Goal: Task Accomplishment & Management: Manage account settings

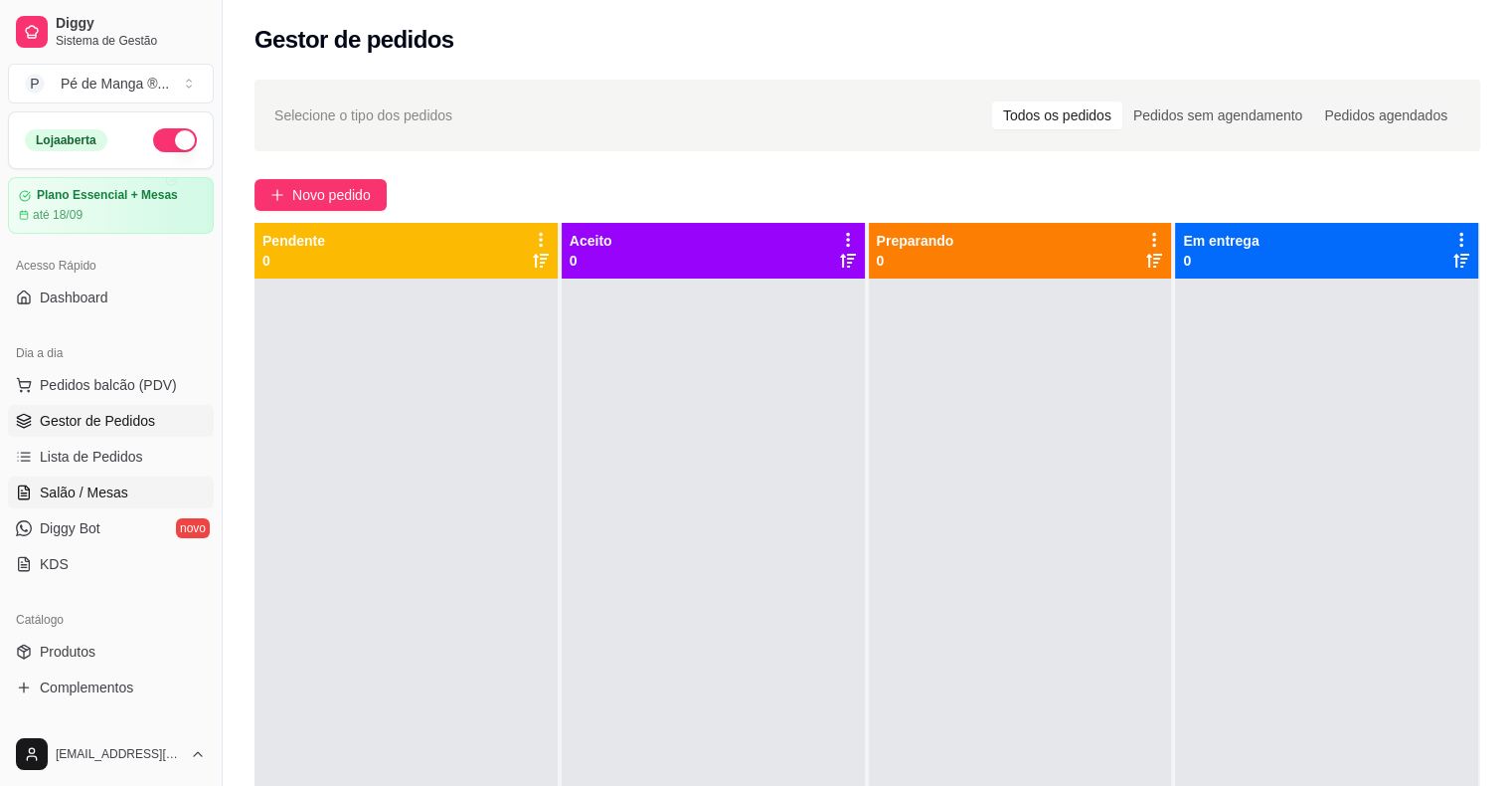
click at [139, 497] on link "Salão / Mesas" at bounding box center [110, 492] width 206 height 32
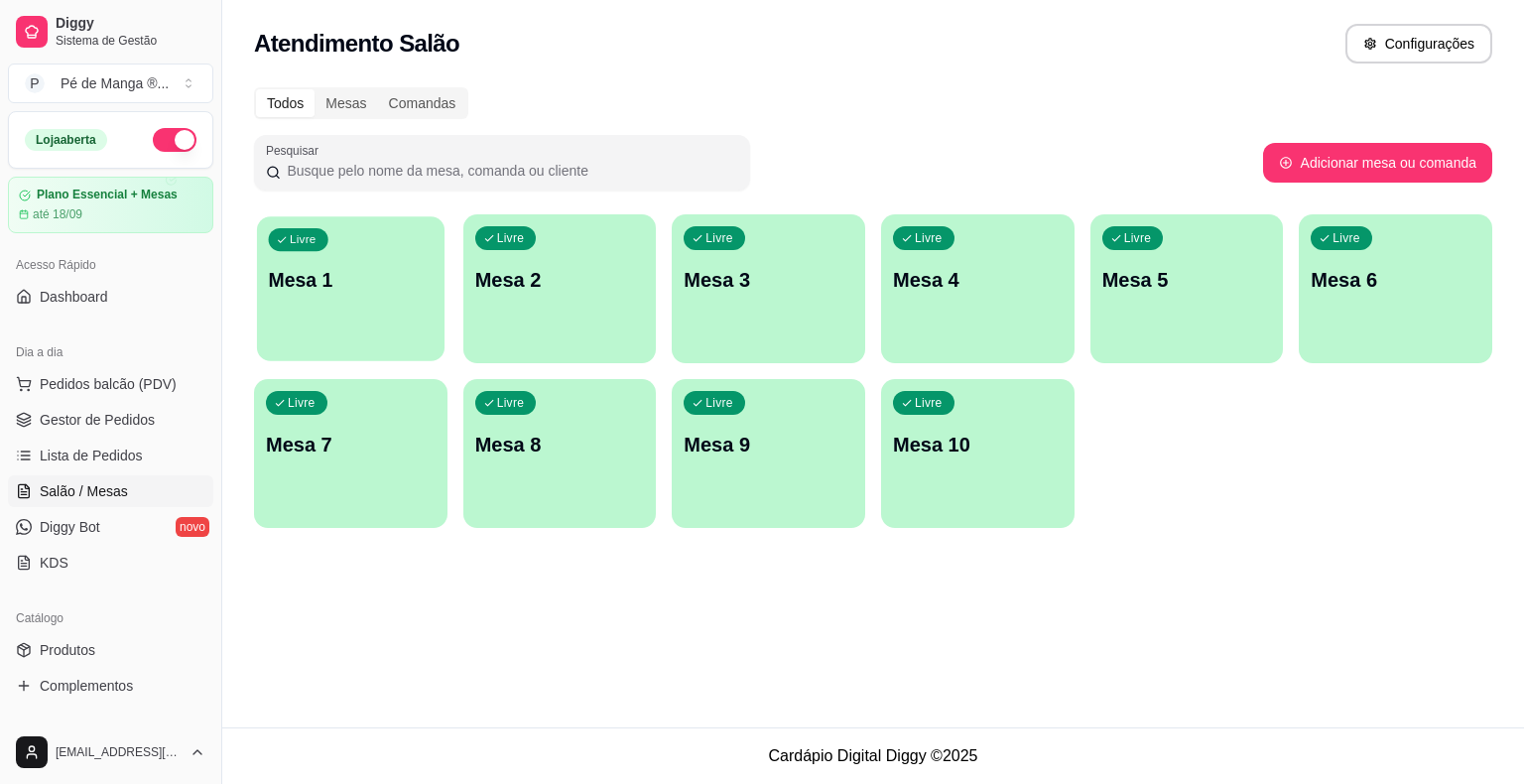
click at [350, 288] on p "Mesa 1" at bounding box center [351, 280] width 165 height 27
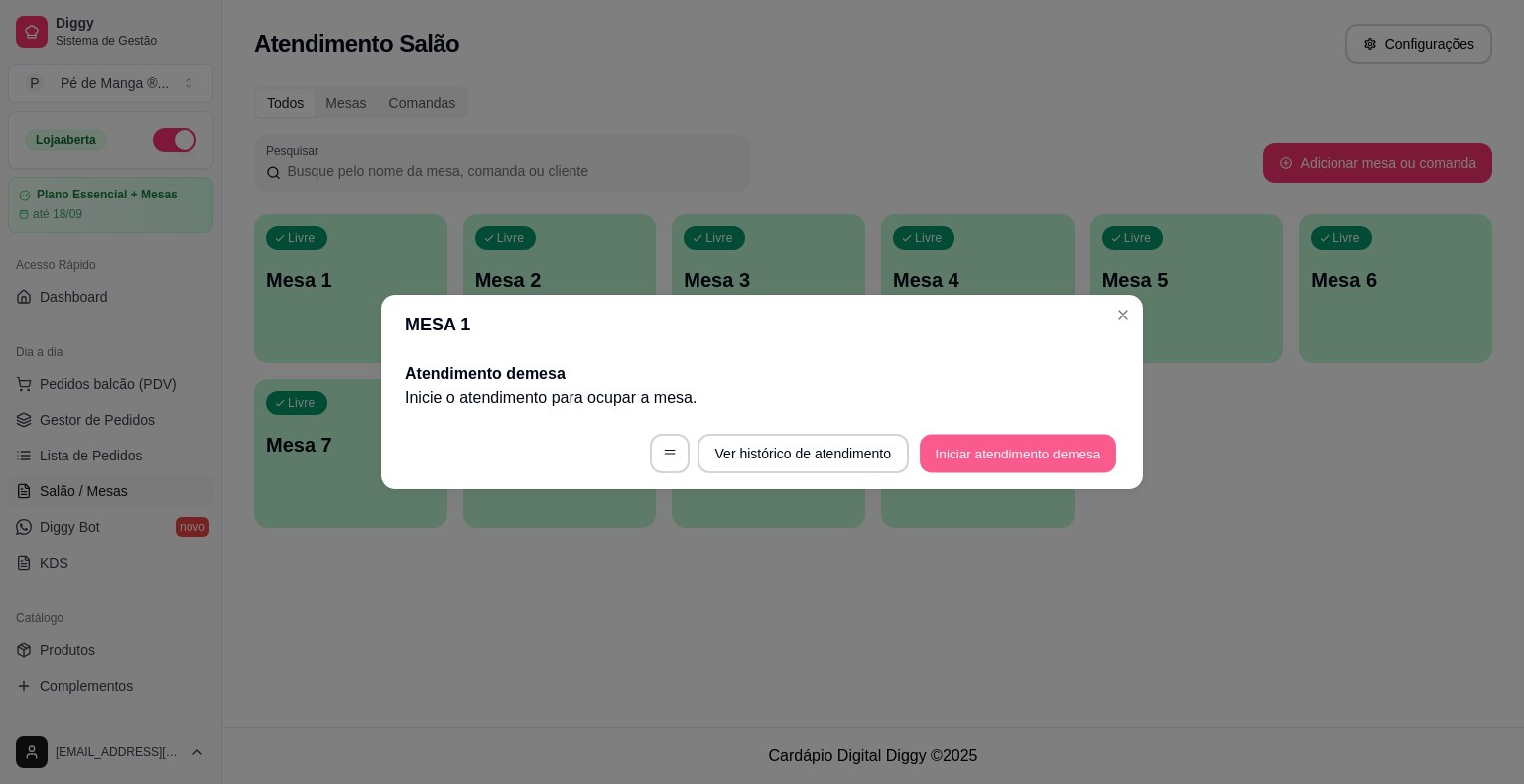
click at [988, 467] on button "Iniciar atendimento de mesa" at bounding box center [1019, 454] width 197 height 39
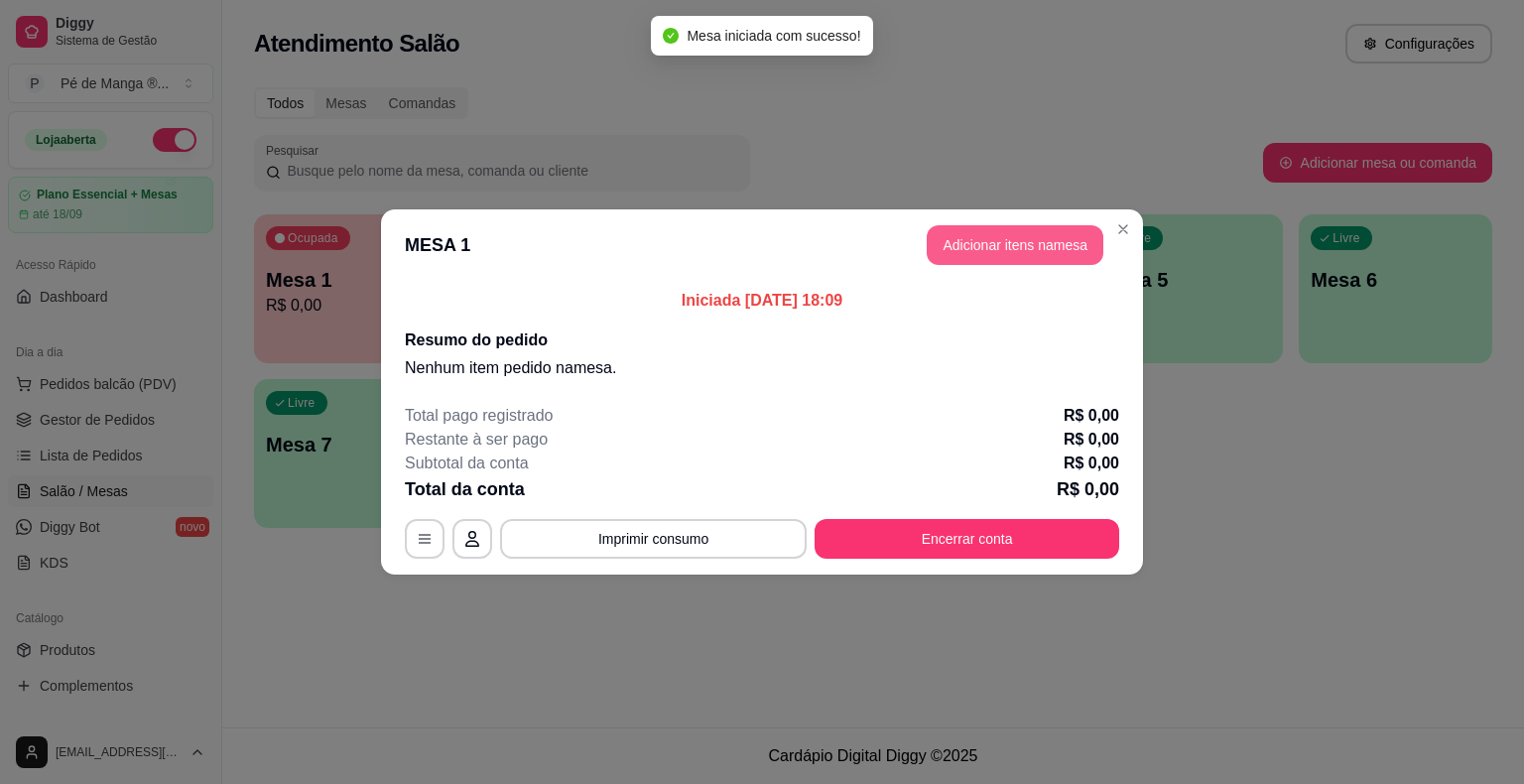
click at [1011, 240] on button "Adicionar itens na mesa" at bounding box center [1016, 245] width 177 height 40
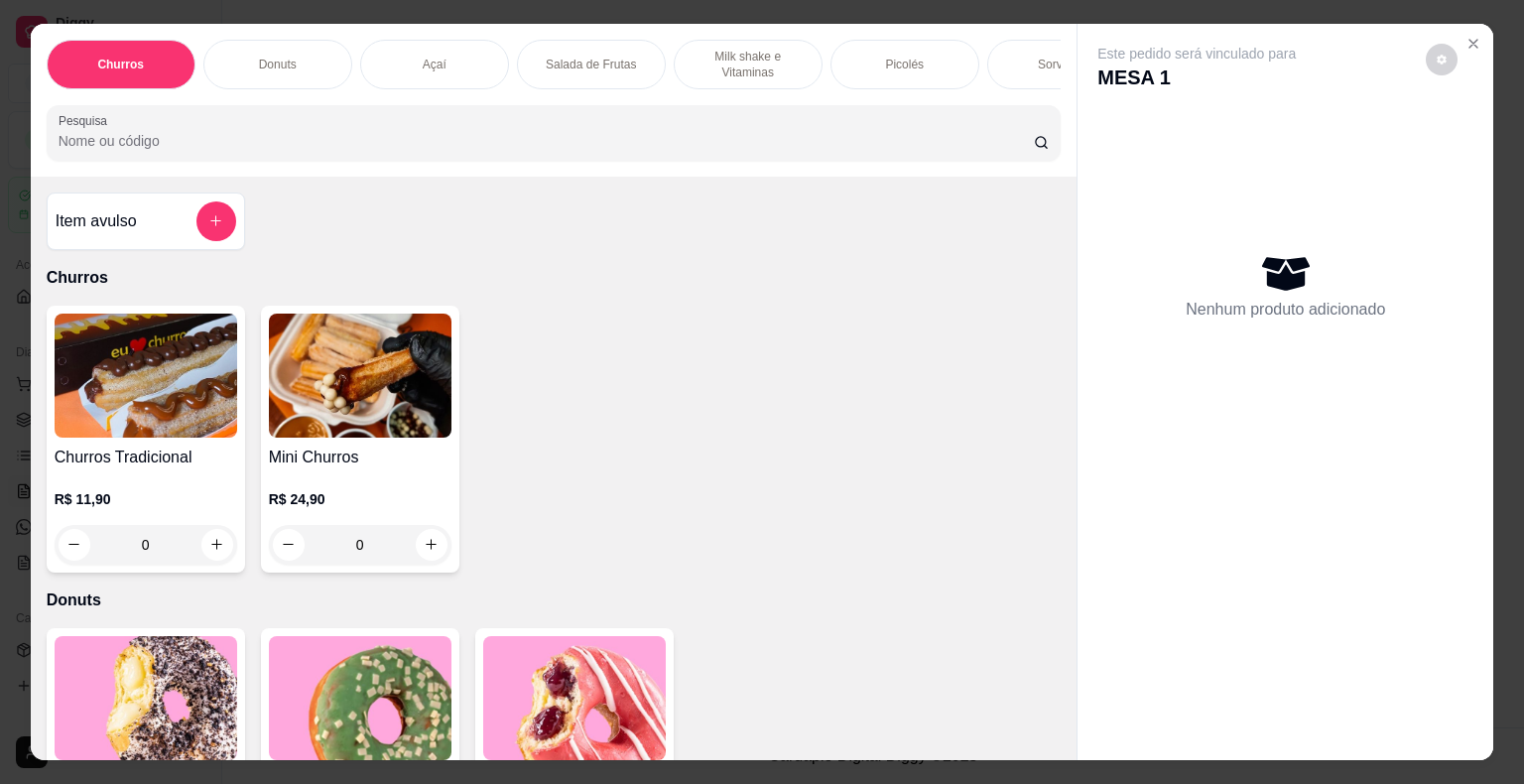
click at [933, 54] on div "Picolés" at bounding box center [905, 65] width 149 height 50
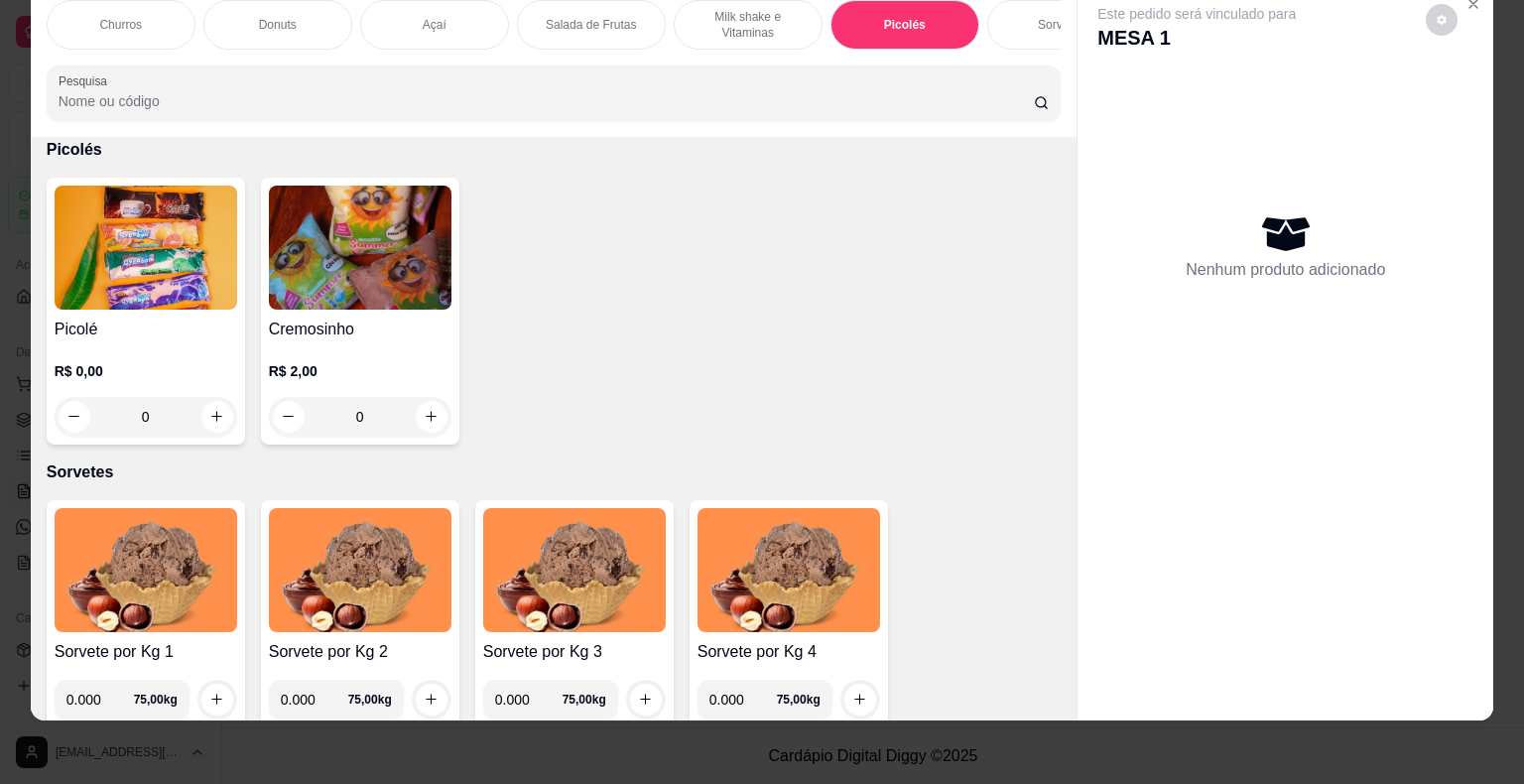
click at [213, 345] on div "R$ 0,00 0" at bounding box center [146, 389] width 183 height 95
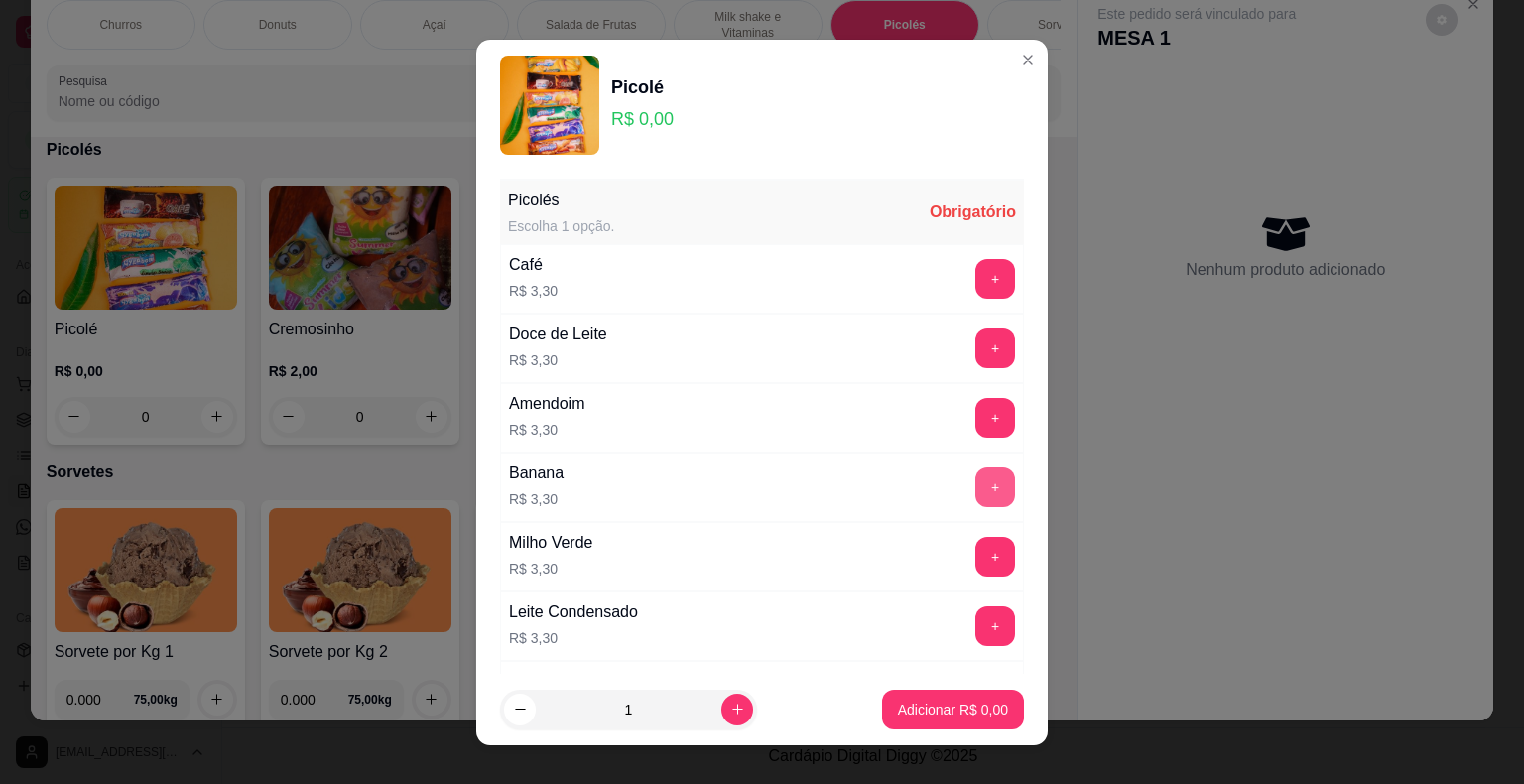
click at [976, 475] on button "+" at bounding box center [996, 487] width 40 height 40
click at [913, 709] on p "Adicionar R$ 3,30" at bounding box center [953, 710] width 110 height 20
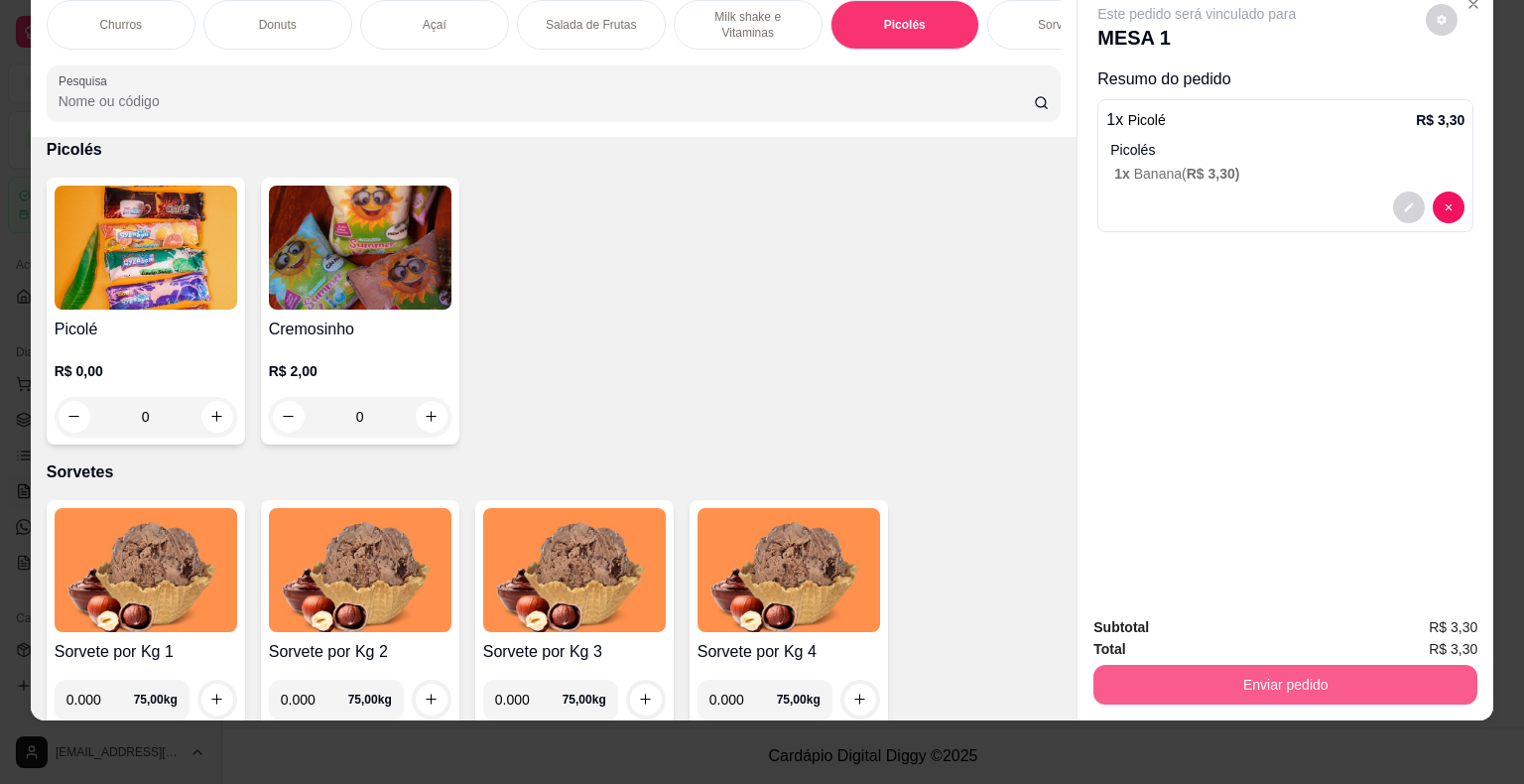
click at [1226, 670] on button "Enviar pedido" at bounding box center [1285, 685] width 384 height 40
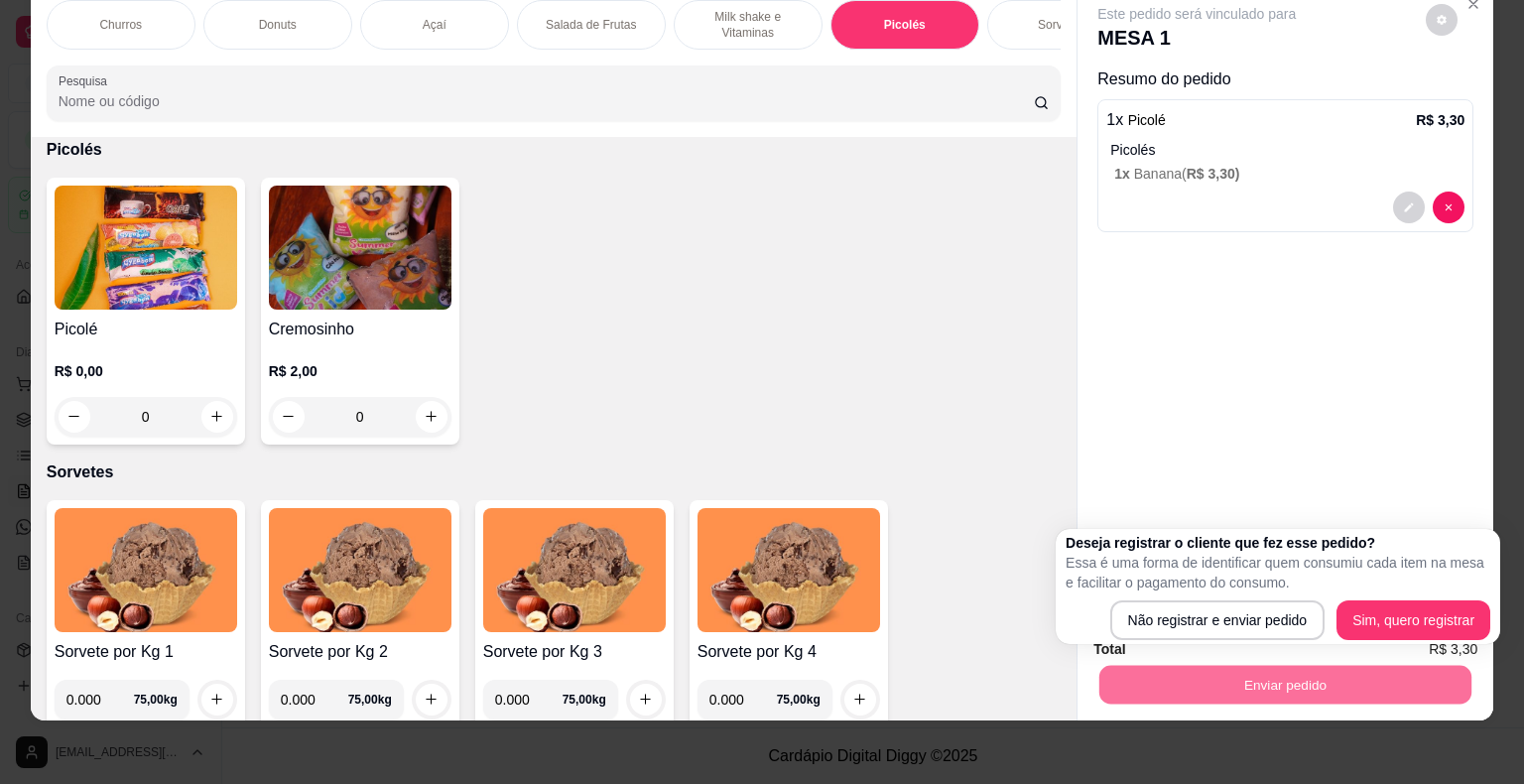
click at [1214, 593] on div "Deseja registrar o cliente que fez esse pedido? Essa é uma forma de identificar…" at bounding box center [1279, 587] width 425 height 107
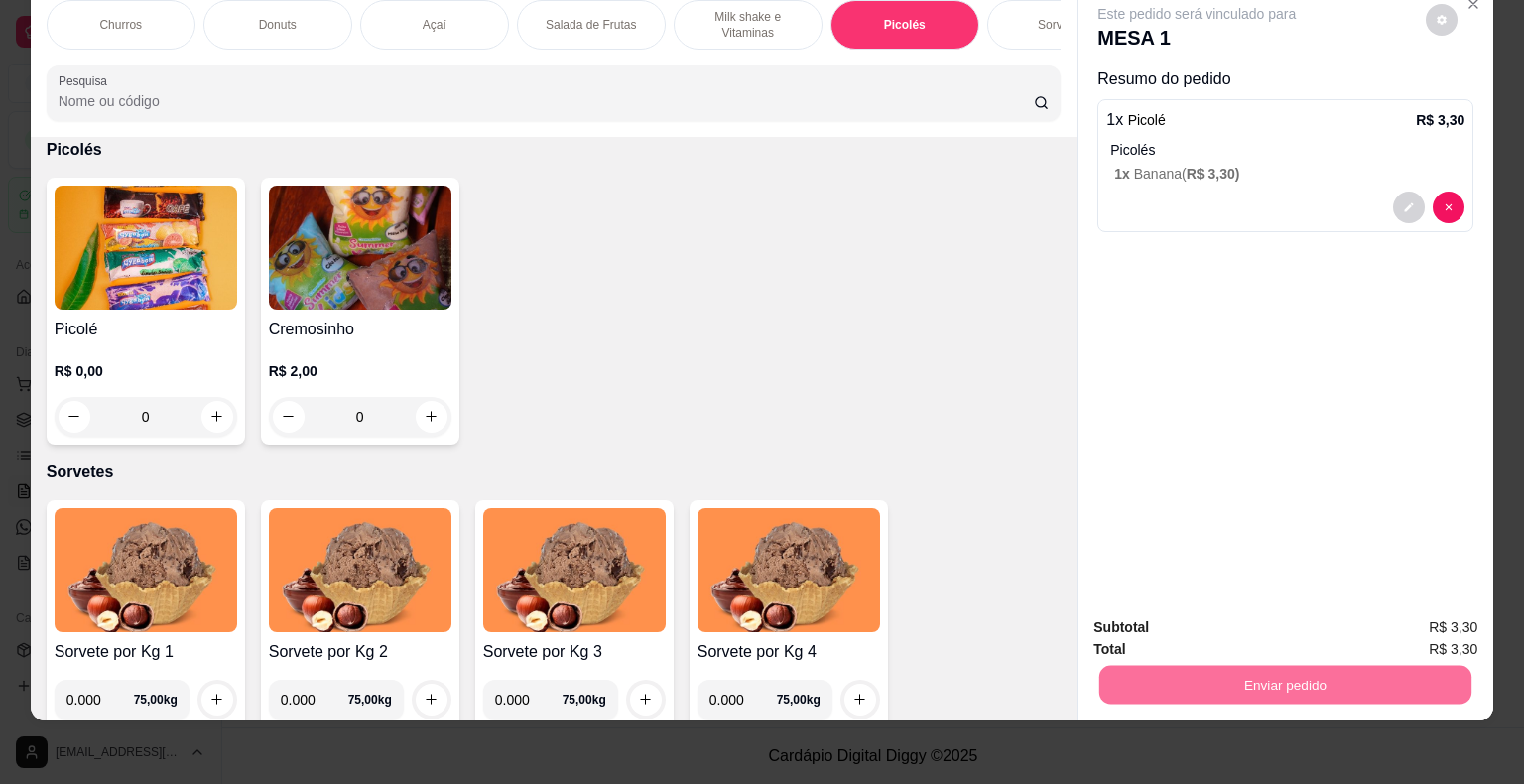
click at [1283, 617] on button "Não registrar e enviar pedido" at bounding box center [1219, 620] width 201 height 37
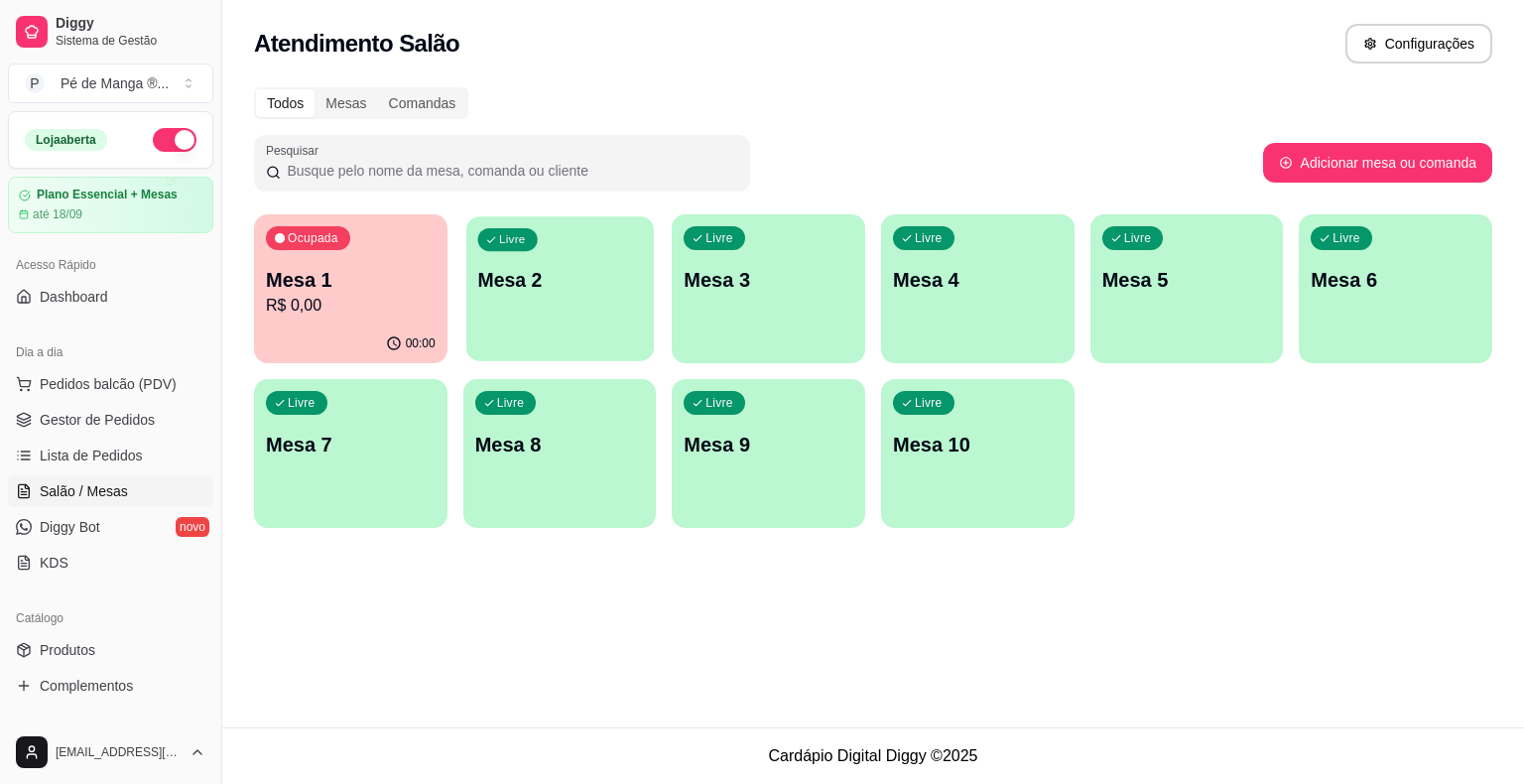
click at [536, 322] on div "Livre Mesa 2" at bounding box center [560, 277] width 188 height 121
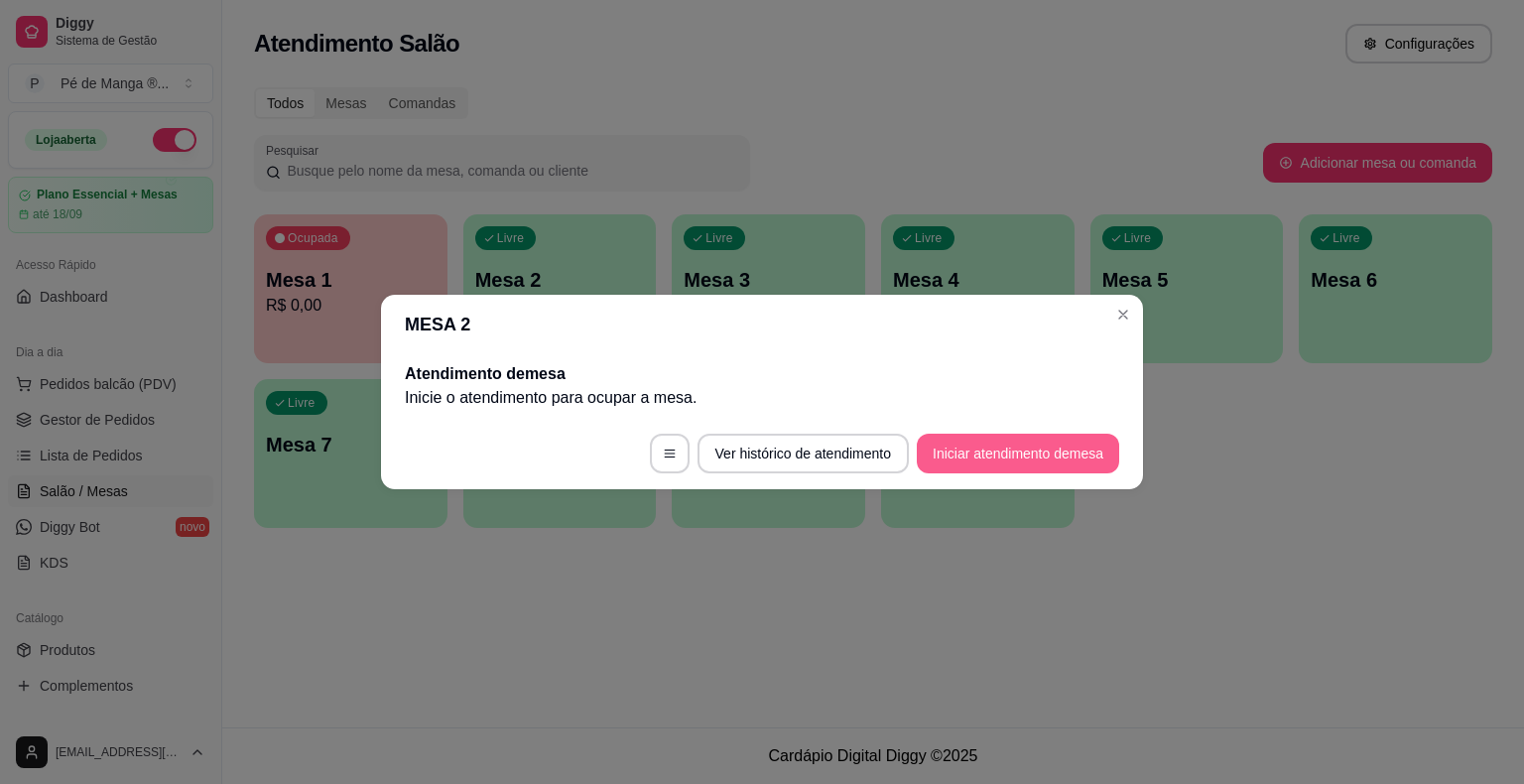
click at [962, 443] on button "Iniciar atendimento de mesa" at bounding box center [1019, 454] width 203 height 40
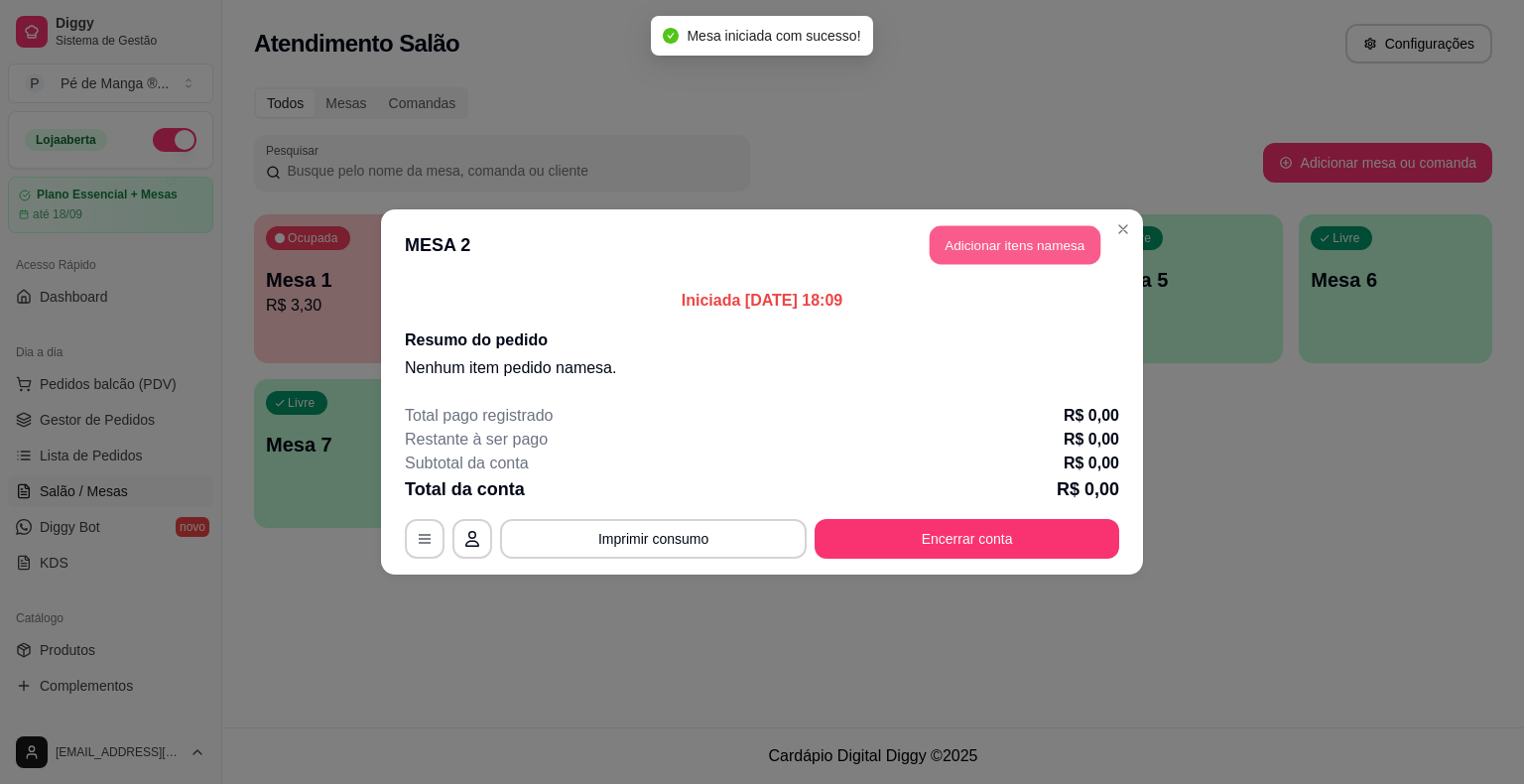
click at [990, 239] on button "Adicionar itens na mesa" at bounding box center [1016, 245] width 171 height 39
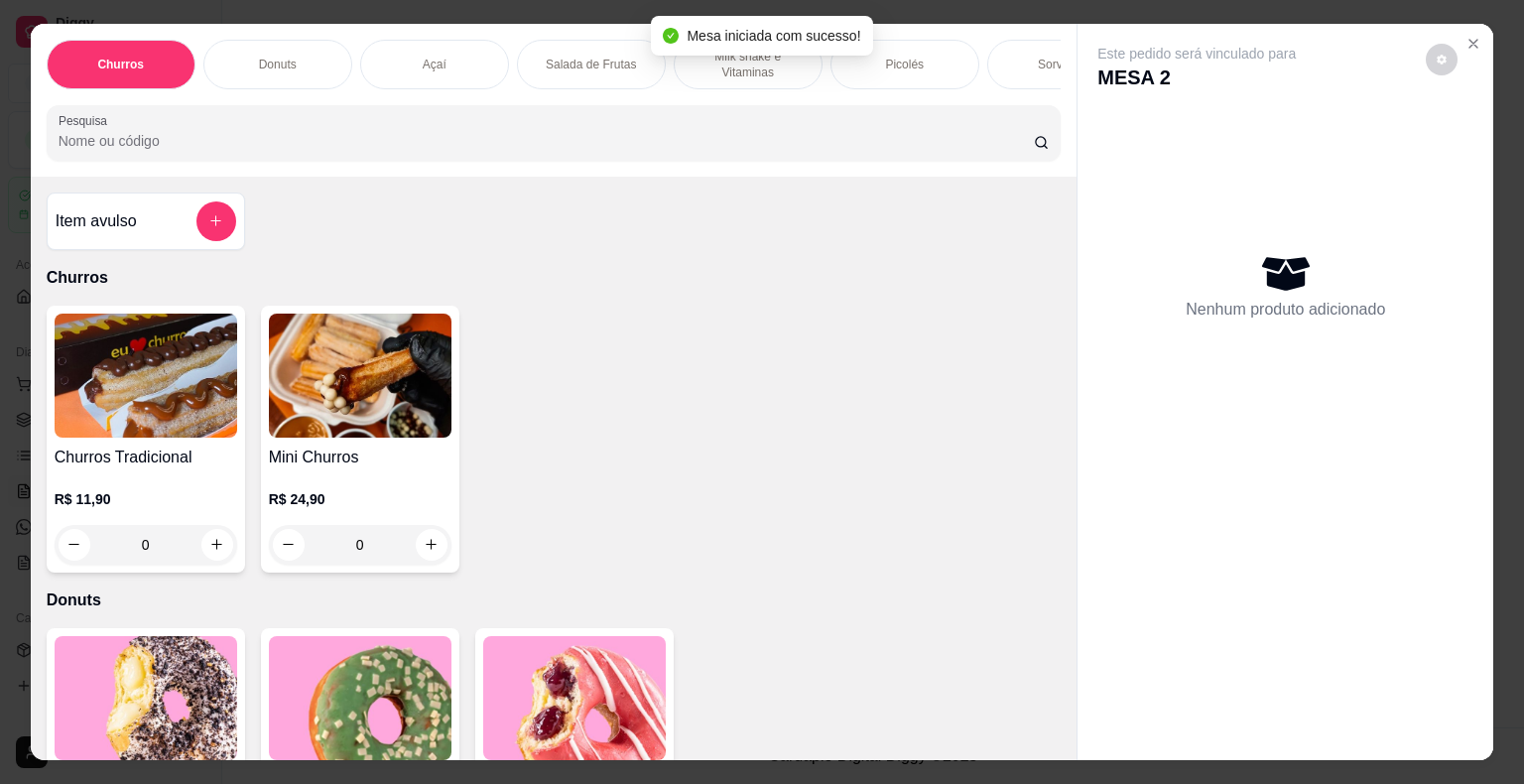
click at [731, 65] on p "Milk shake e Vitaminas" at bounding box center [749, 65] width 115 height 32
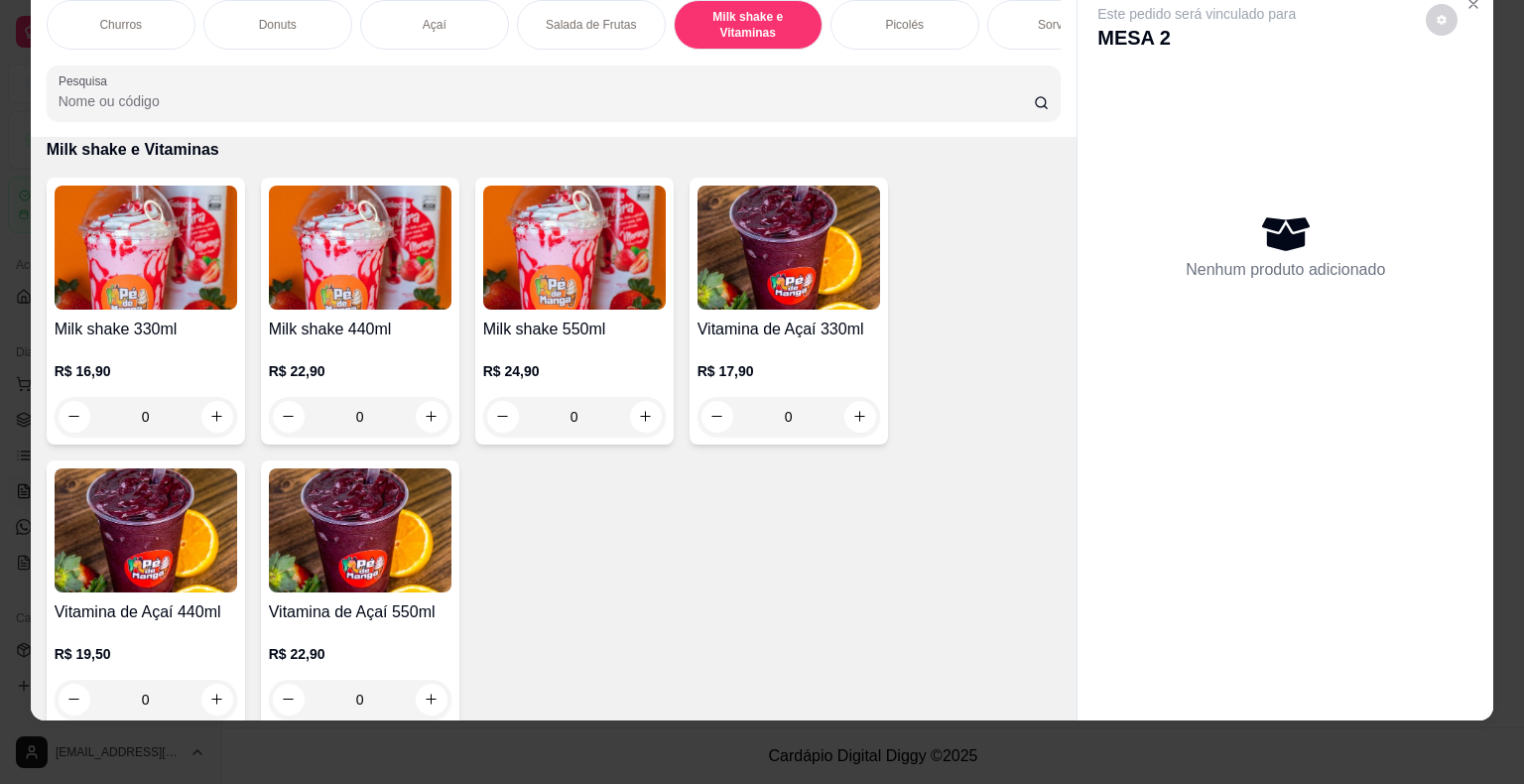
click at [60, 320] on h4 "Milk shake 330ml" at bounding box center [146, 329] width 183 height 24
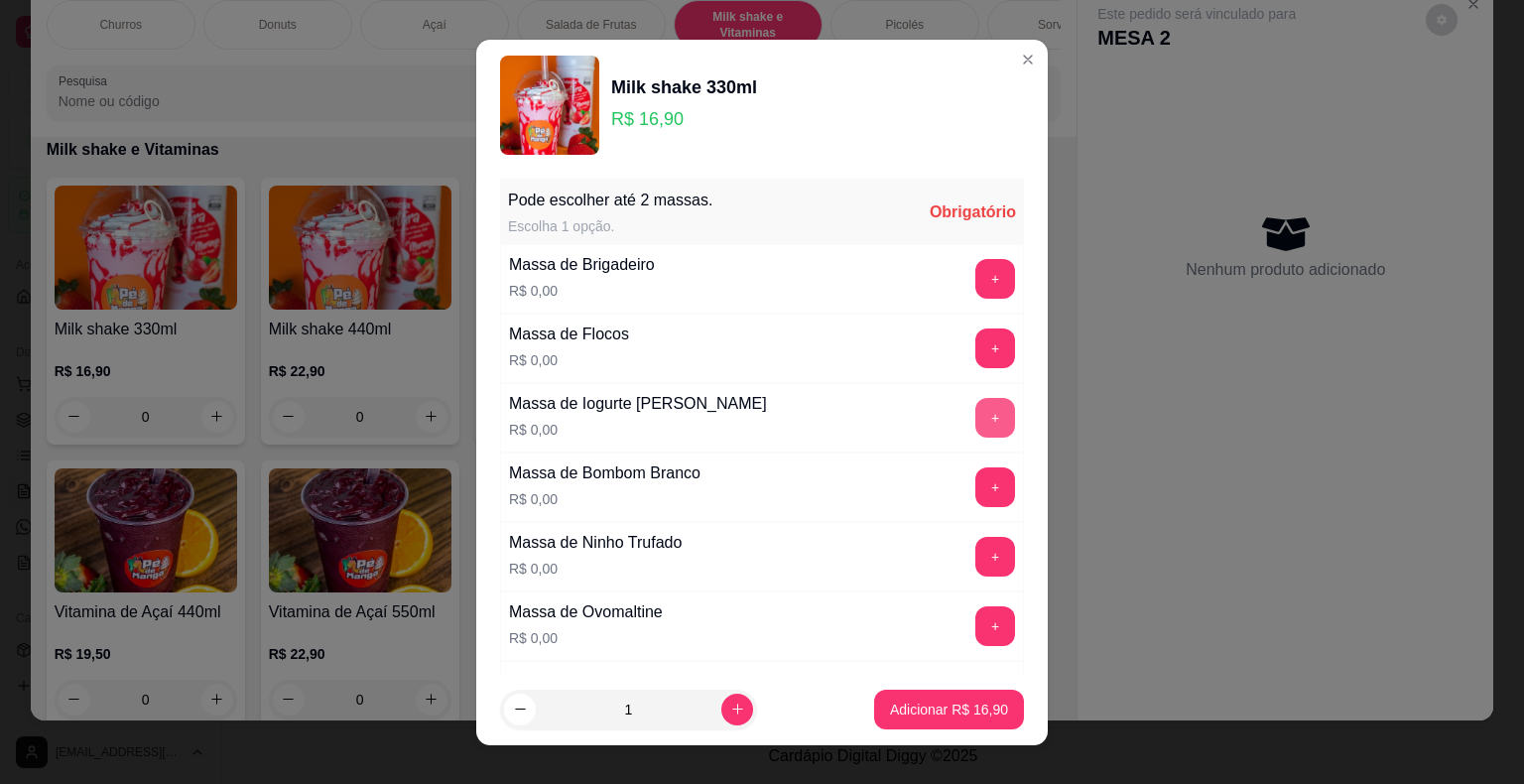
click at [976, 415] on button "+" at bounding box center [996, 418] width 40 height 40
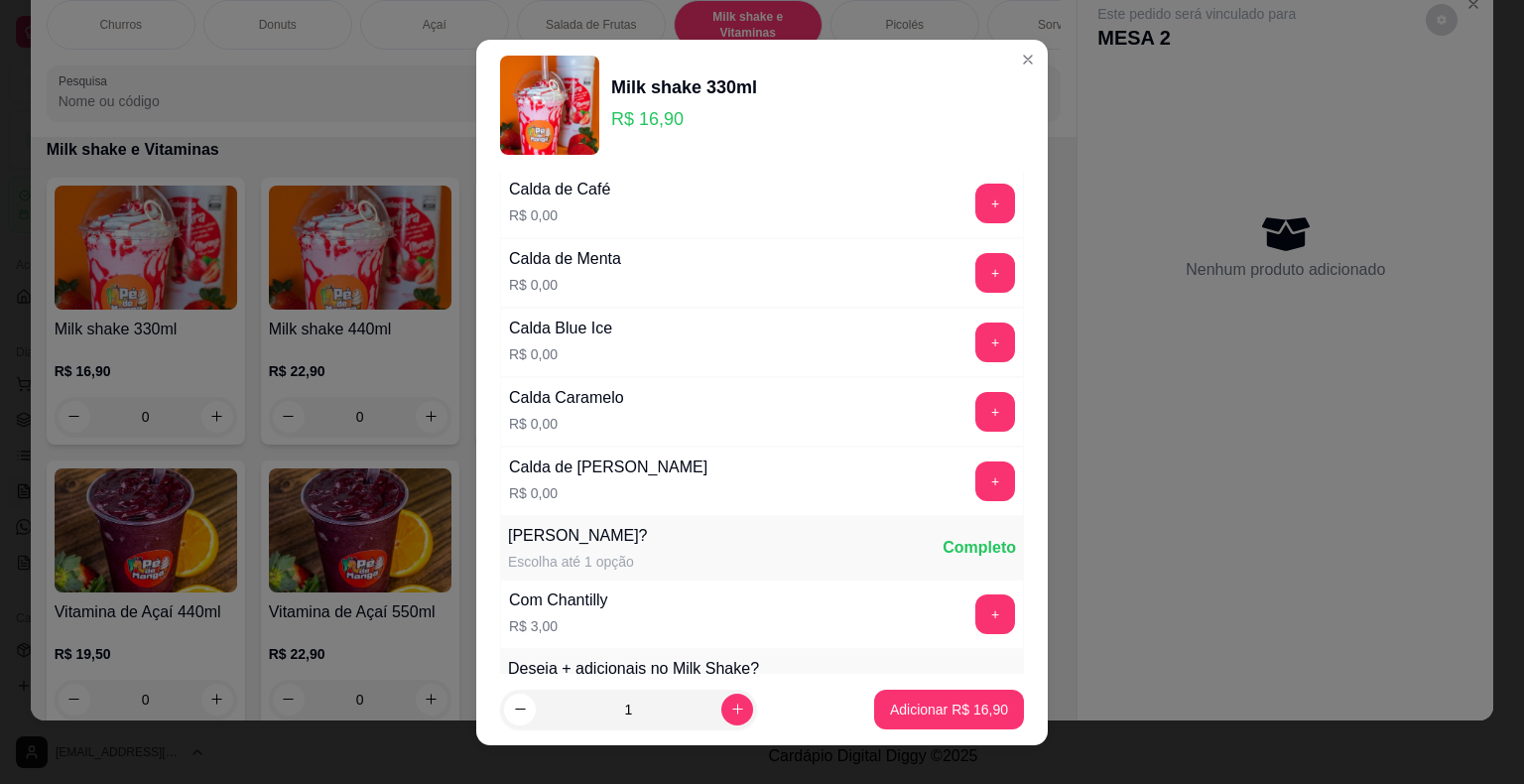
scroll to position [1785, 0]
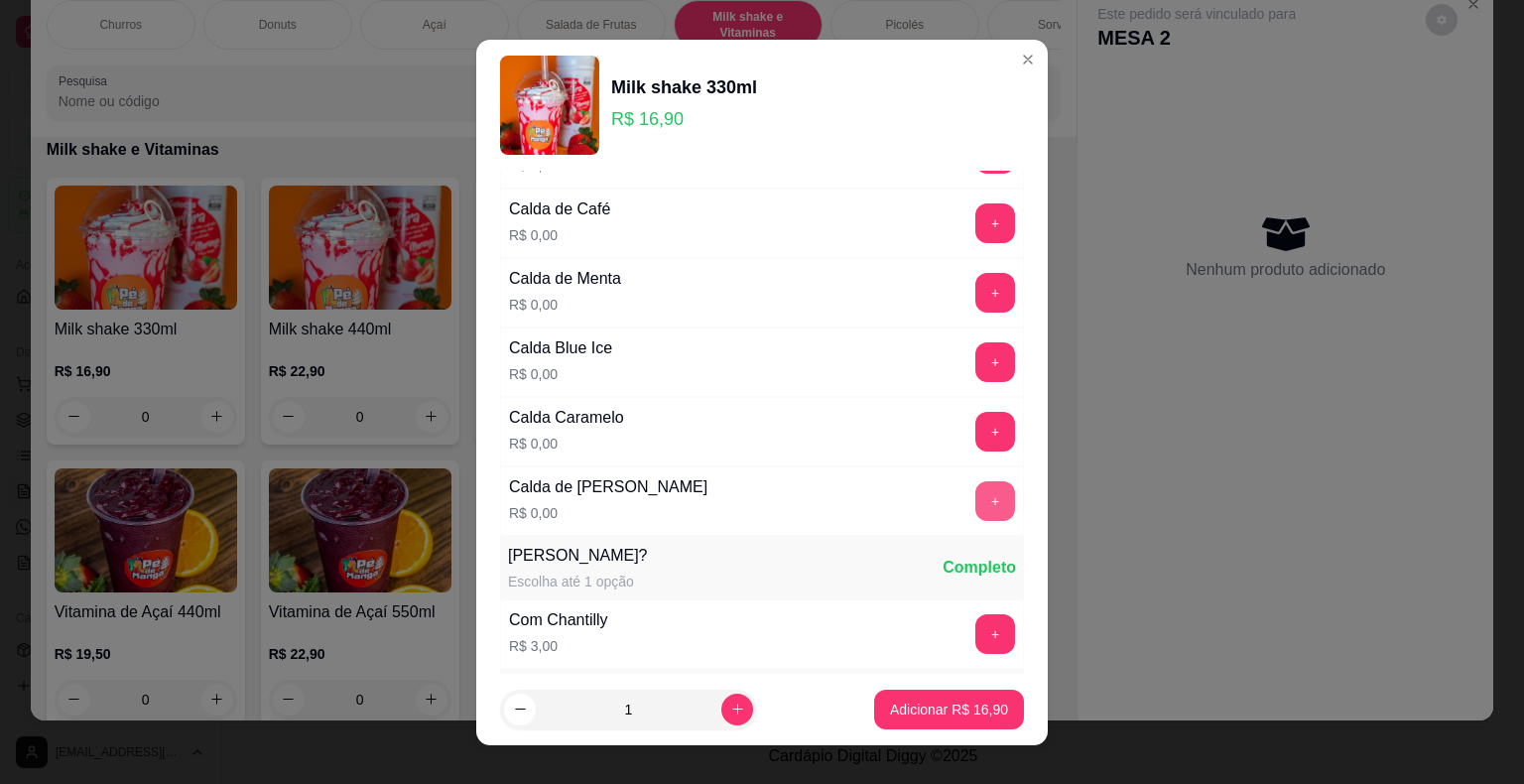
click at [976, 481] on button "+" at bounding box center [996, 501] width 40 height 40
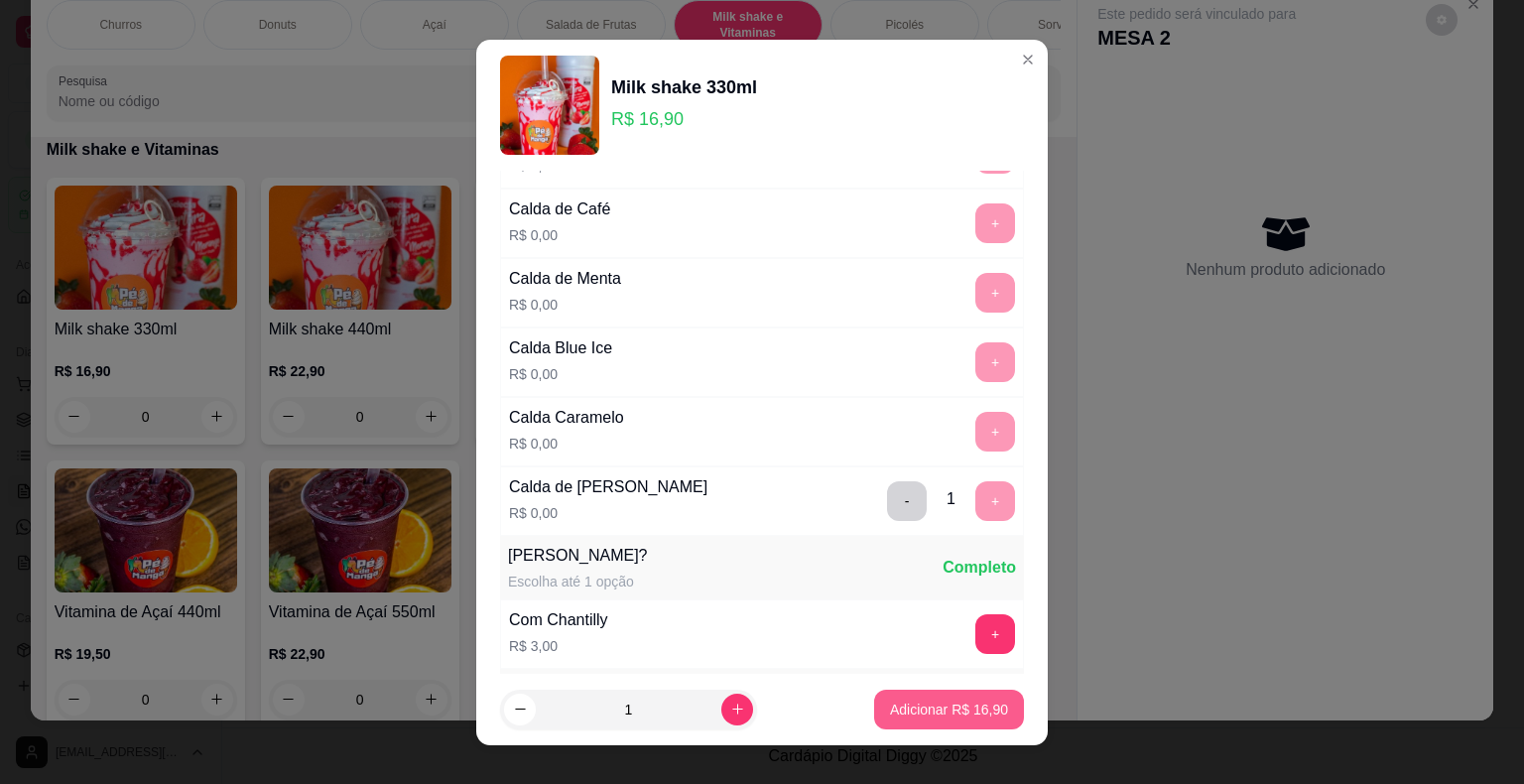
click at [893, 713] on p "Adicionar R$ 16,90" at bounding box center [949, 710] width 118 height 20
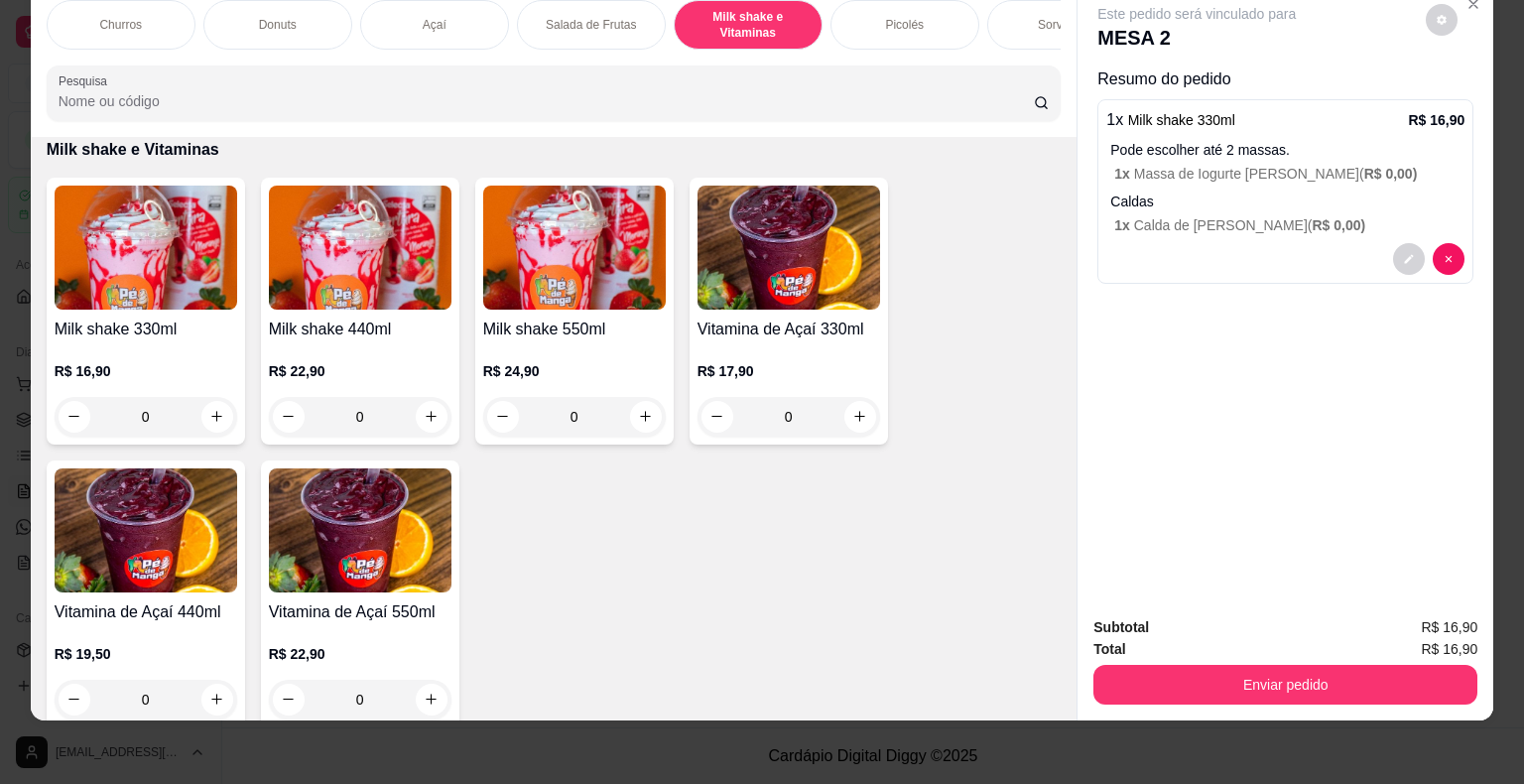
click at [174, 327] on h4 "Milk shake 330ml" at bounding box center [146, 329] width 183 height 24
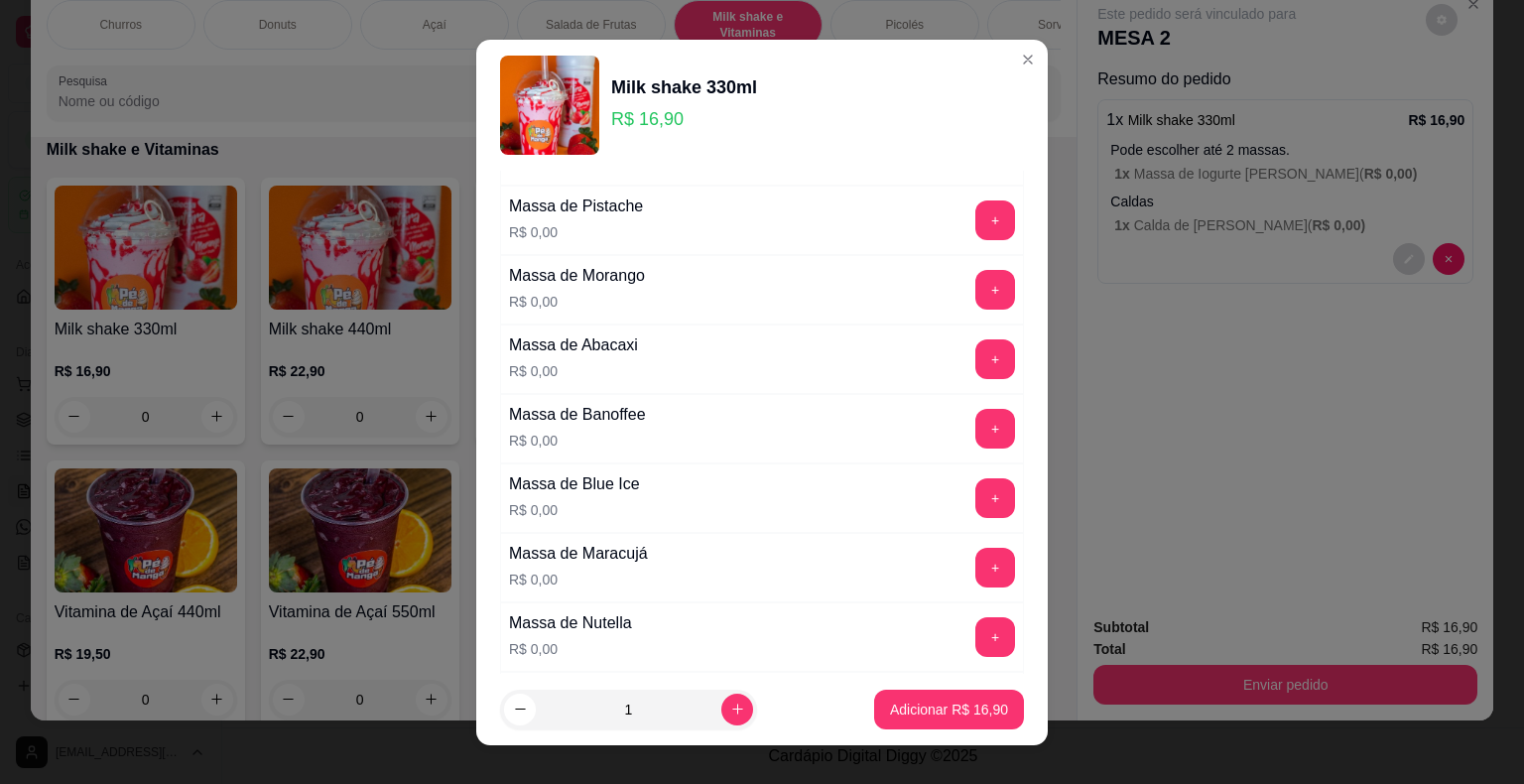
scroll to position [496, 0]
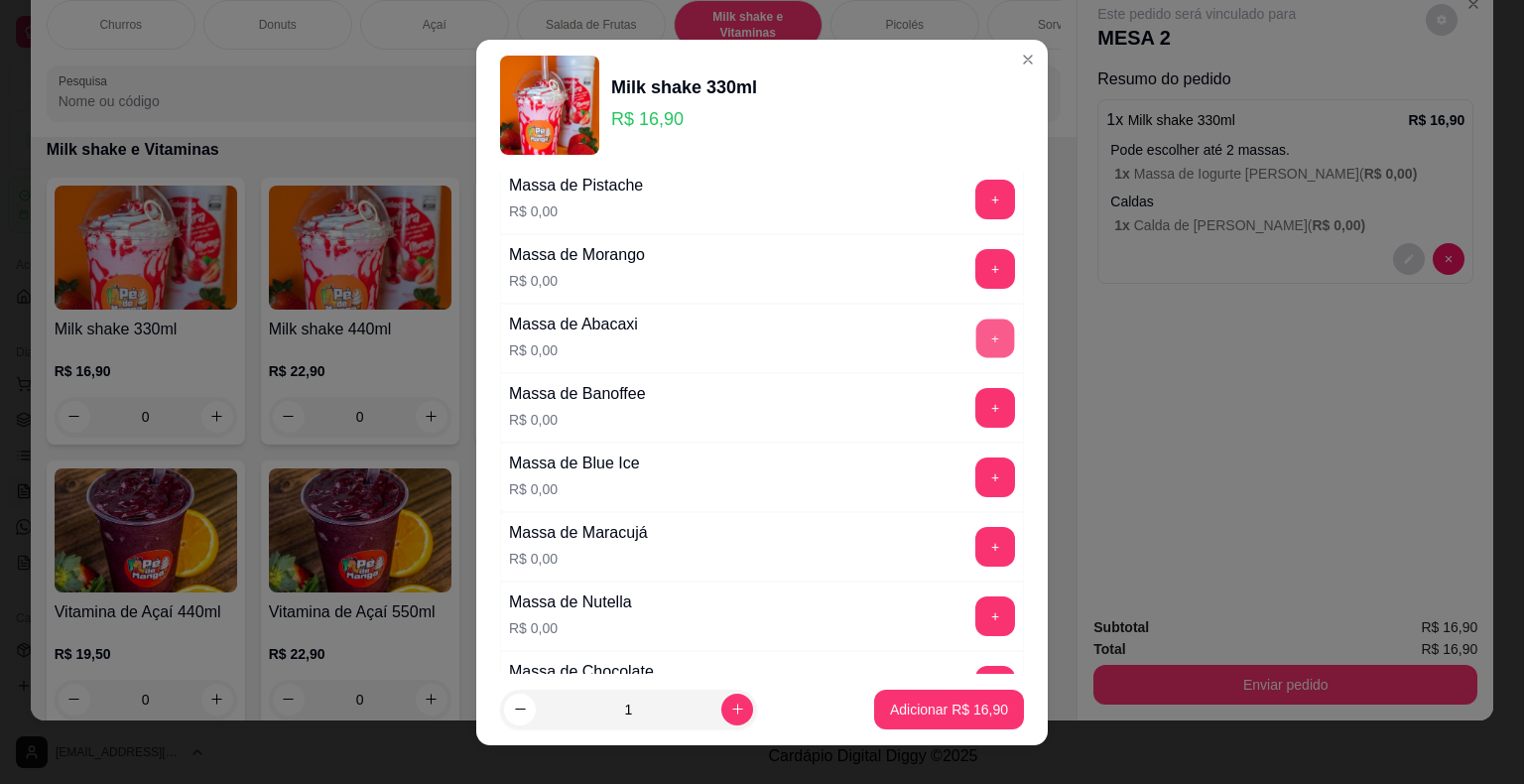
click at [977, 339] on button "+" at bounding box center [996, 337] width 39 height 39
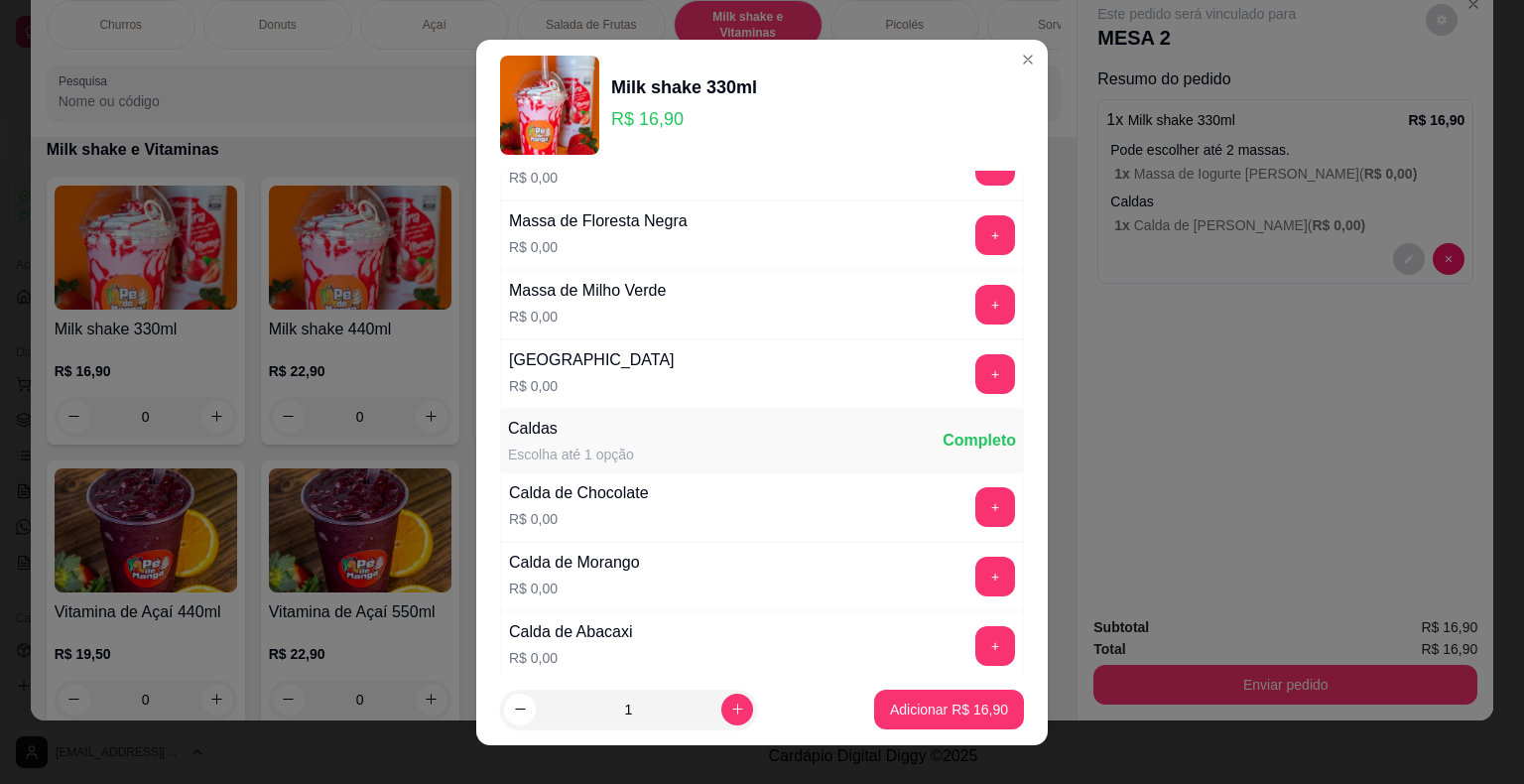
scroll to position [1289, 0]
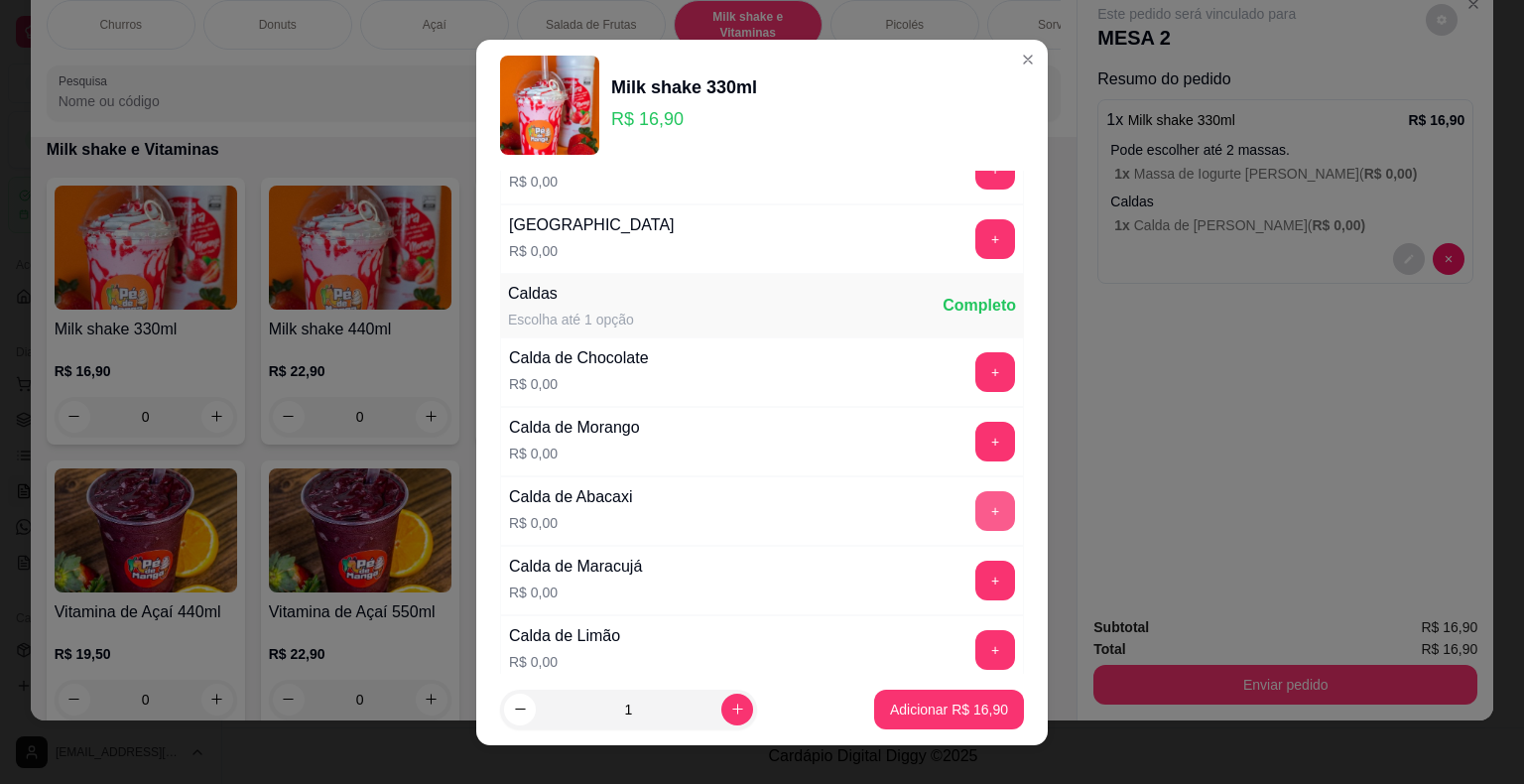
click at [976, 511] on button "+" at bounding box center [996, 511] width 40 height 40
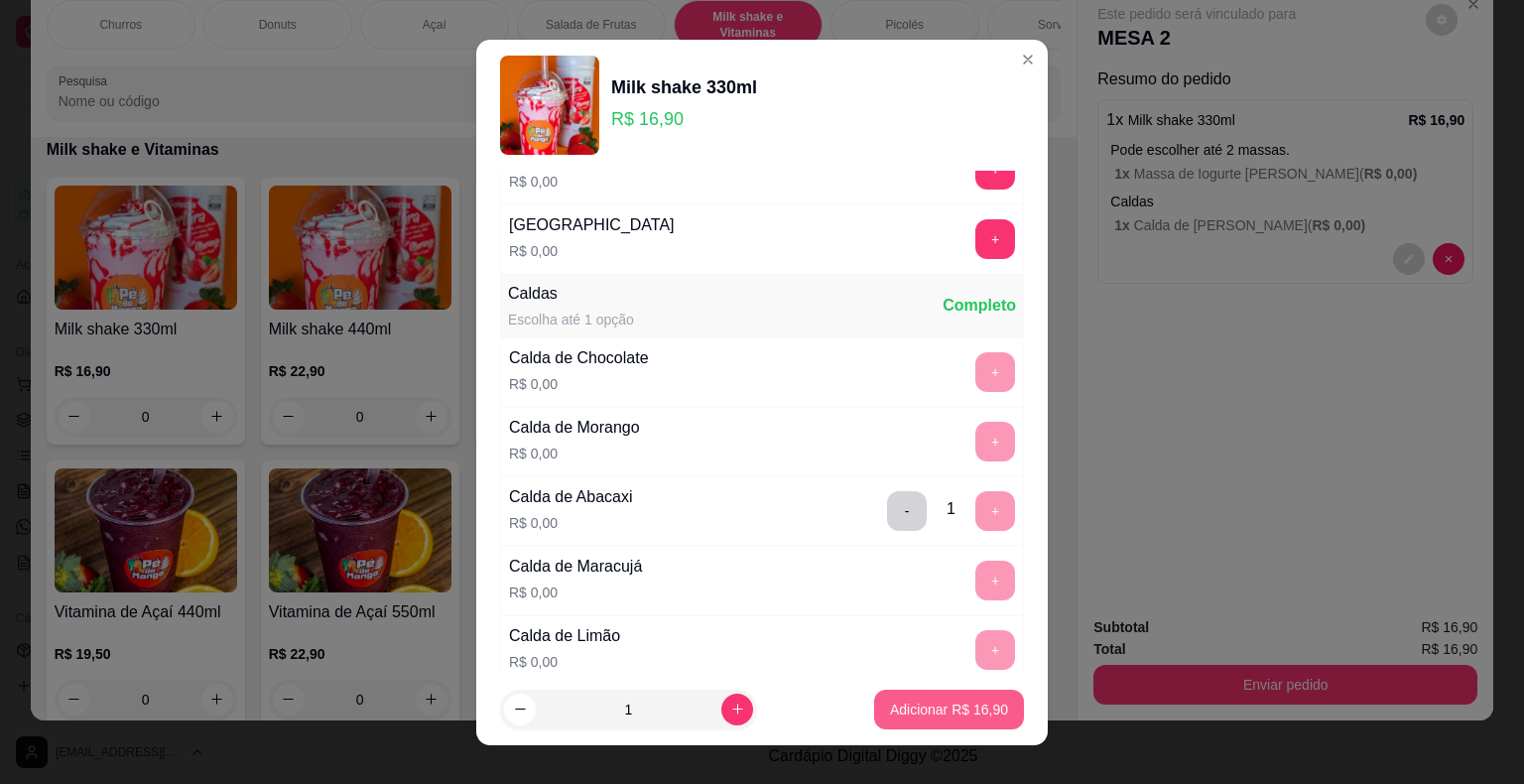
click at [917, 700] on p "Adicionar R$ 16,90" at bounding box center [949, 710] width 118 height 20
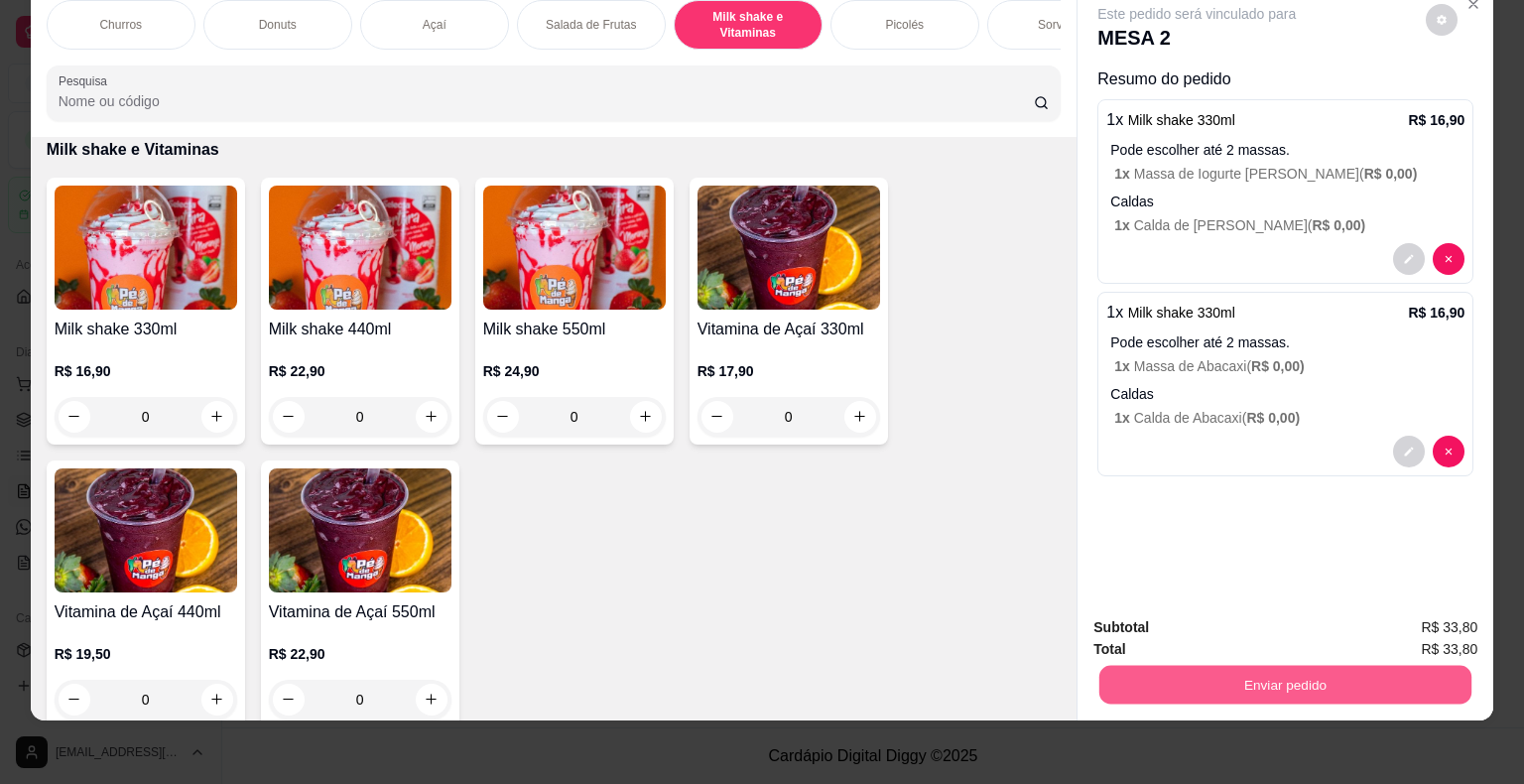
click at [1311, 666] on button "Enviar pedido" at bounding box center [1285, 685] width 372 height 39
click at [1247, 617] on button "Não registrar e enviar pedido" at bounding box center [1219, 621] width 207 height 38
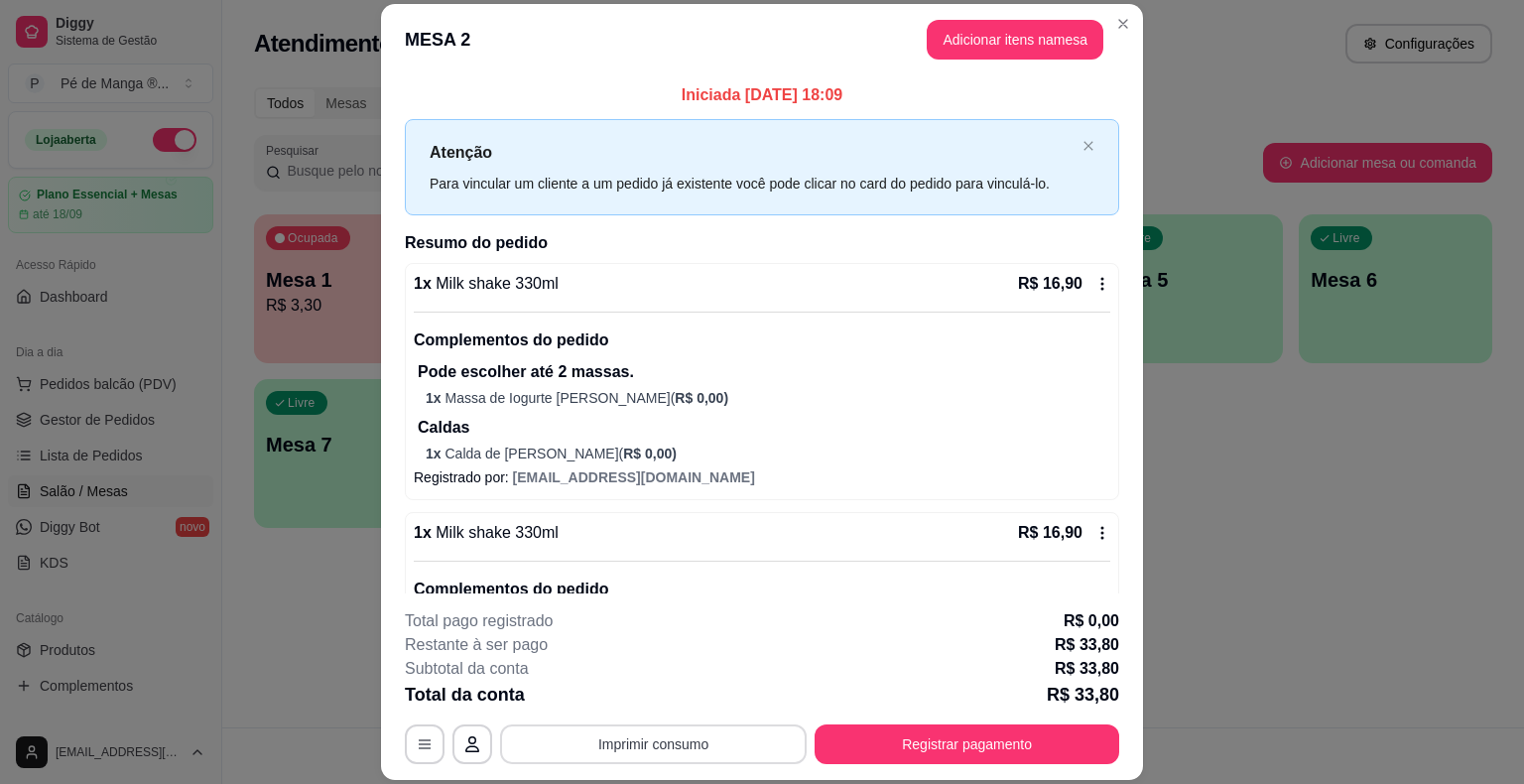
click at [717, 748] on button "Imprimir consumo" at bounding box center [653, 744] width 307 height 40
click at [671, 697] on button "IMPRESSORA" at bounding box center [652, 699] width 144 height 32
click at [895, 741] on button "Registrar pagamento" at bounding box center [968, 744] width 296 height 39
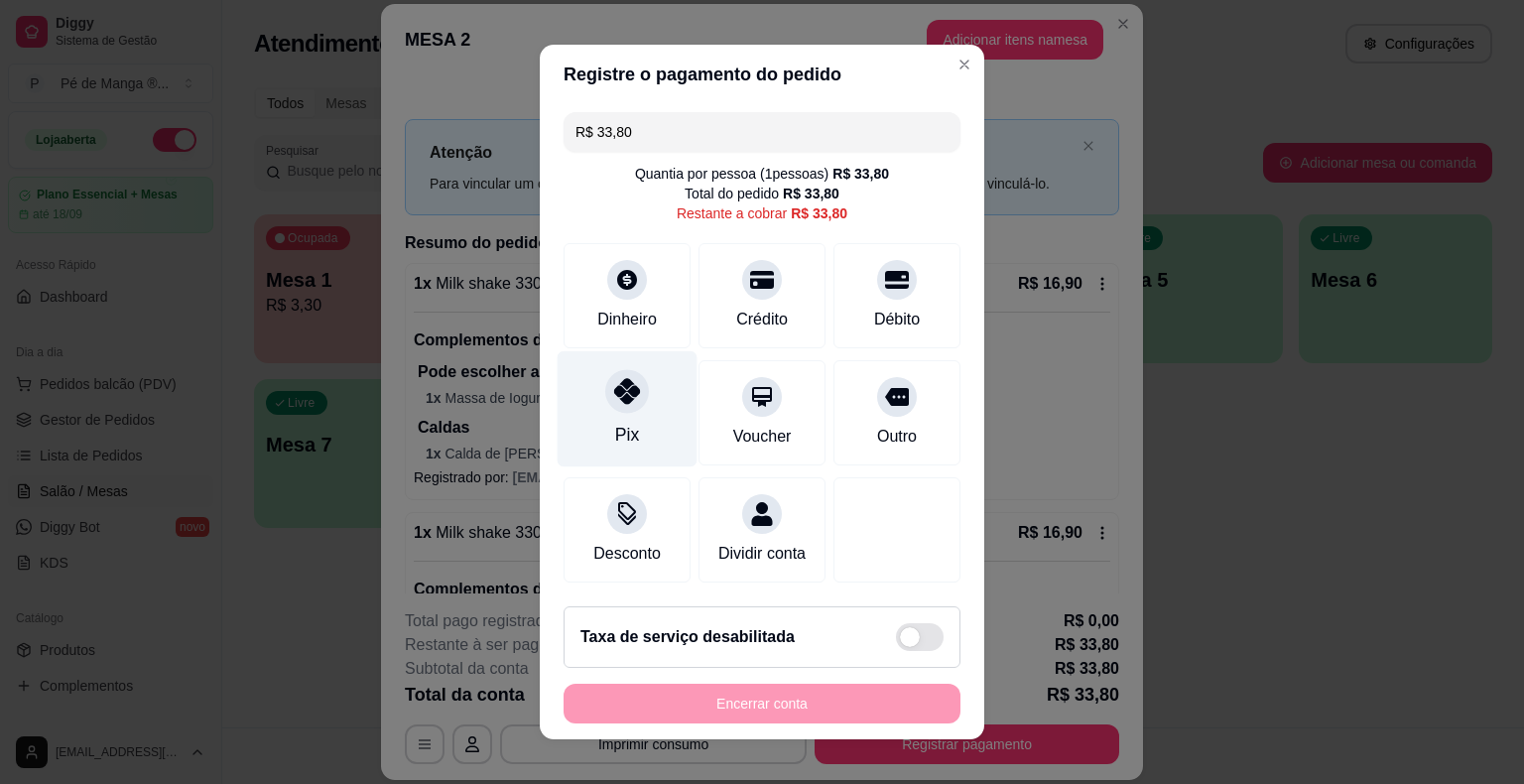
click at [641, 434] on div "Pix" at bounding box center [627, 409] width 140 height 116
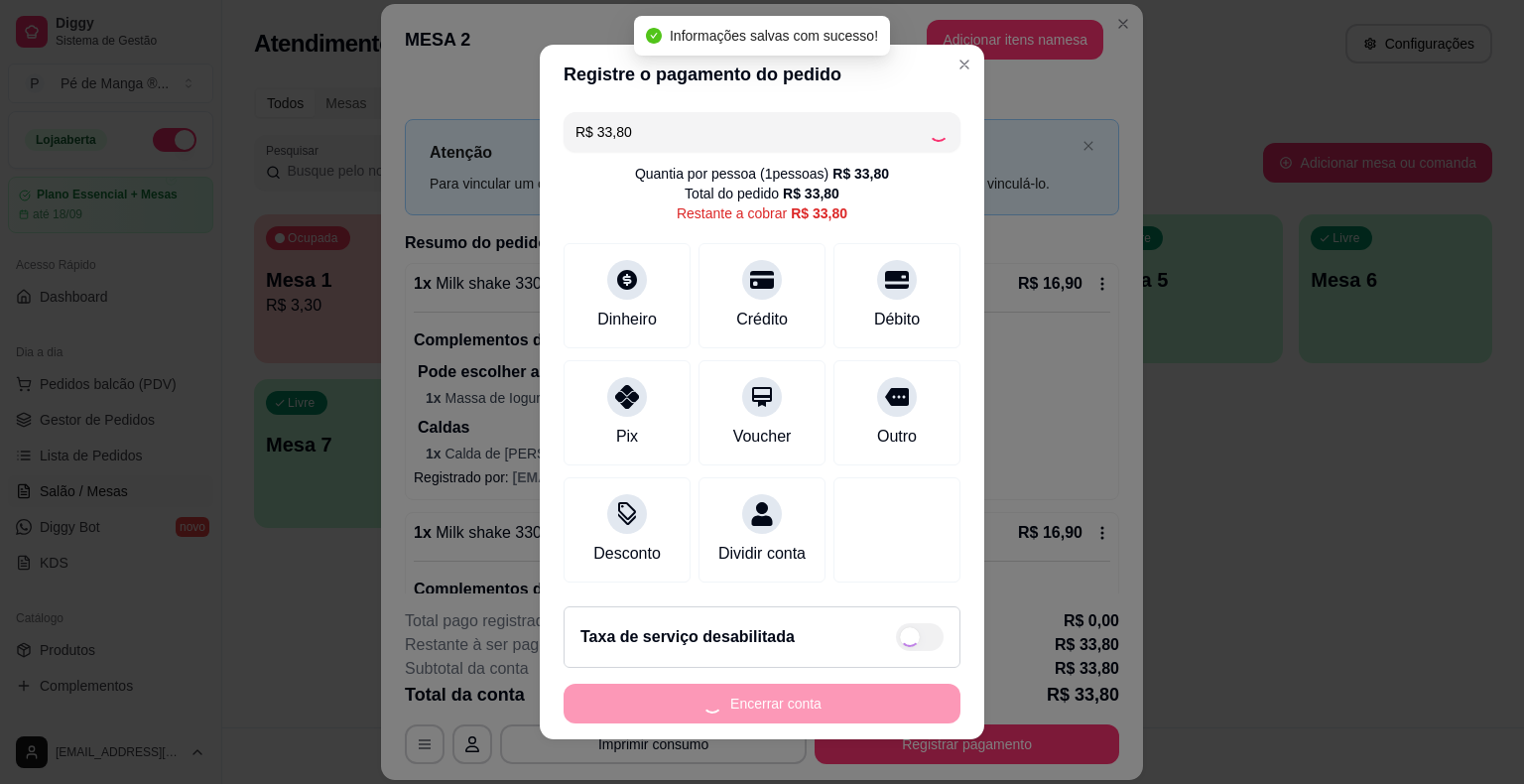
type input "R$ 0,00"
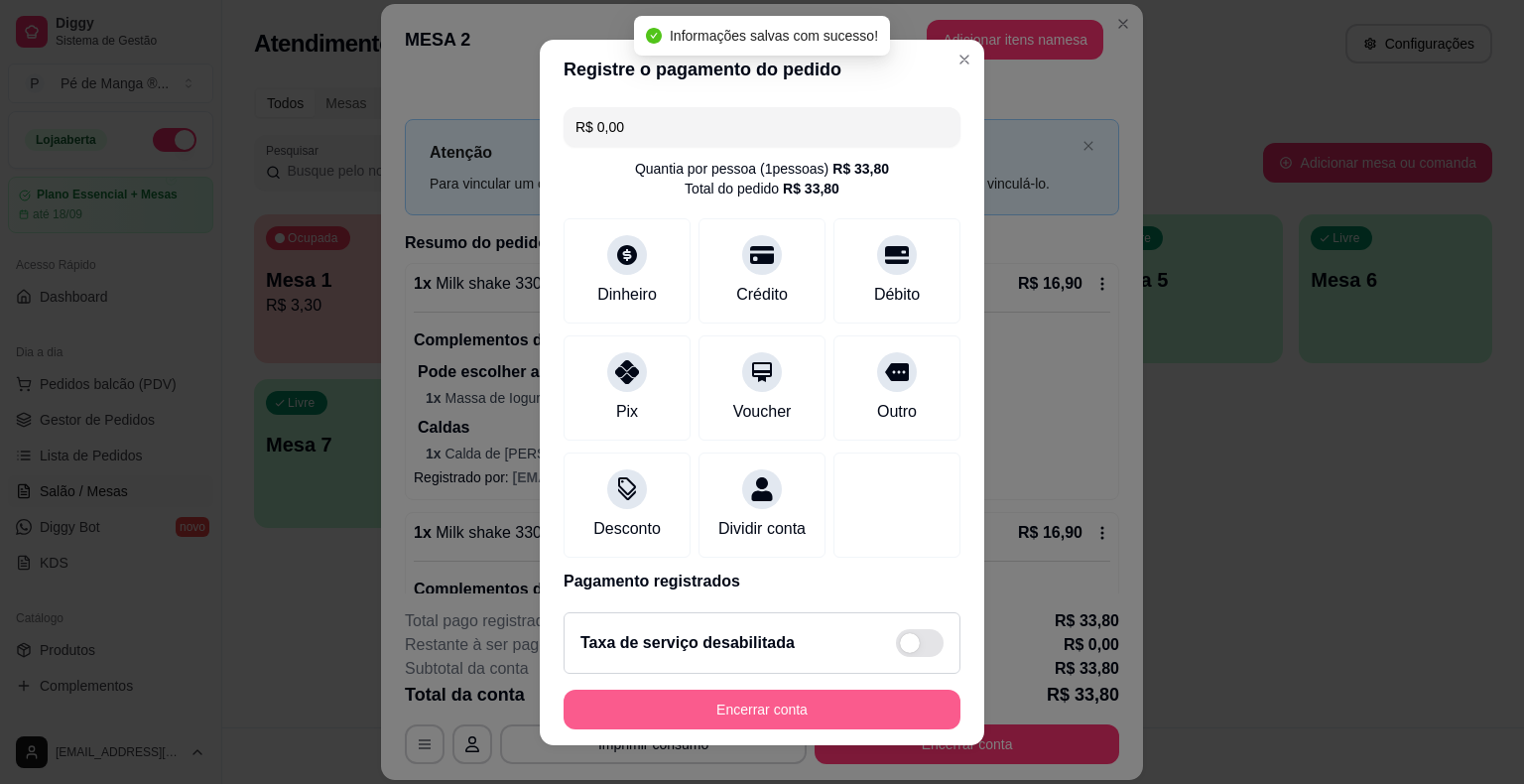
click at [843, 705] on button "Encerrar conta" at bounding box center [762, 710] width 397 height 40
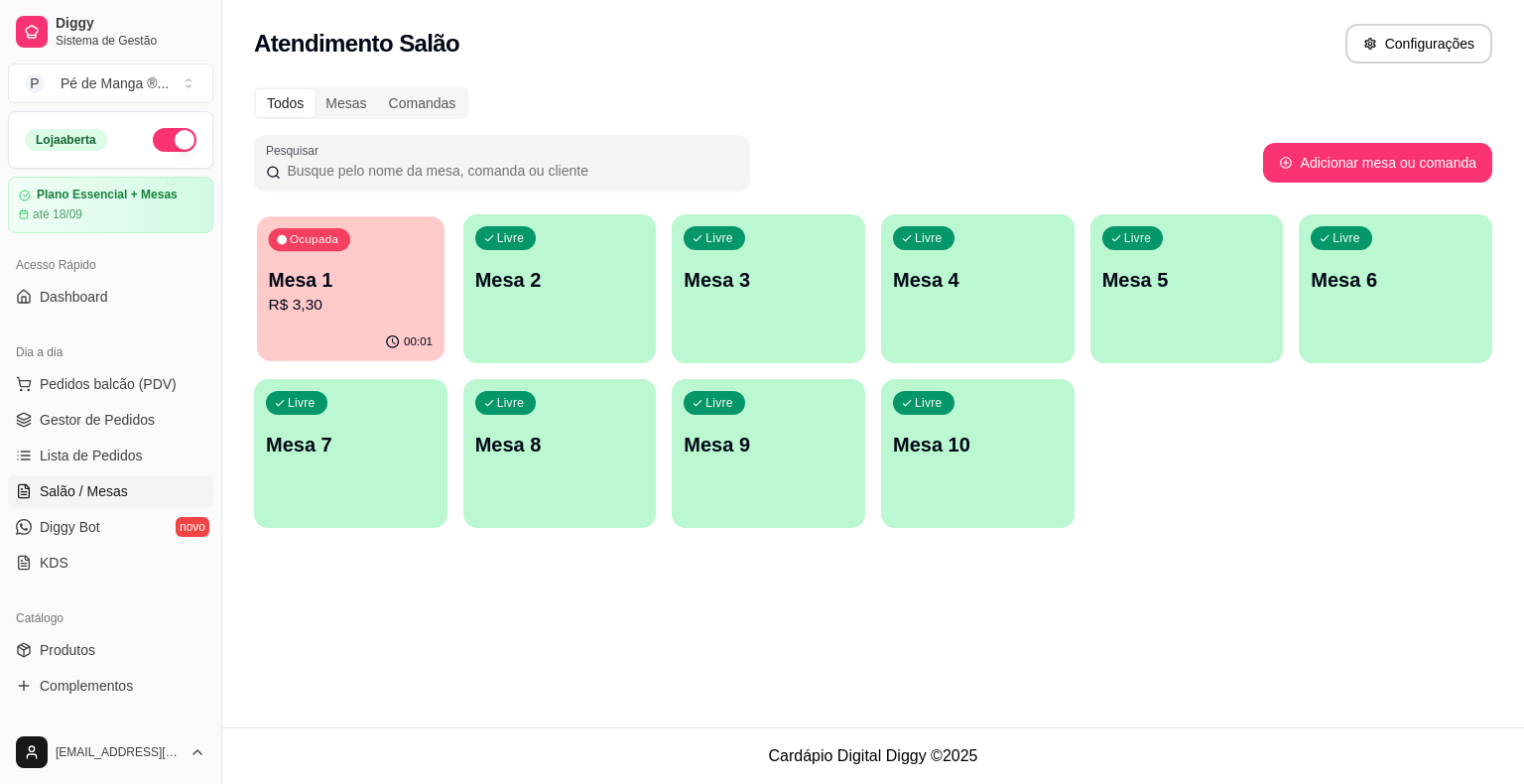
click at [303, 341] on div "00:01" at bounding box center [350, 342] width 188 height 38
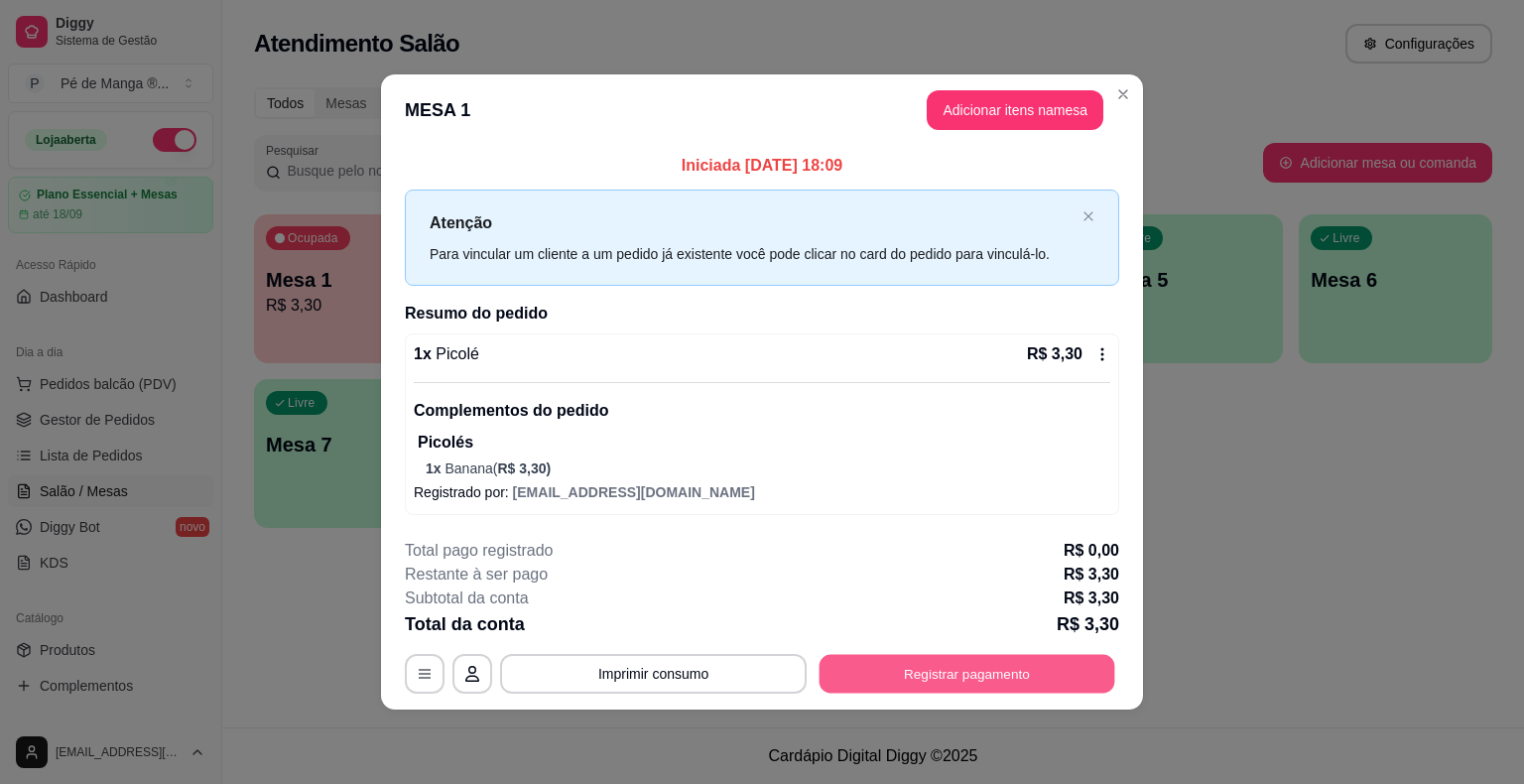
click at [884, 668] on button "Registrar pagamento" at bounding box center [968, 674] width 296 height 39
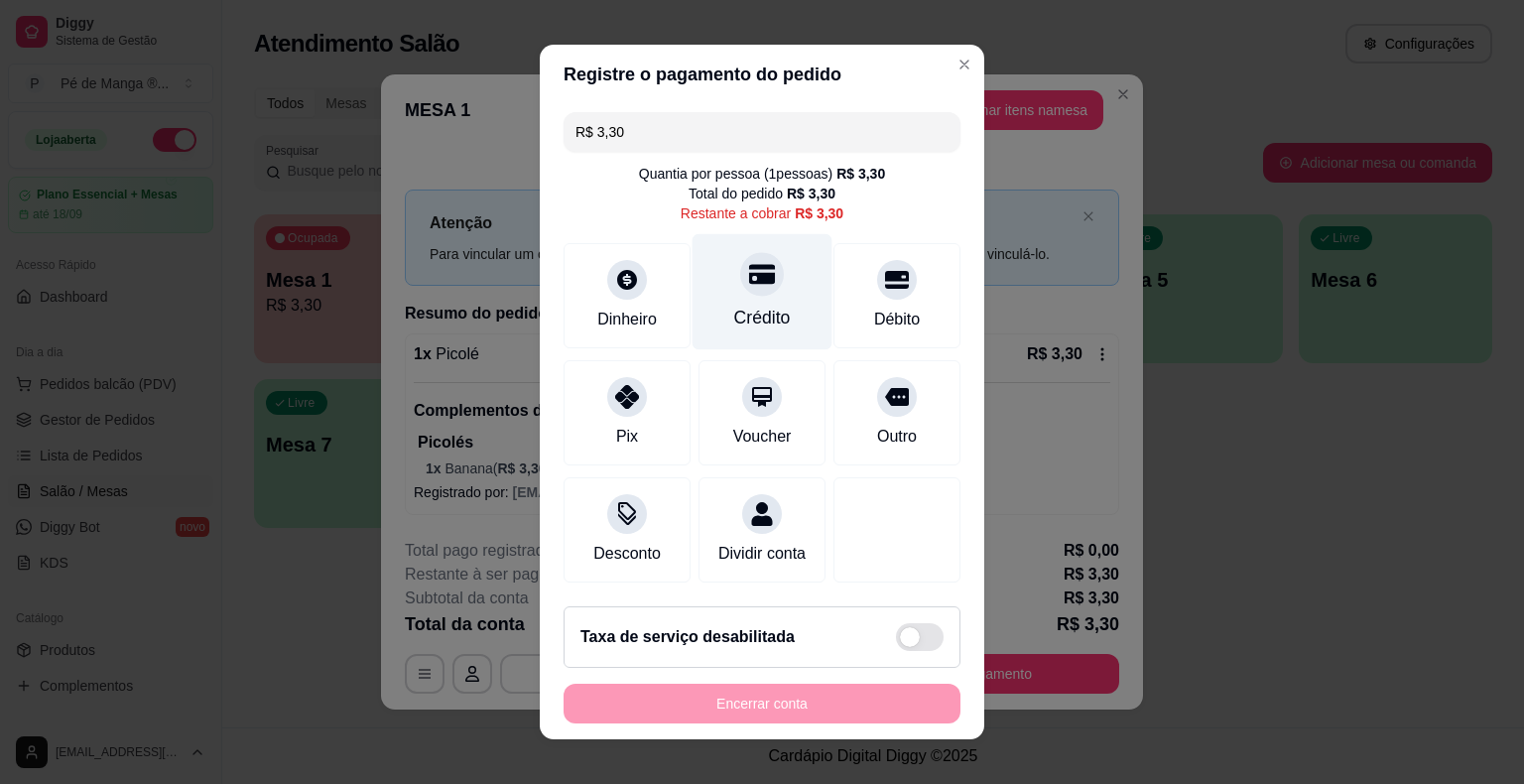
click at [747, 316] on div "Crédito" at bounding box center [762, 318] width 57 height 26
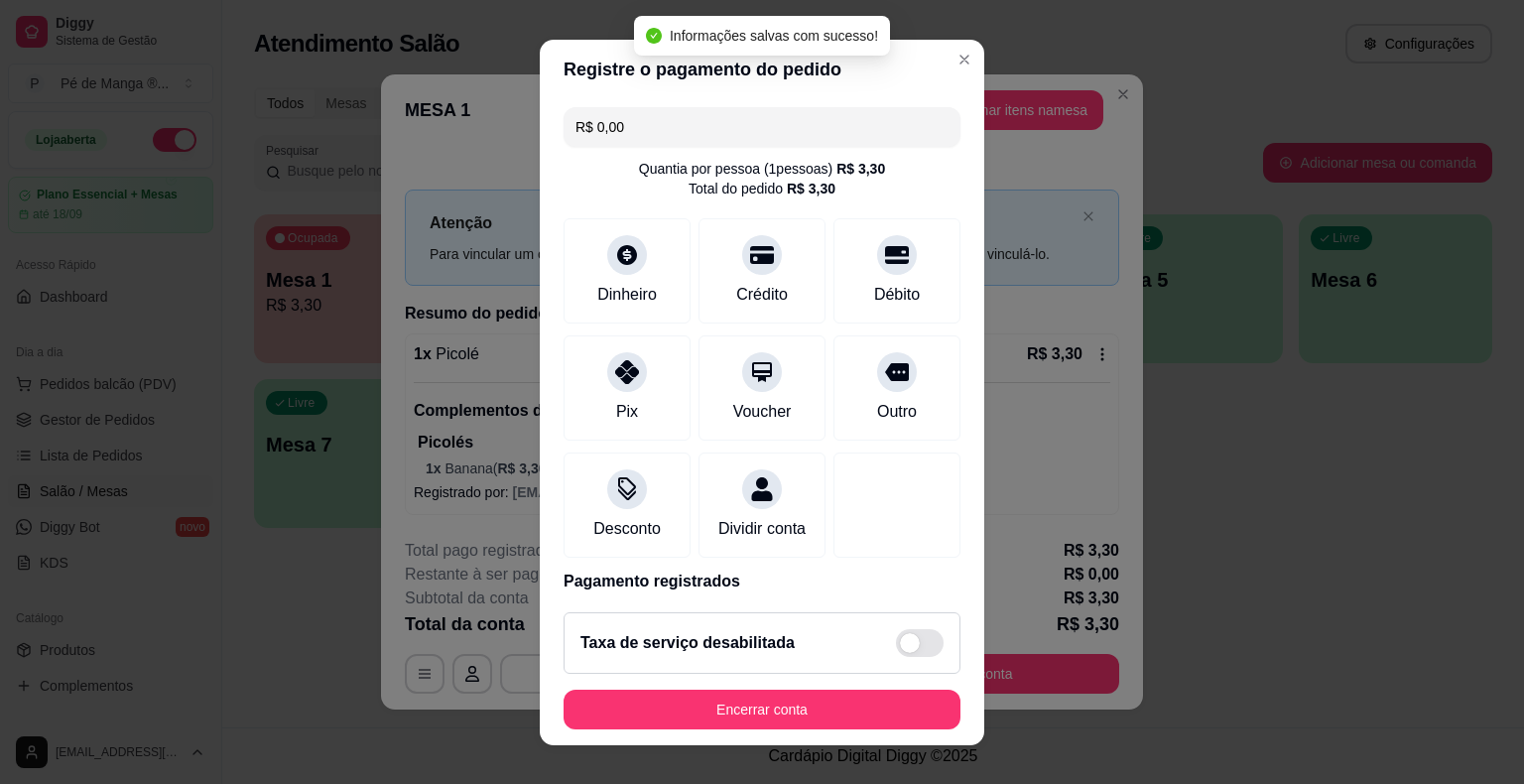
type input "R$ 0,00"
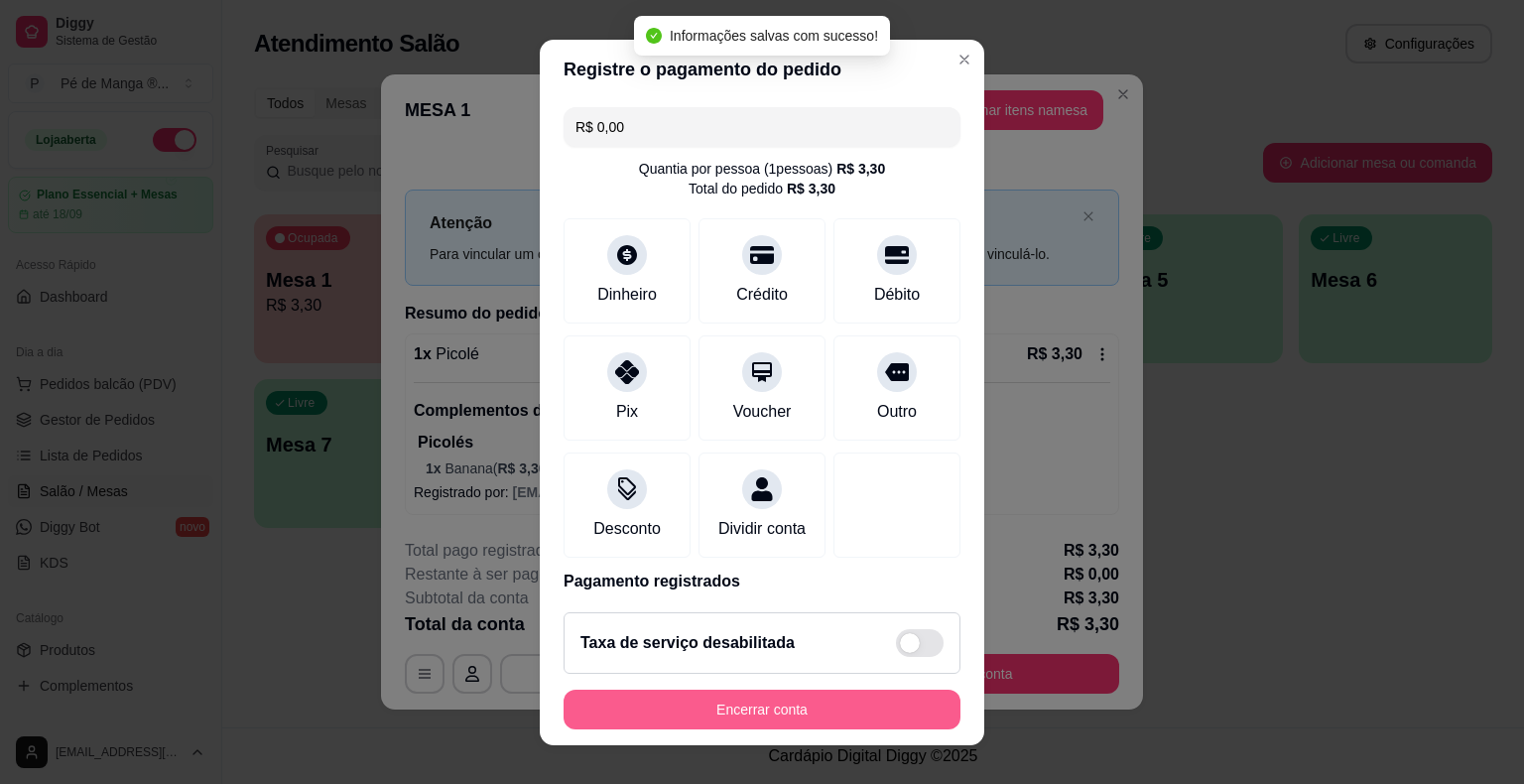
click at [786, 704] on button "Encerrar conta" at bounding box center [762, 710] width 397 height 40
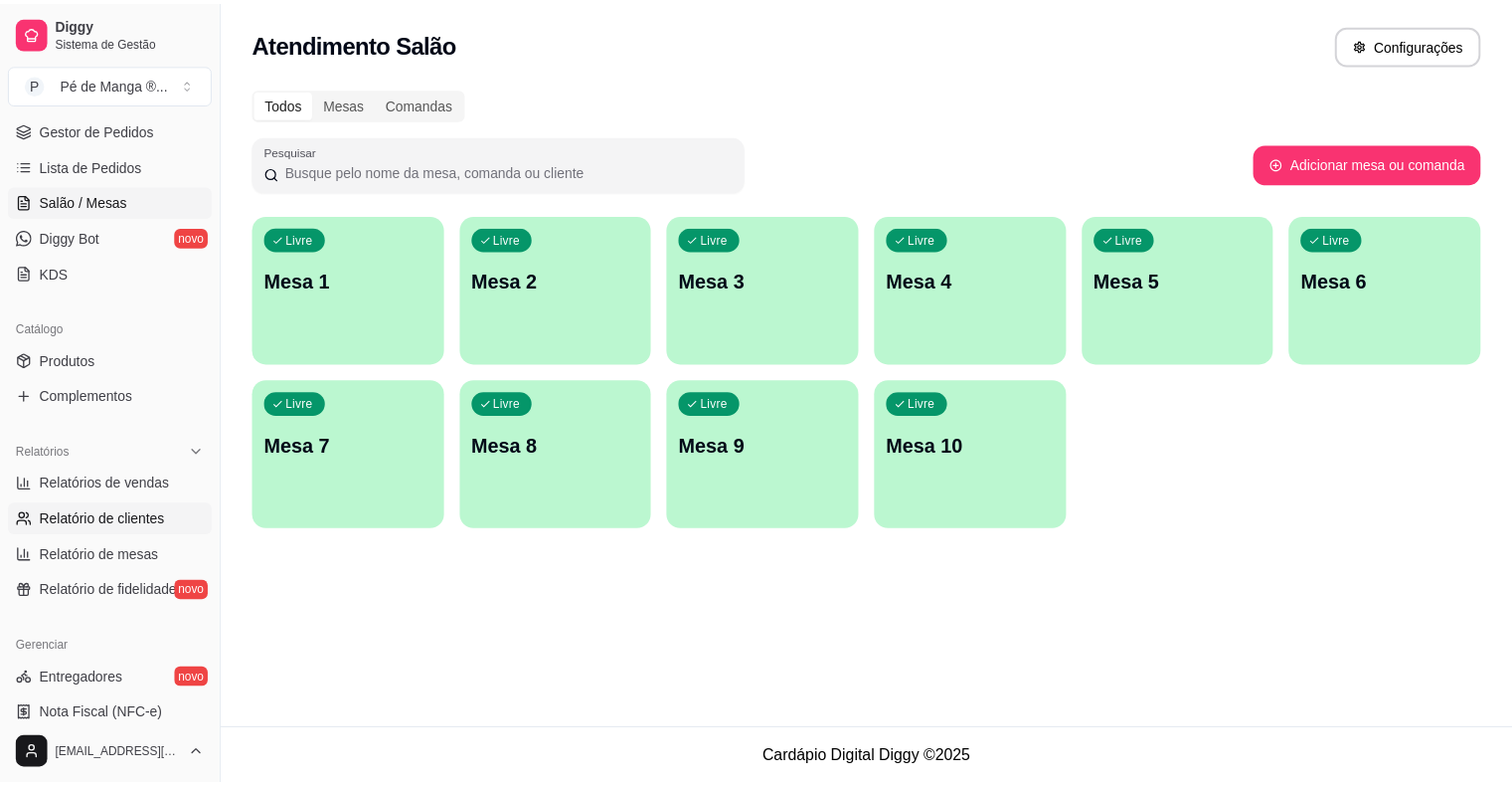
scroll to position [298, 0]
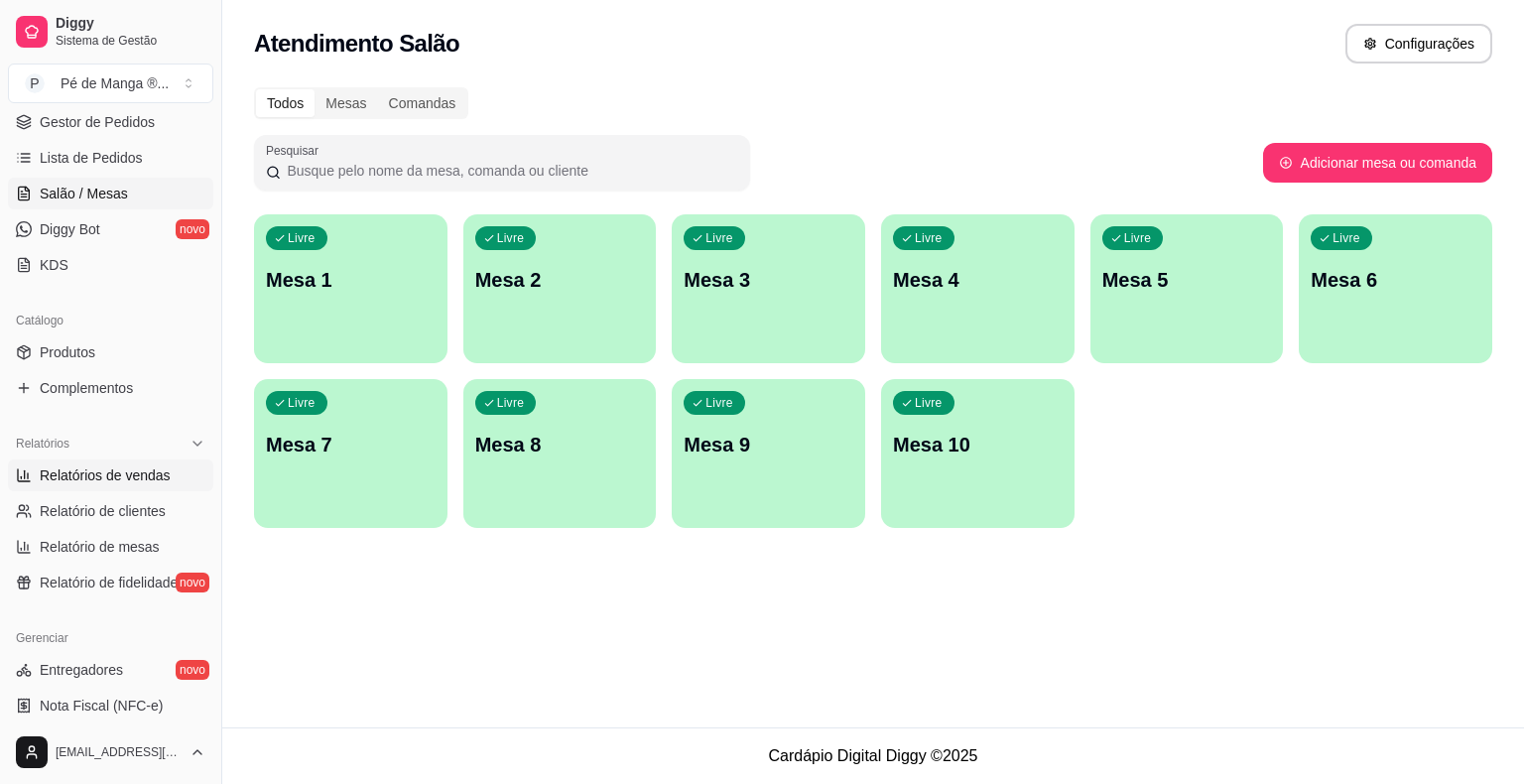
click at [99, 481] on span "Relatórios de vendas" at bounding box center [105, 475] width 131 height 20
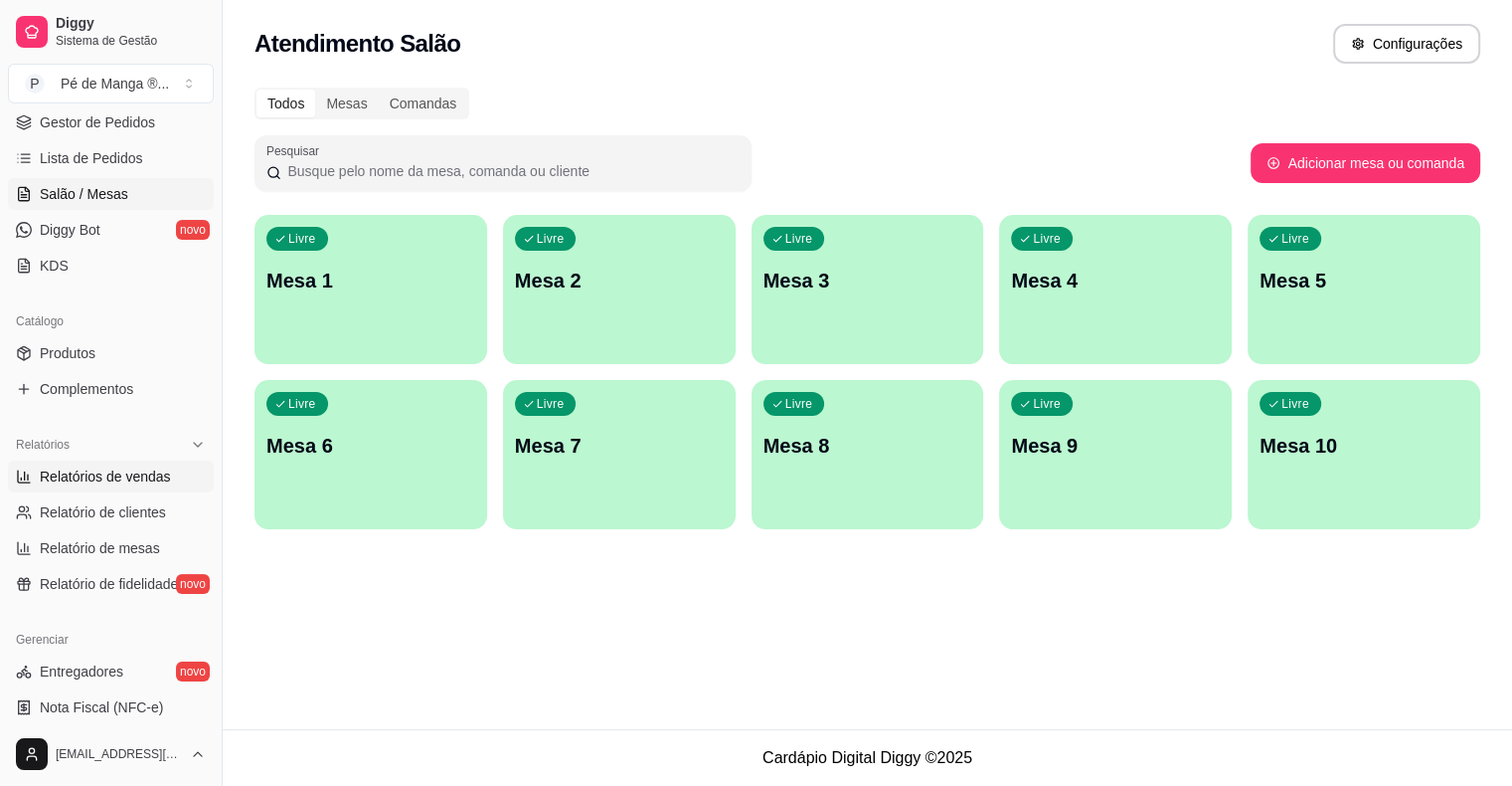
select select "ALL"
select select "0"
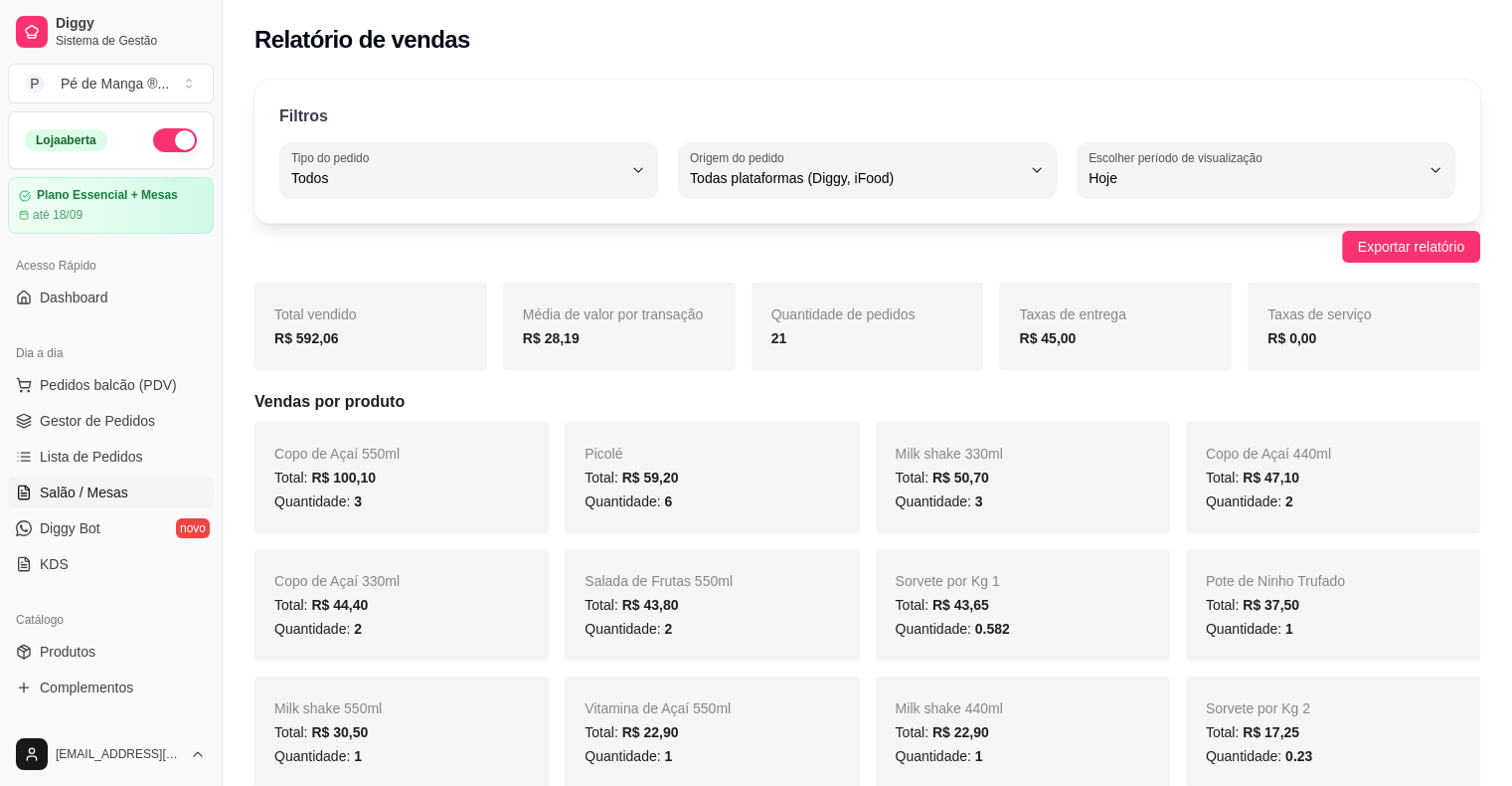
click at [134, 482] on link "Salão / Mesas" at bounding box center [110, 492] width 206 height 32
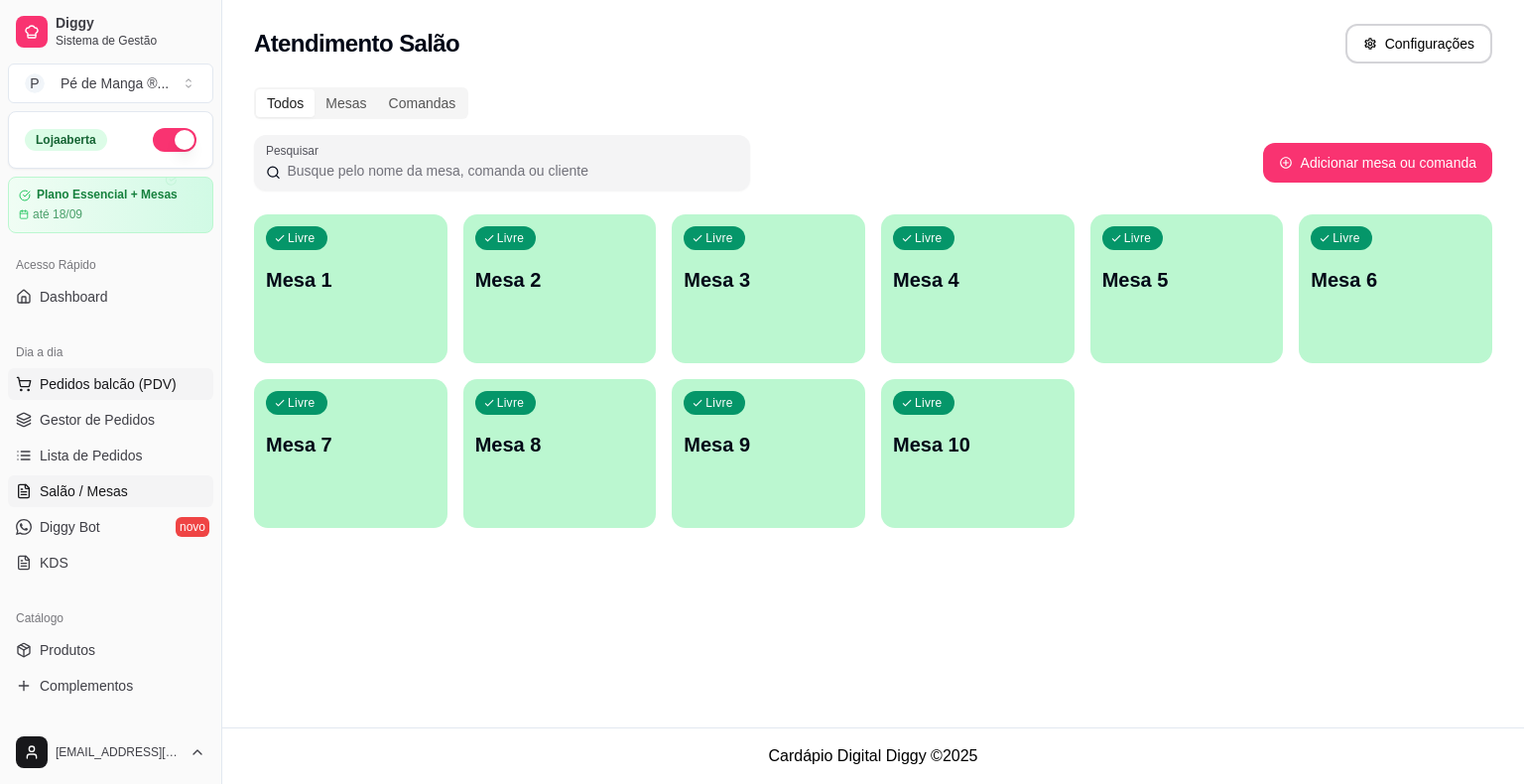
click at [131, 374] on span "Pedidos balcão (PDV)" at bounding box center [108, 384] width 137 height 20
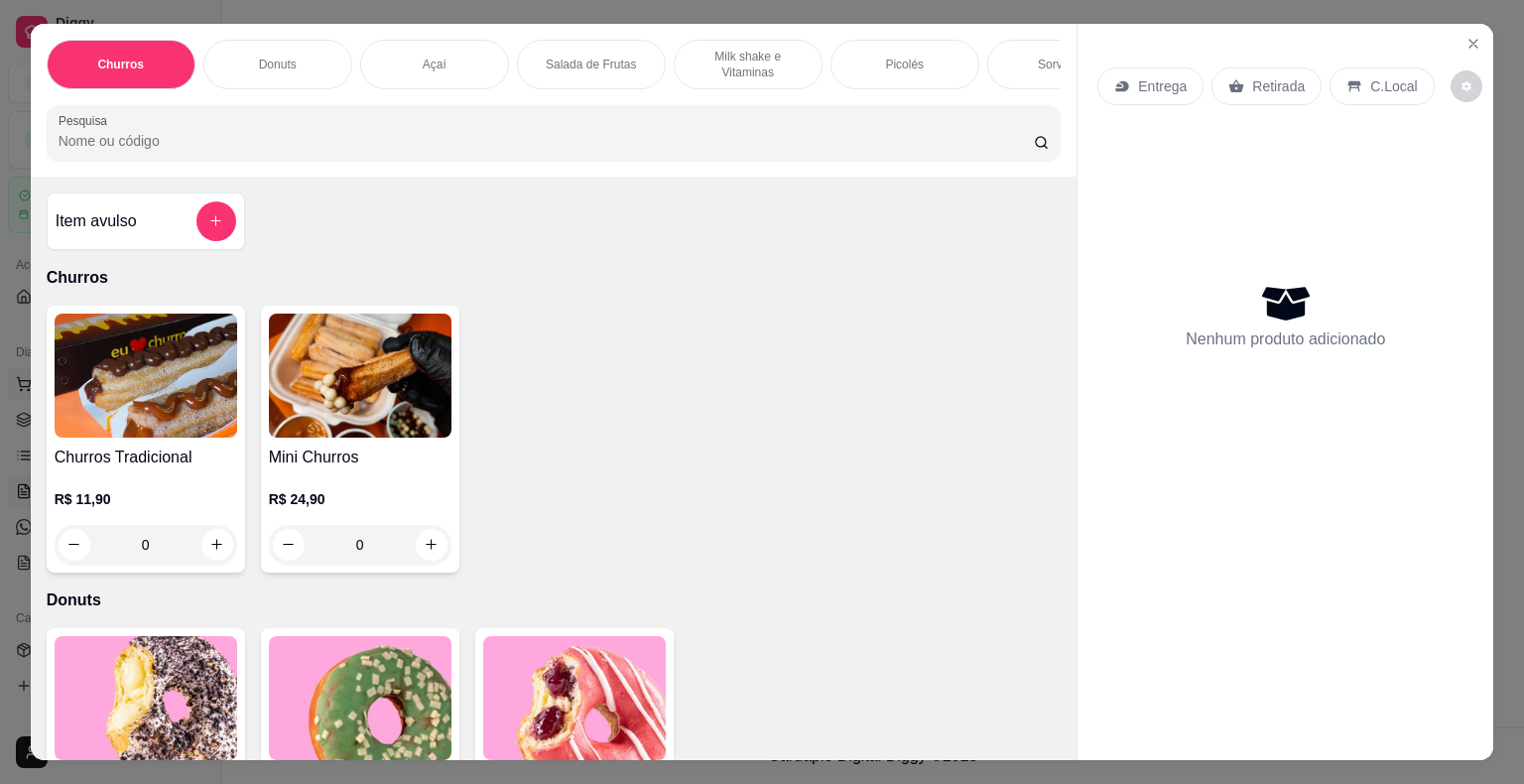
click at [131, 373] on img at bounding box center [146, 375] width 183 height 124
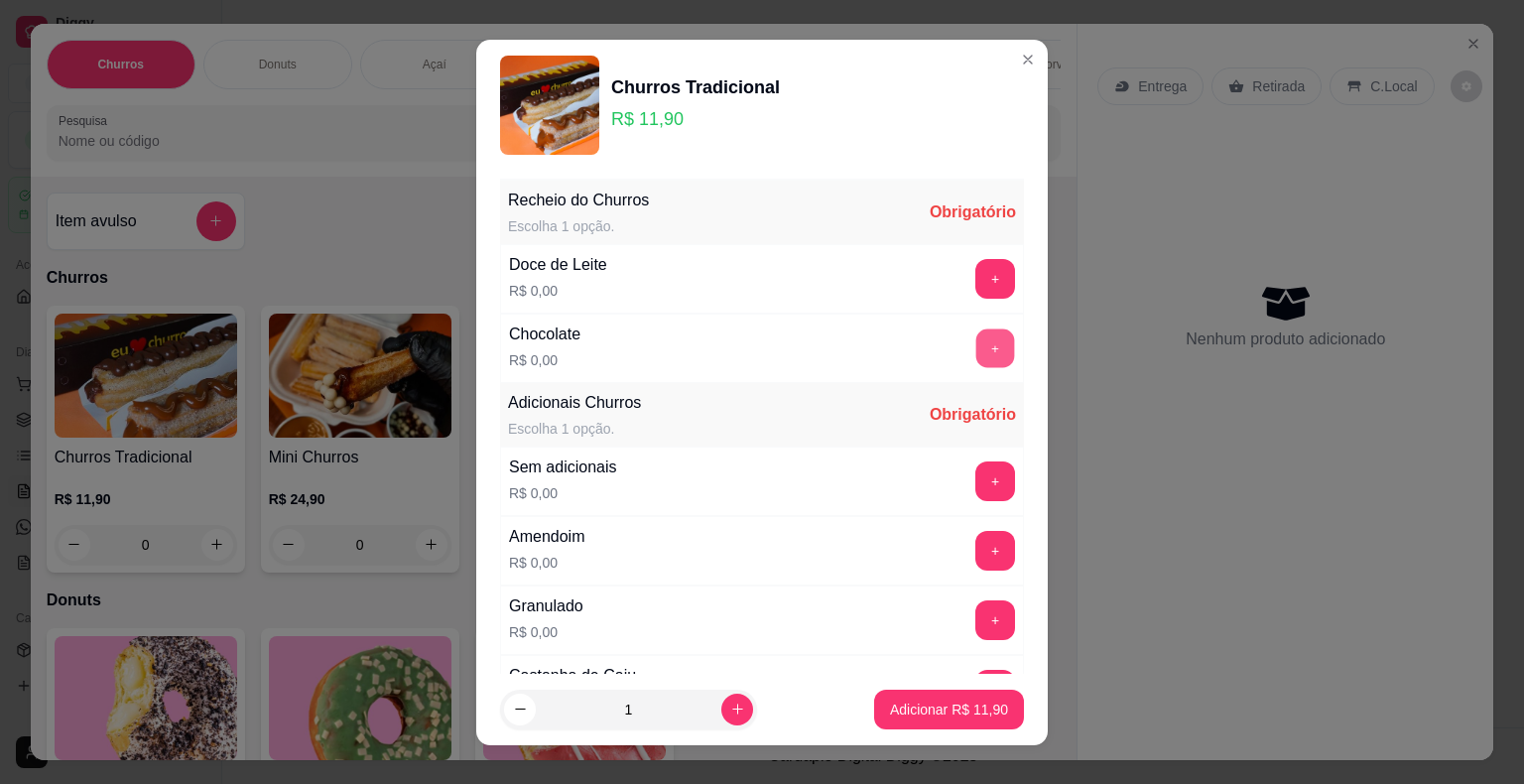
click at [977, 342] on button "+" at bounding box center [996, 347] width 39 height 39
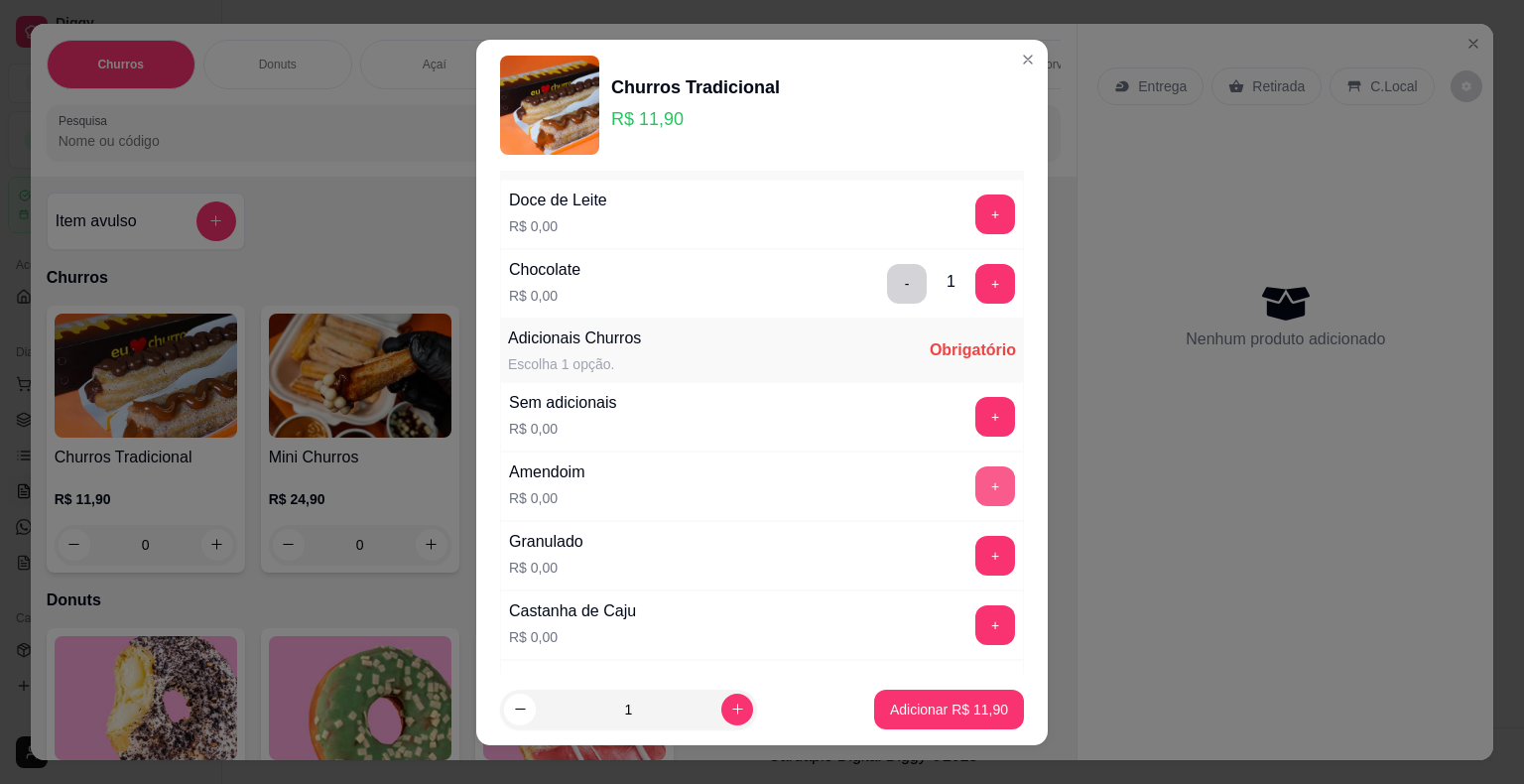
scroll to position [99, 0]
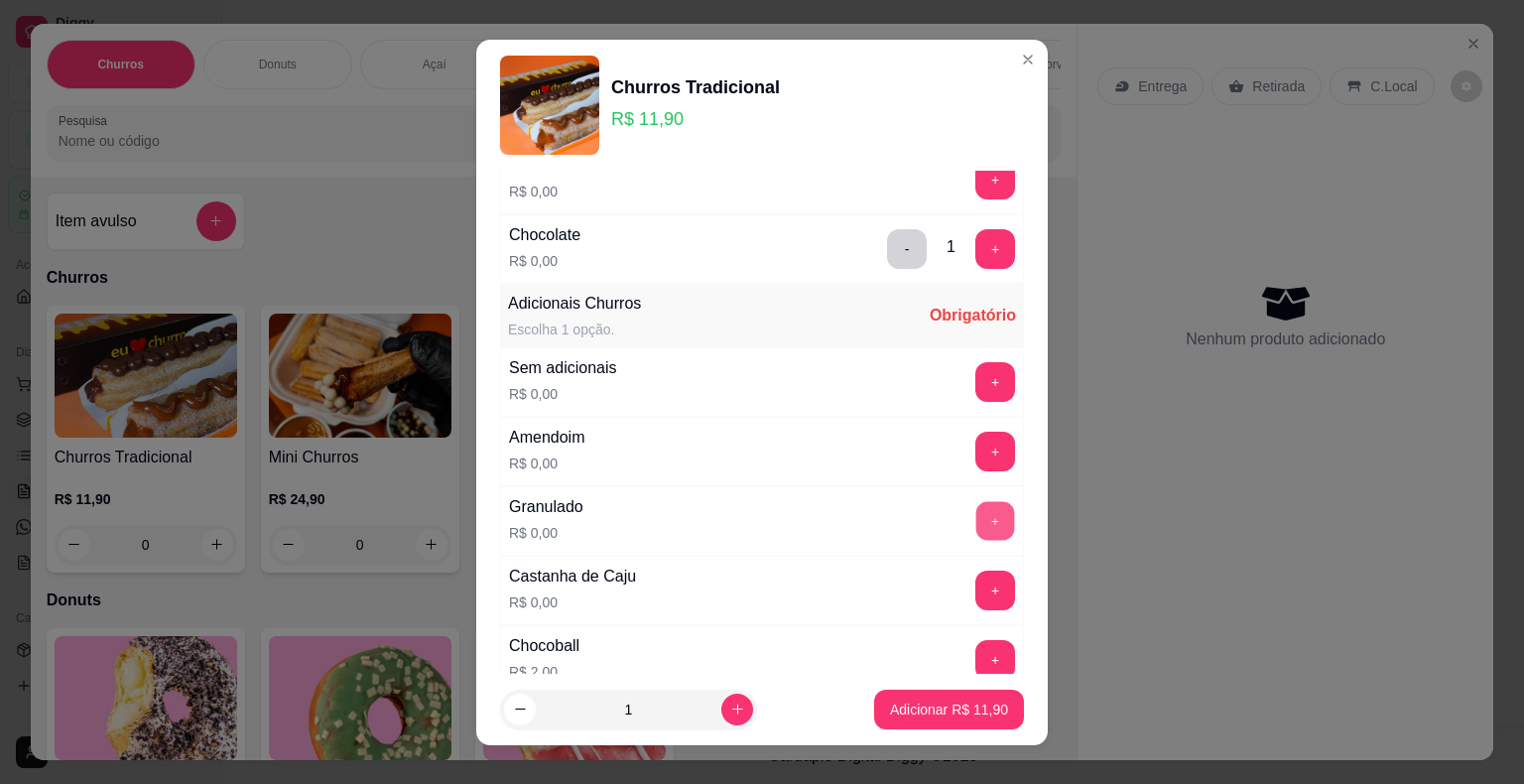
click at [977, 521] on button "+" at bounding box center [996, 520] width 39 height 39
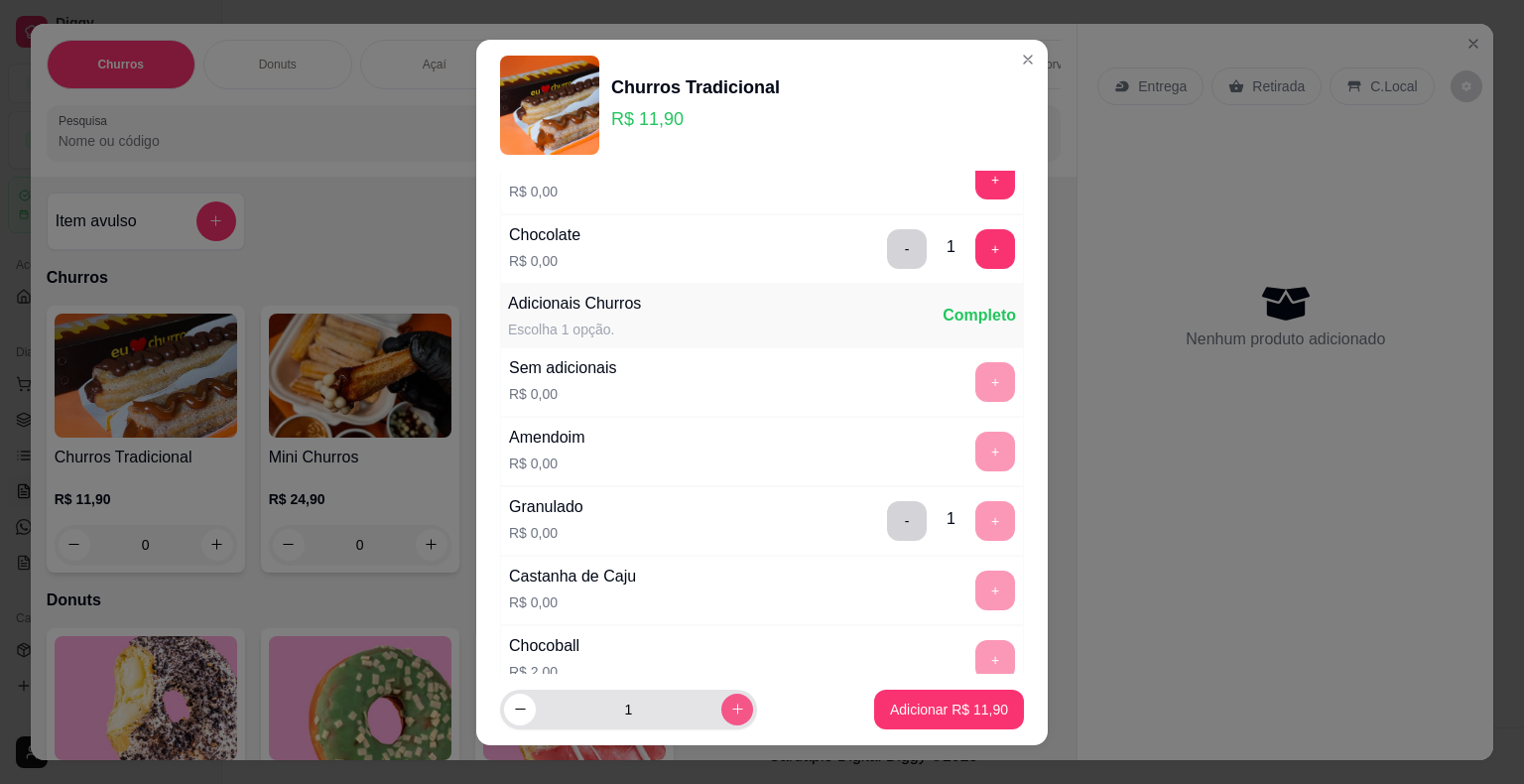
click at [733, 709] on icon "increase-product-quantity" at bounding box center [738, 709] width 11 height 11
type input "2"
click at [875, 720] on button "Adicionar R$ 23,80" at bounding box center [949, 710] width 150 height 40
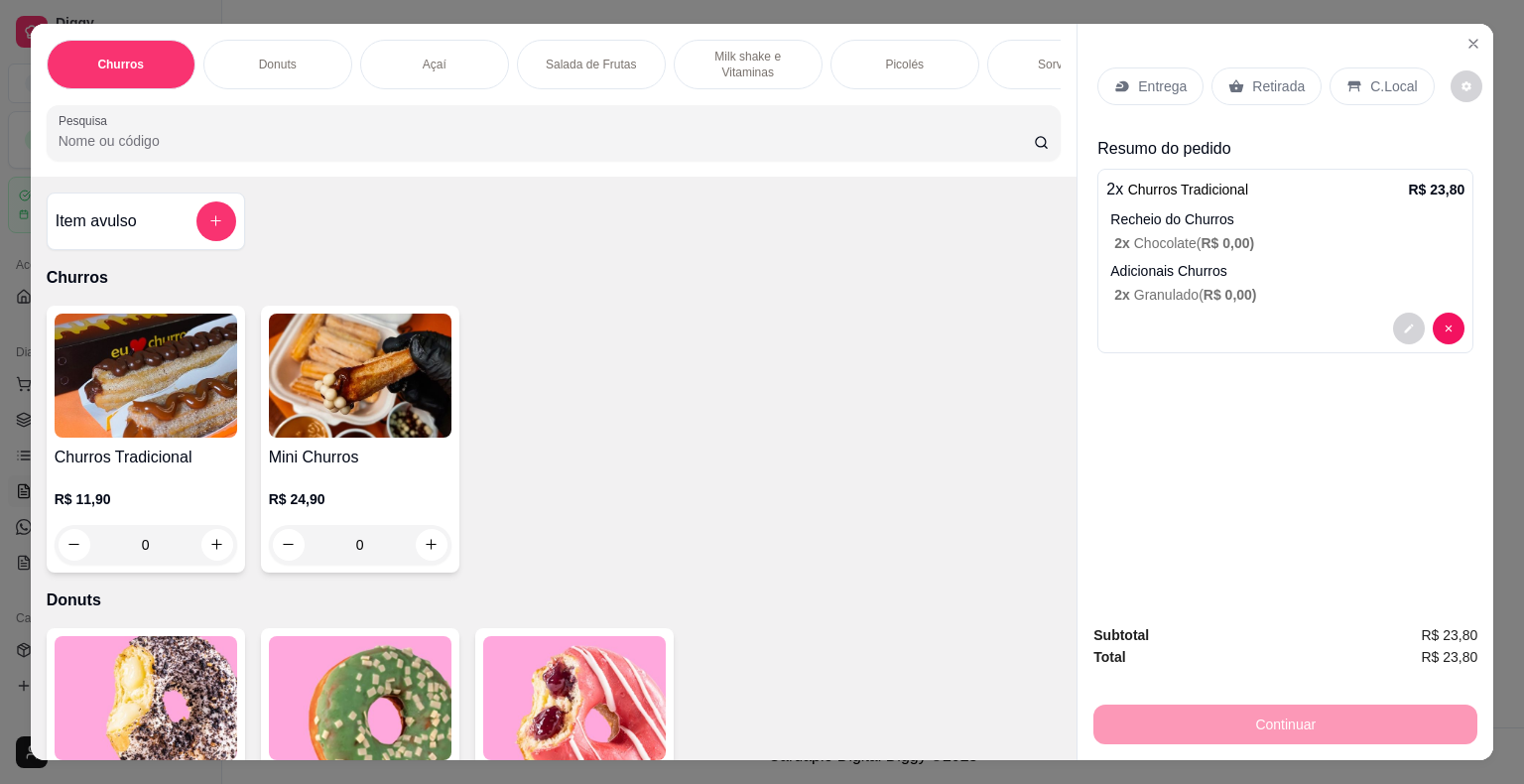
click at [1143, 82] on p "Entrega" at bounding box center [1162, 86] width 49 height 20
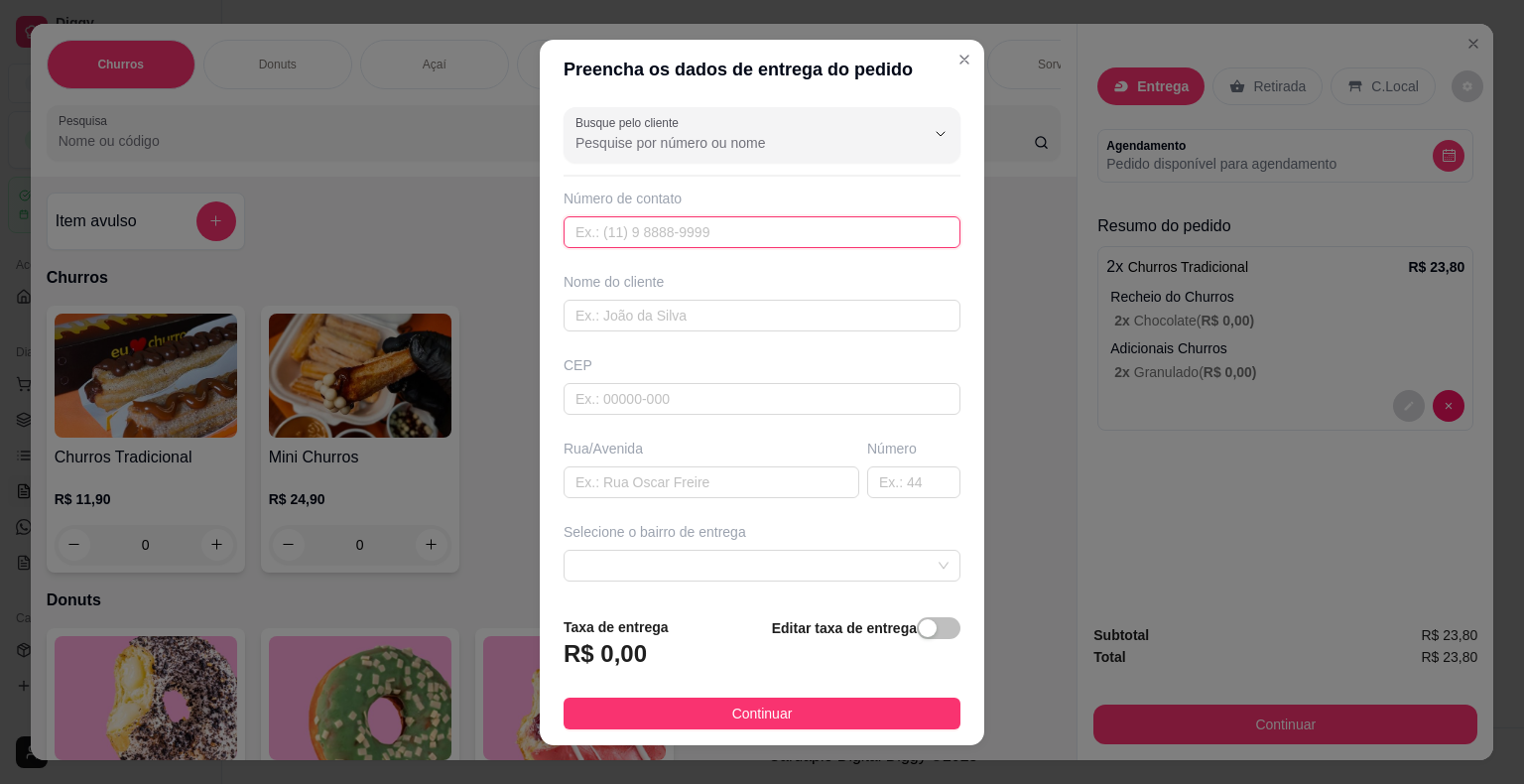
click at [726, 244] on input "text" at bounding box center [762, 232] width 397 height 32
type input "[PHONE_NUMBER]"
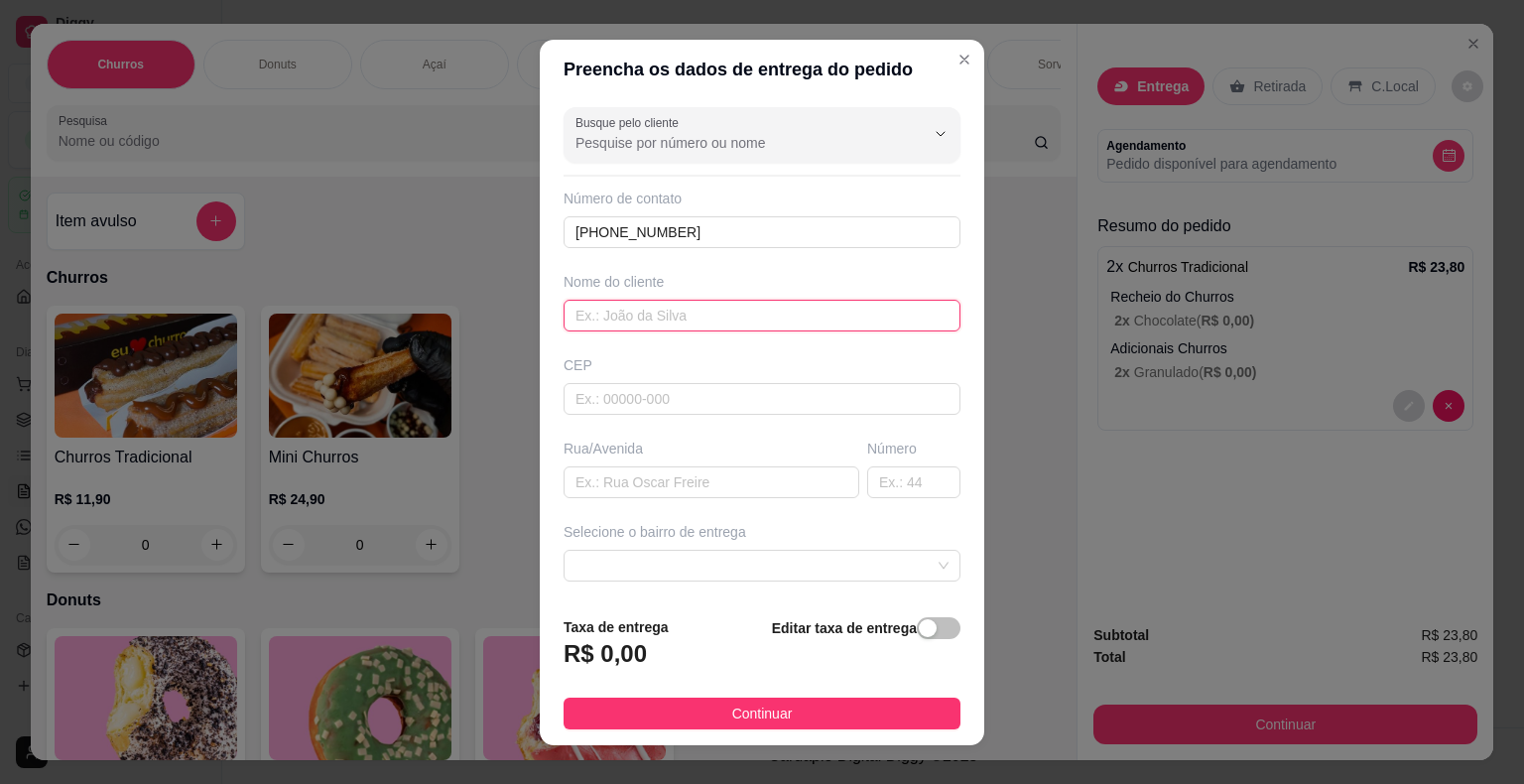
click at [670, 314] on input "text" at bounding box center [762, 316] width 397 height 32
type input "Leia"
click at [704, 399] on input "text" at bounding box center [762, 399] width 397 height 32
type input "18440000"
click at [707, 478] on input "text" at bounding box center [712, 482] width 296 height 32
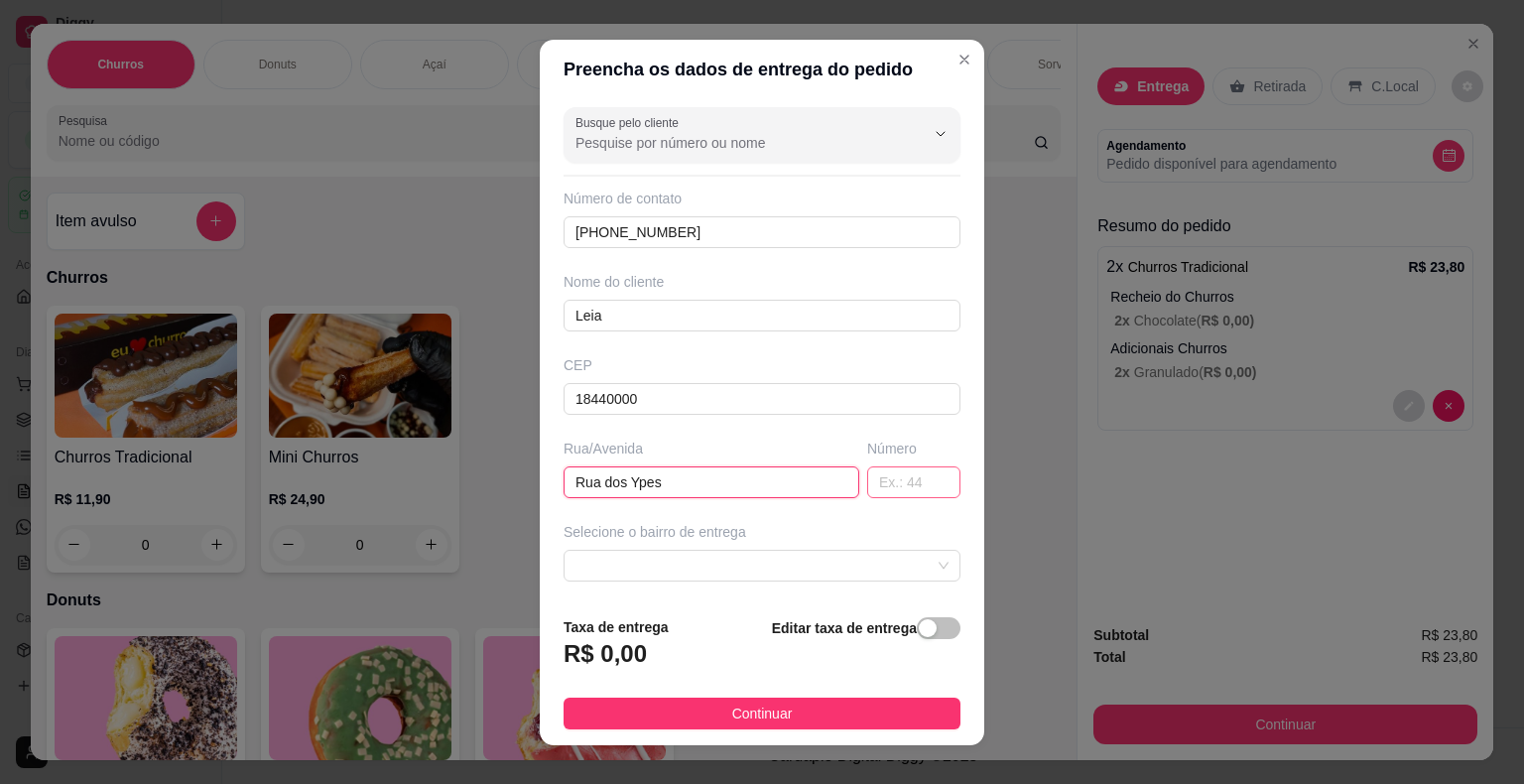
type input "Rua dos Ypes"
click at [897, 476] on input "text" at bounding box center [914, 482] width 93 height 32
click at [867, 562] on span at bounding box center [762, 566] width 373 height 30
type input "19"
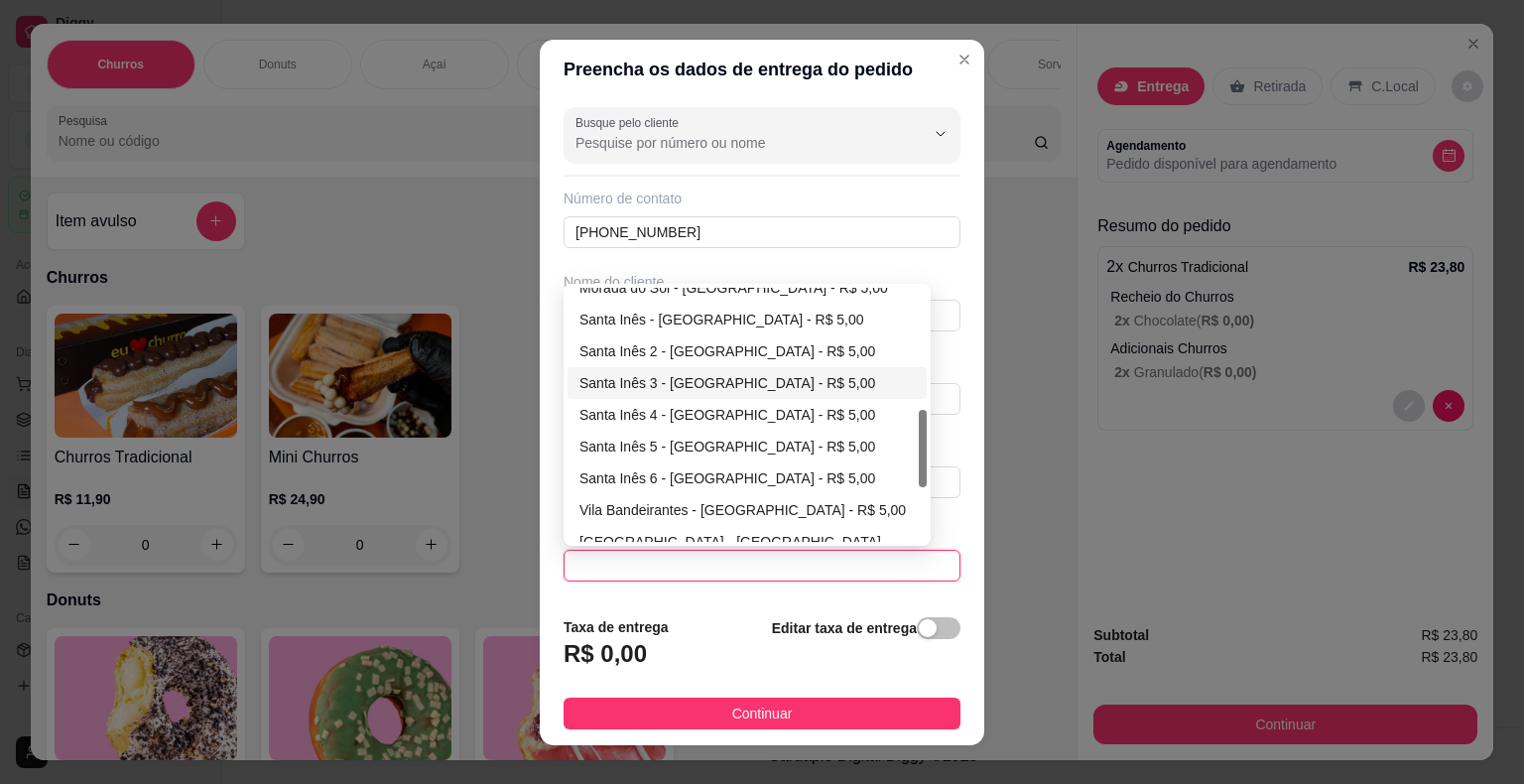
scroll to position [496, 0]
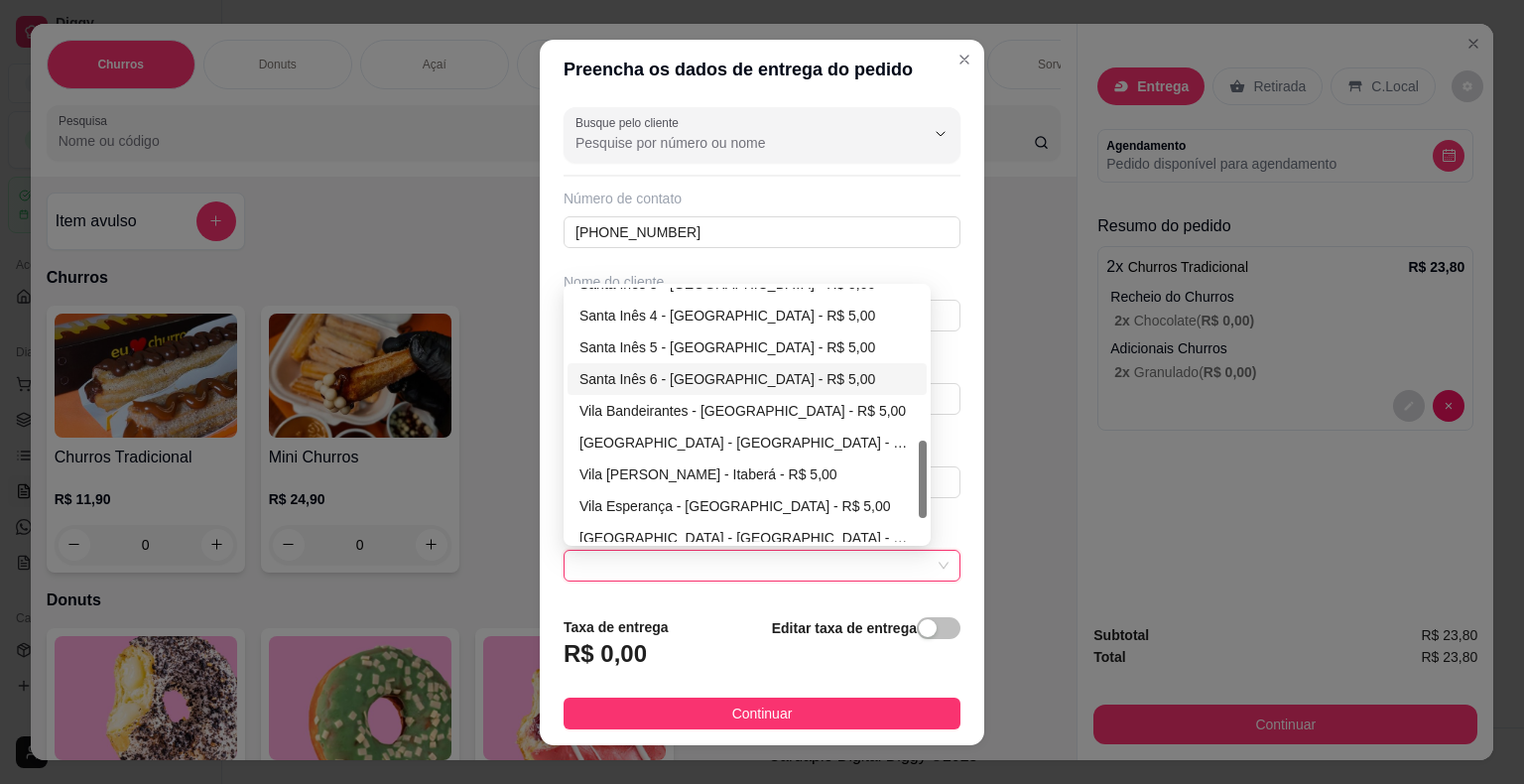
click at [753, 379] on div "Santa Inês 6 - [GEOGRAPHIC_DATA] - R$ 5,00" at bounding box center [748, 379] width 336 height 22
type input "Itaberá"
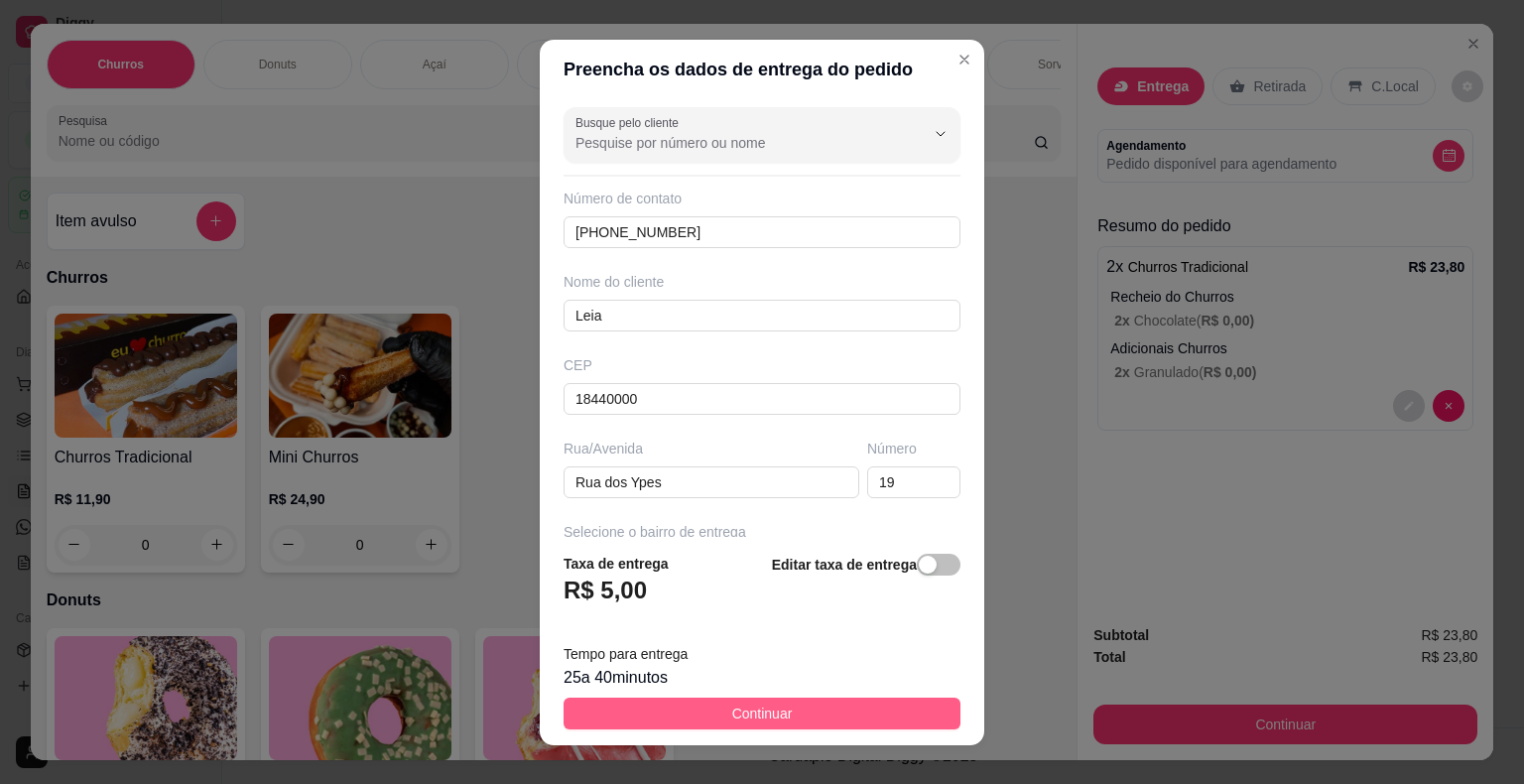
click at [762, 713] on span "Continuar" at bounding box center [762, 714] width 61 height 22
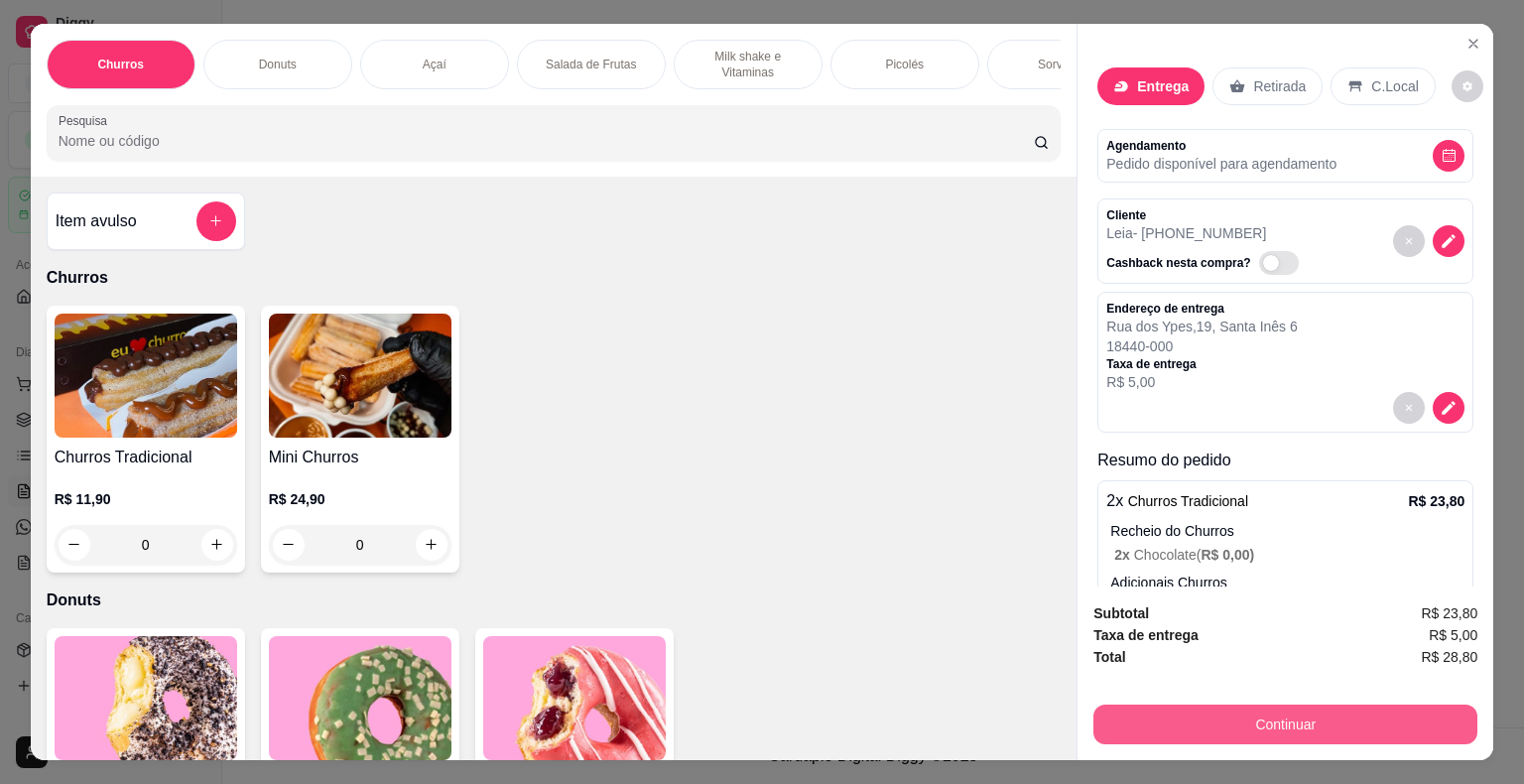
click at [1159, 724] on button "Continuar" at bounding box center [1285, 724] width 384 height 40
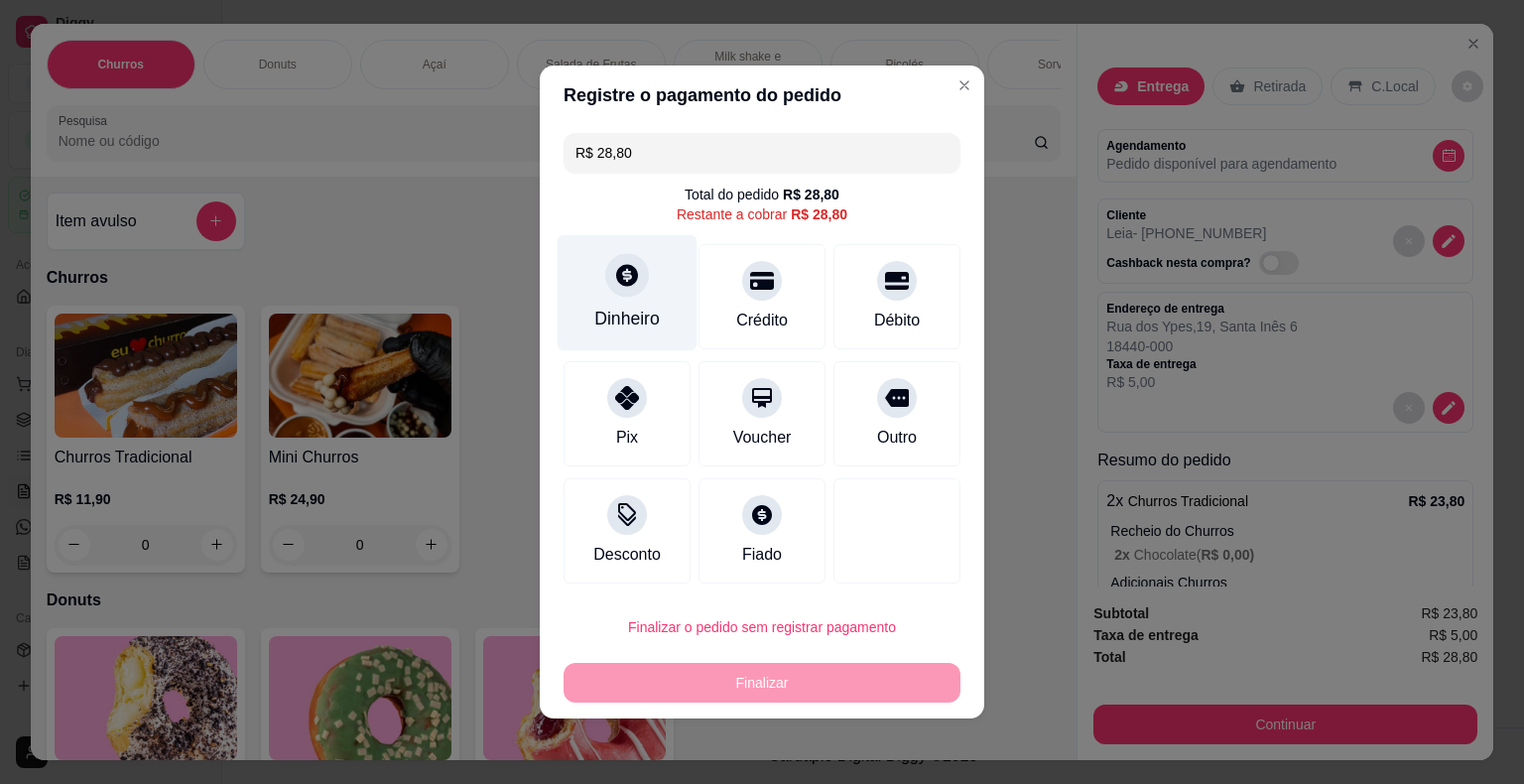
click at [619, 294] on div at bounding box center [627, 275] width 44 height 44
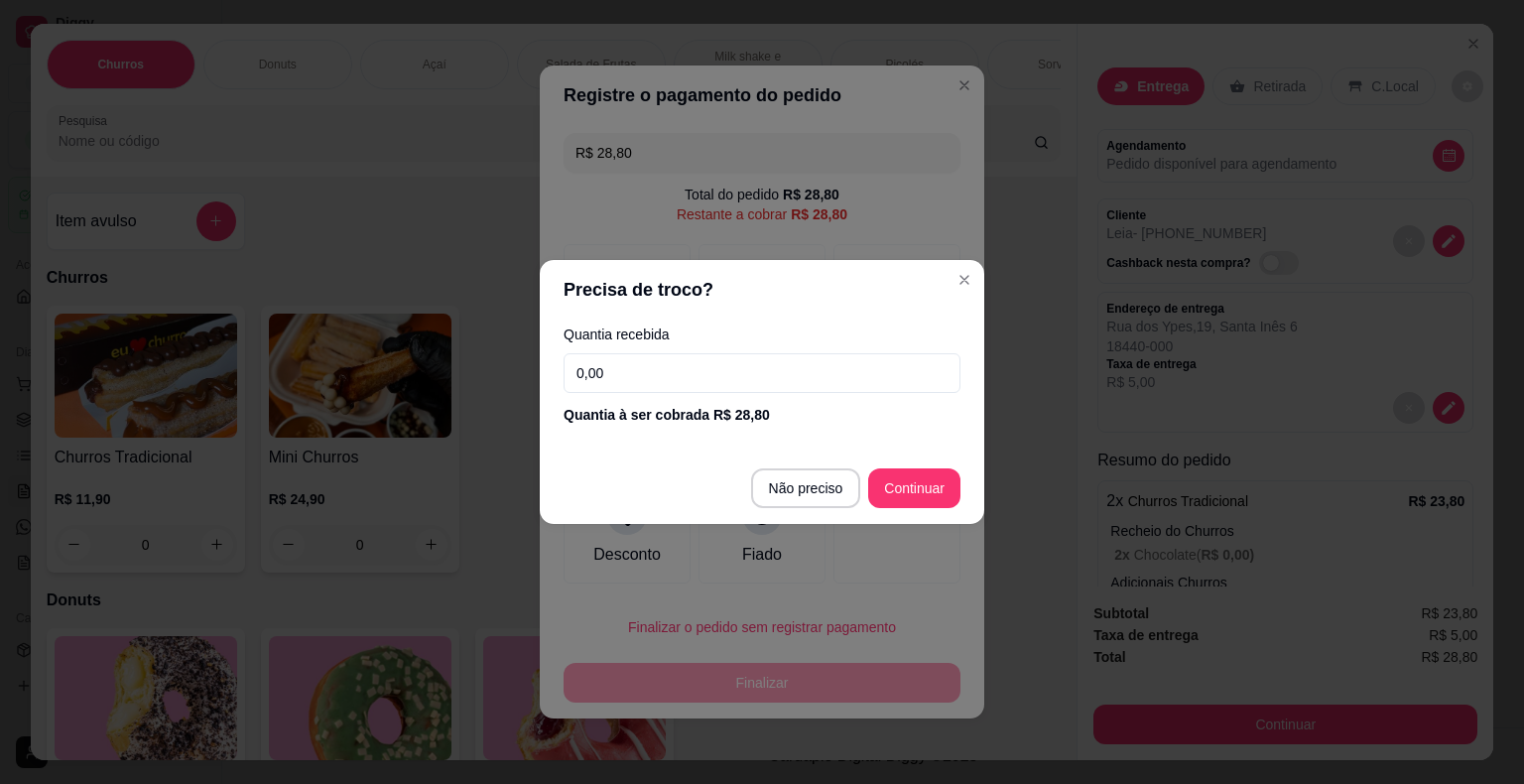
click at [671, 379] on input "0,00" at bounding box center [762, 373] width 397 height 40
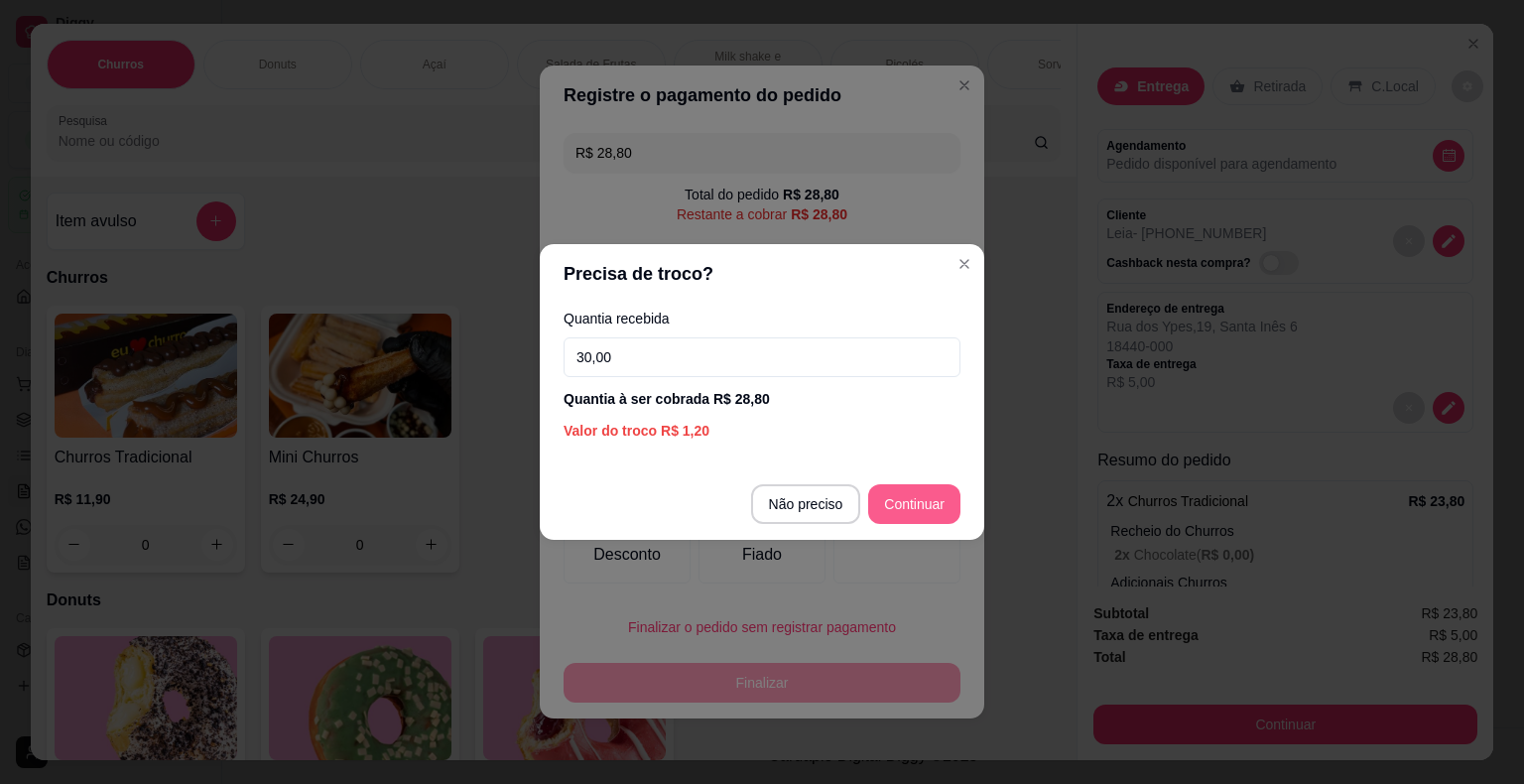
type input "30,00"
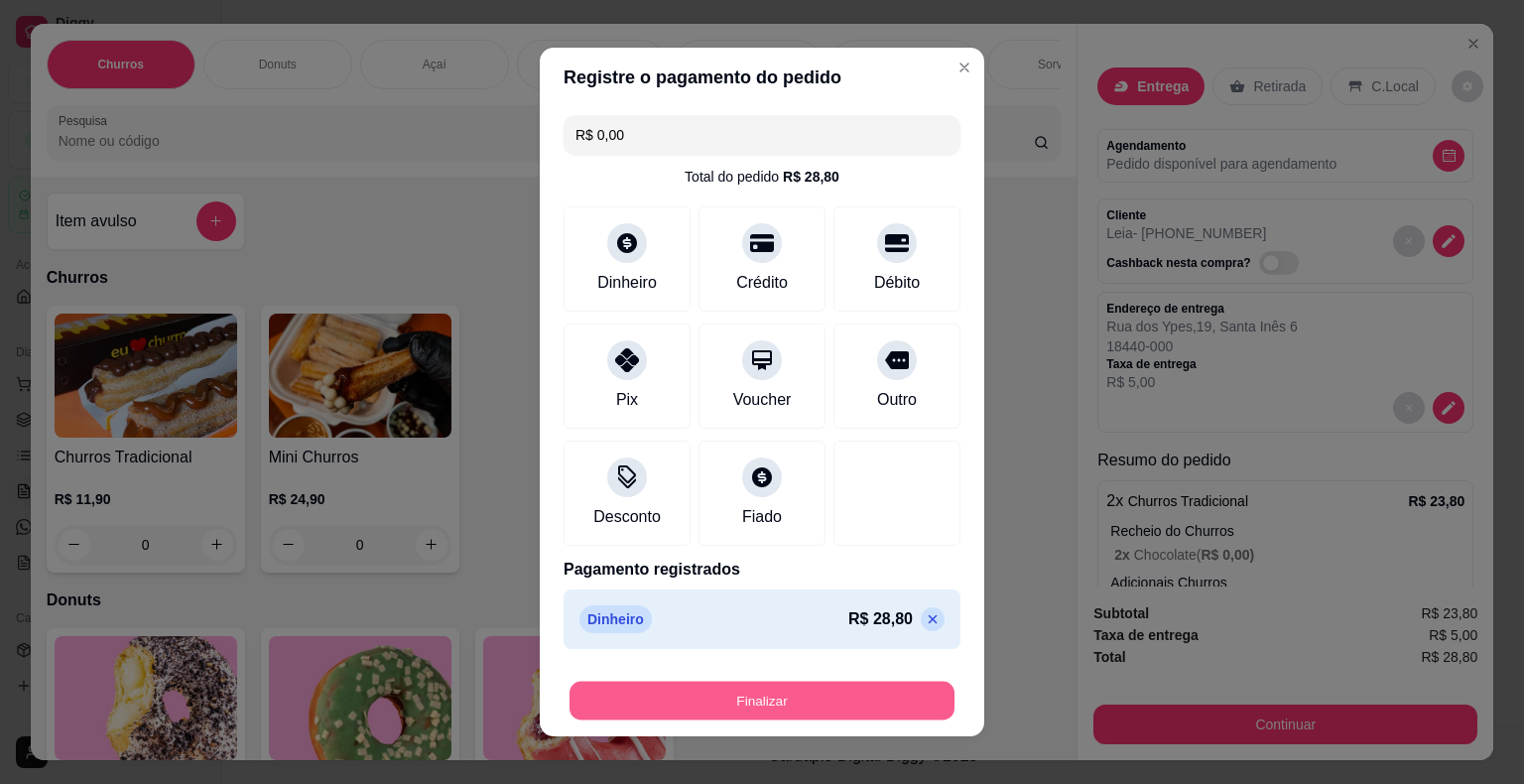
click at [887, 700] on button "Finalizar" at bounding box center [762, 701] width 385 height 39
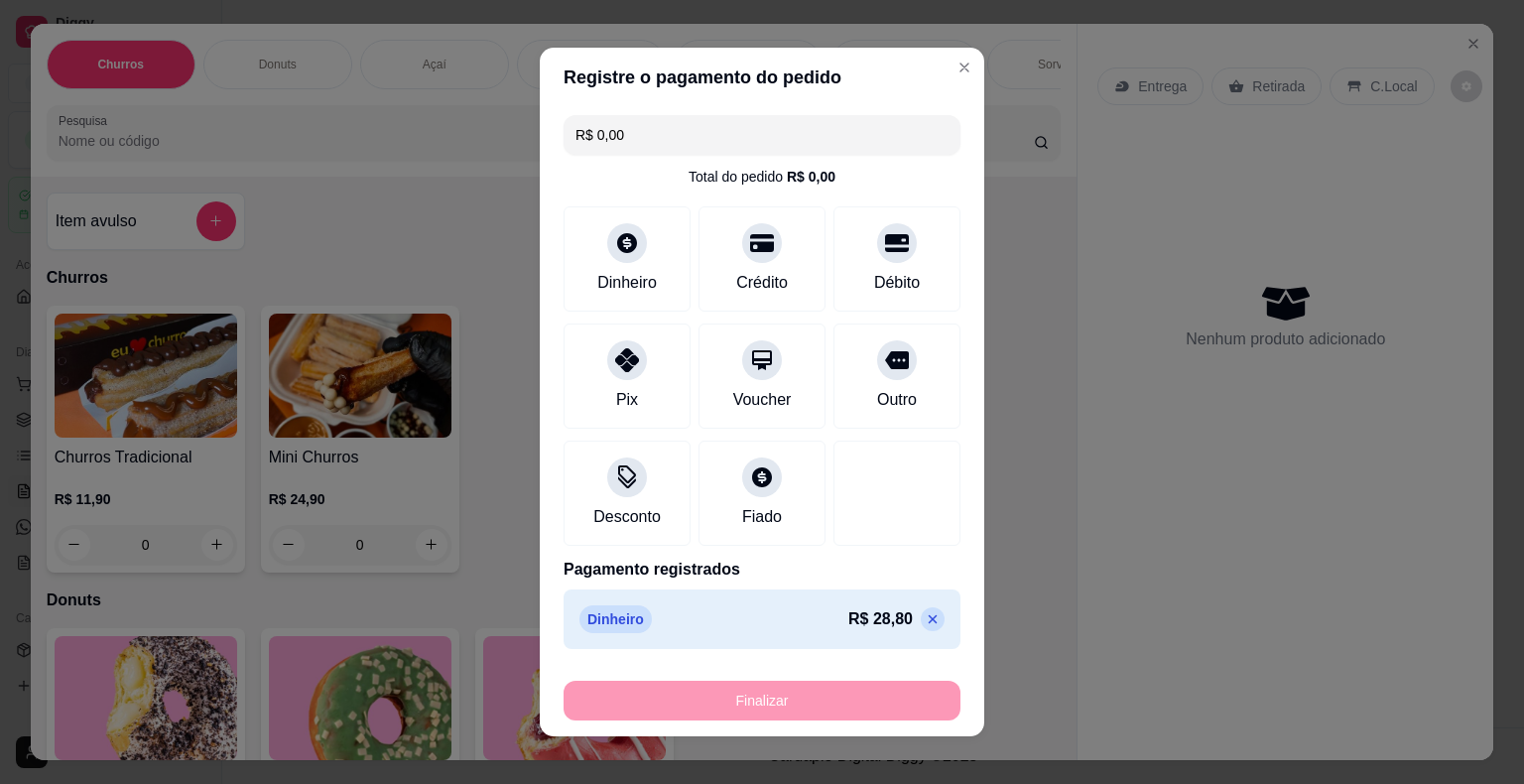
type input "-R$ 28,80"
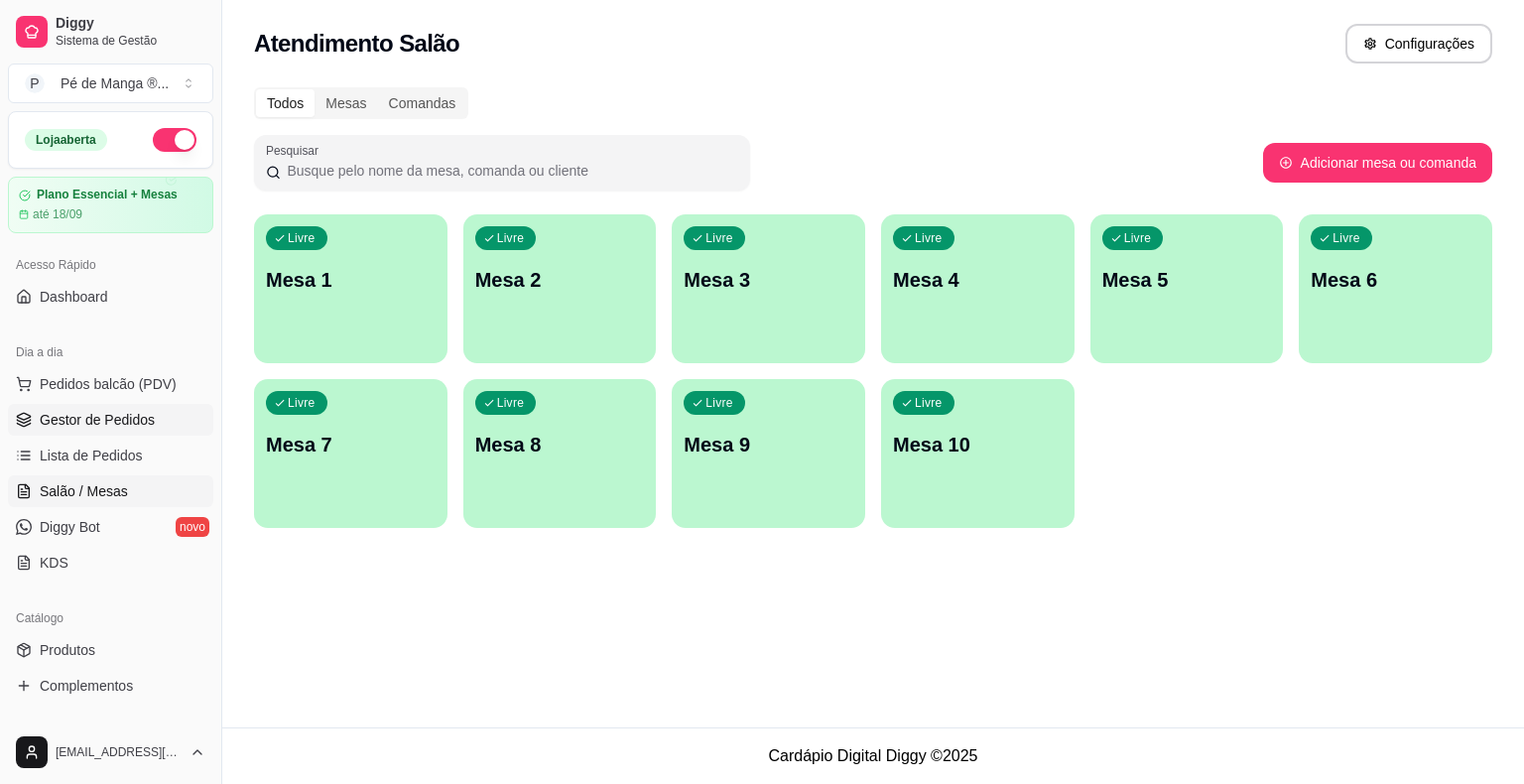
click at [163, 417] on link "Gestor de Pedidos" at bounding box center [110, 420] width 206 height 32
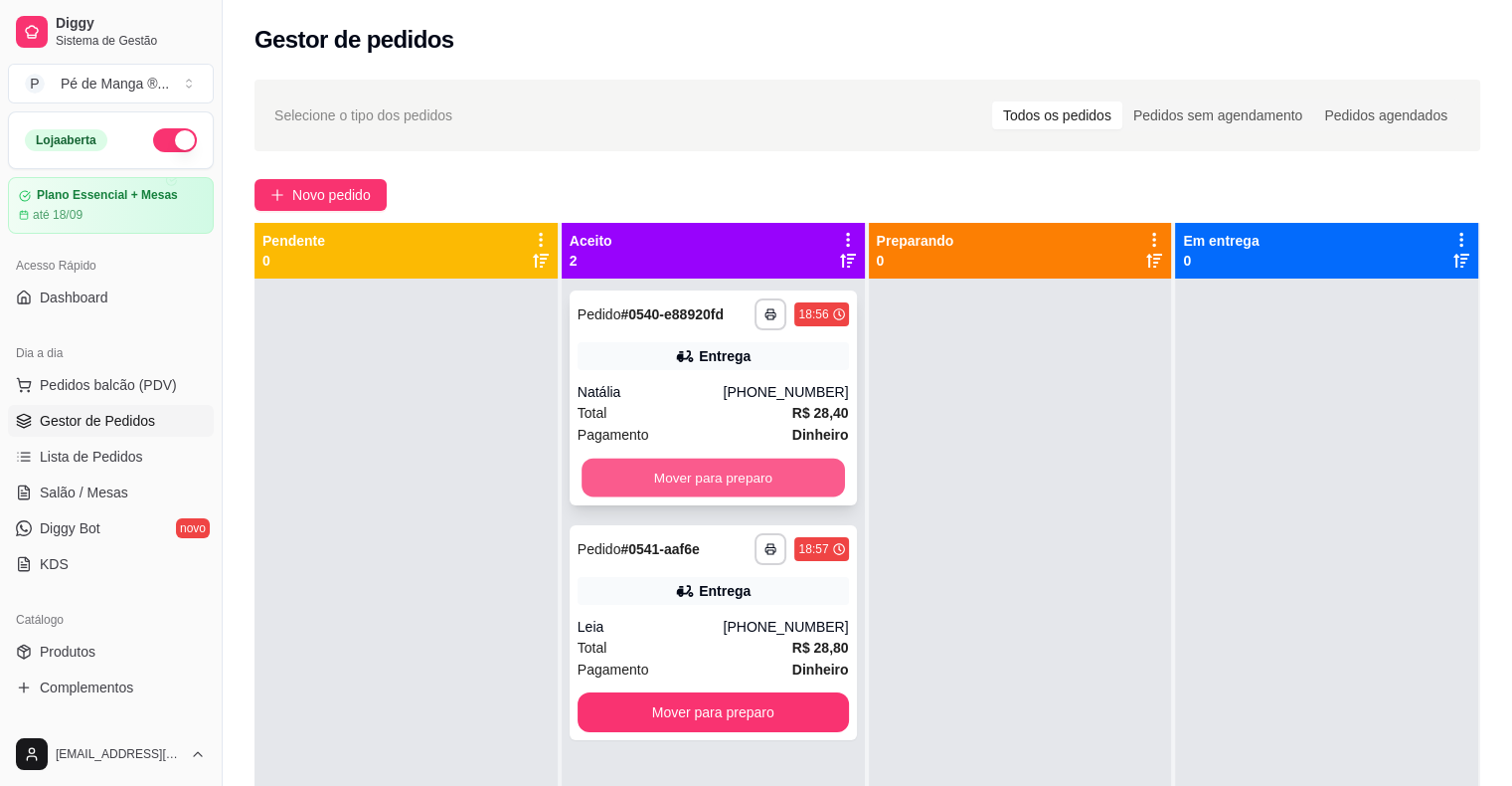
click at [725, 482] on button "Mover para preparo" at bounding box center [713, 478] width 264 height 39
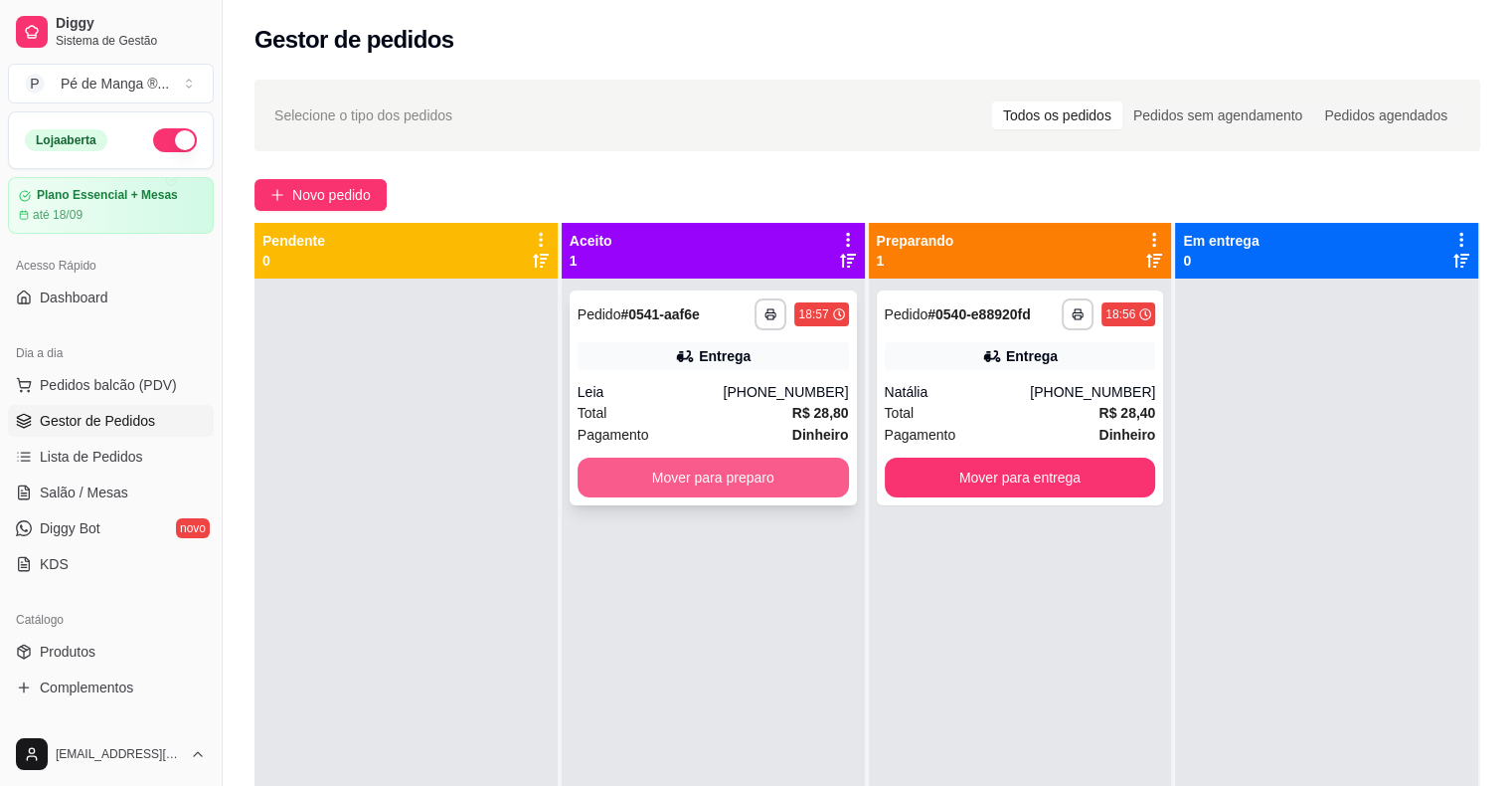
click at [719, 481] on button "Mover para preparo" at bounding box center [713, 478] width 272 height 40
click at [724, 396] on div "Natália" at bounding box center [651, 392] width 146 height 20
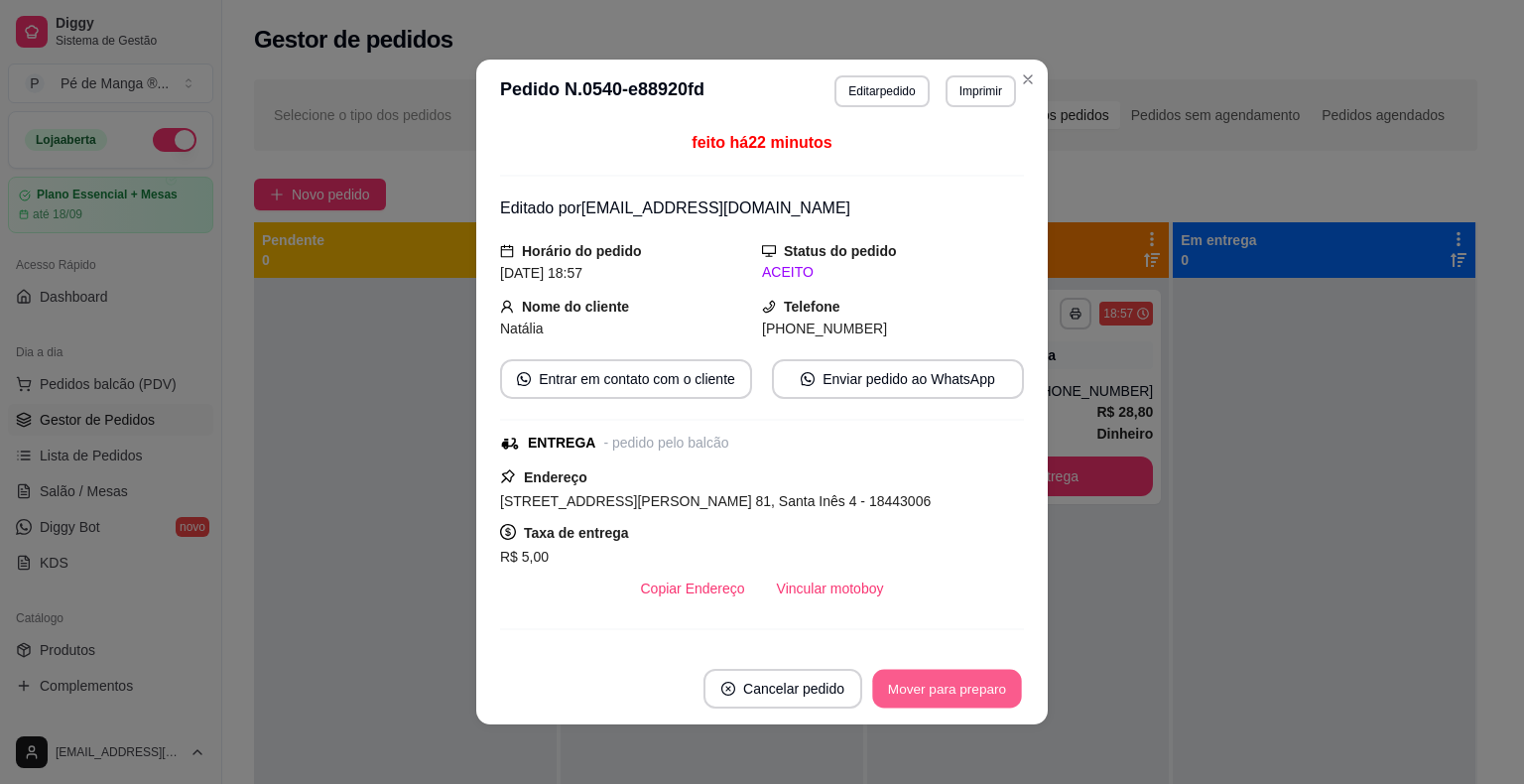
click at [906, 691] on button "Mover para preparo" at bounding box center [947, 689] width 149 height 39
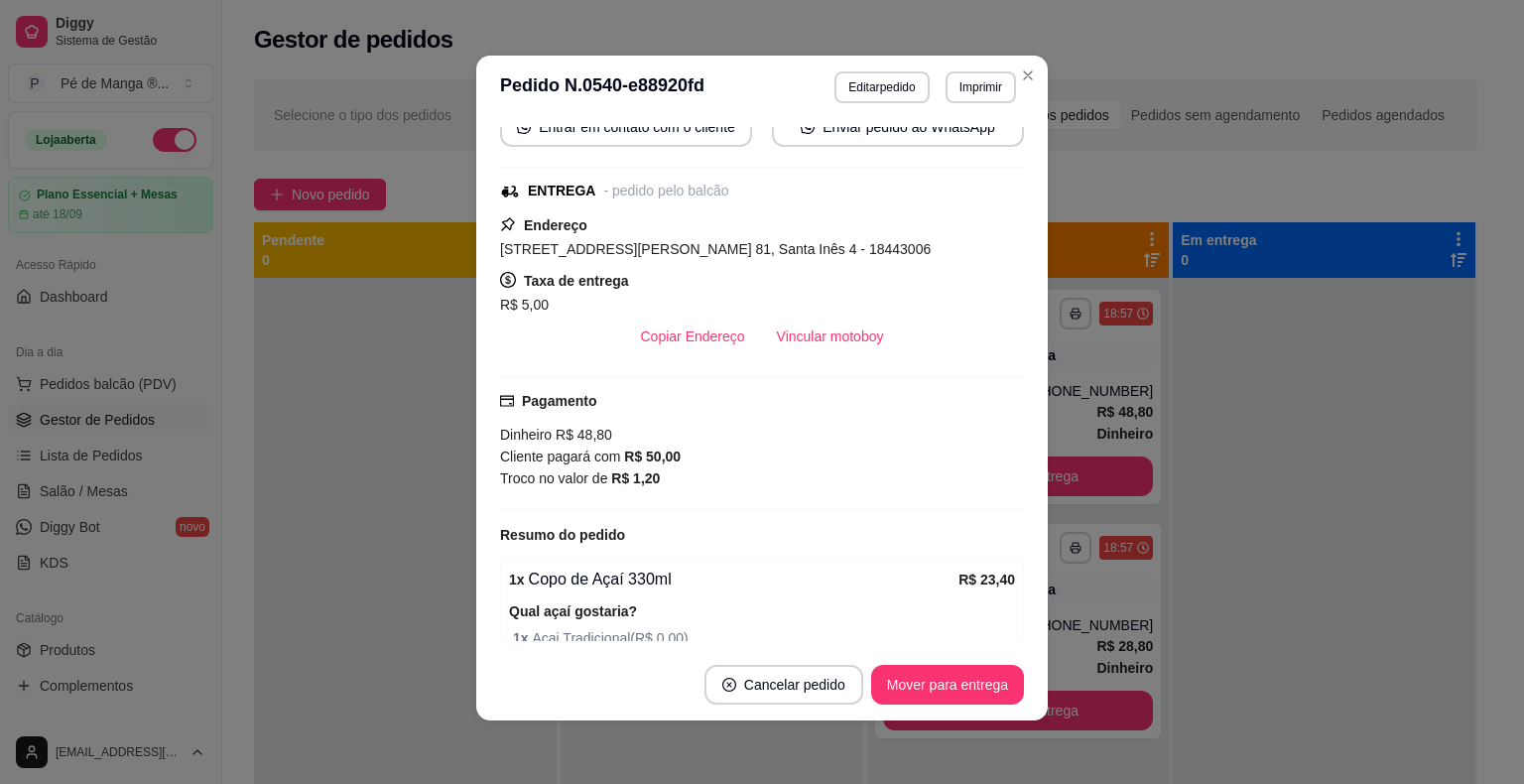
scroll to position [20, 0]
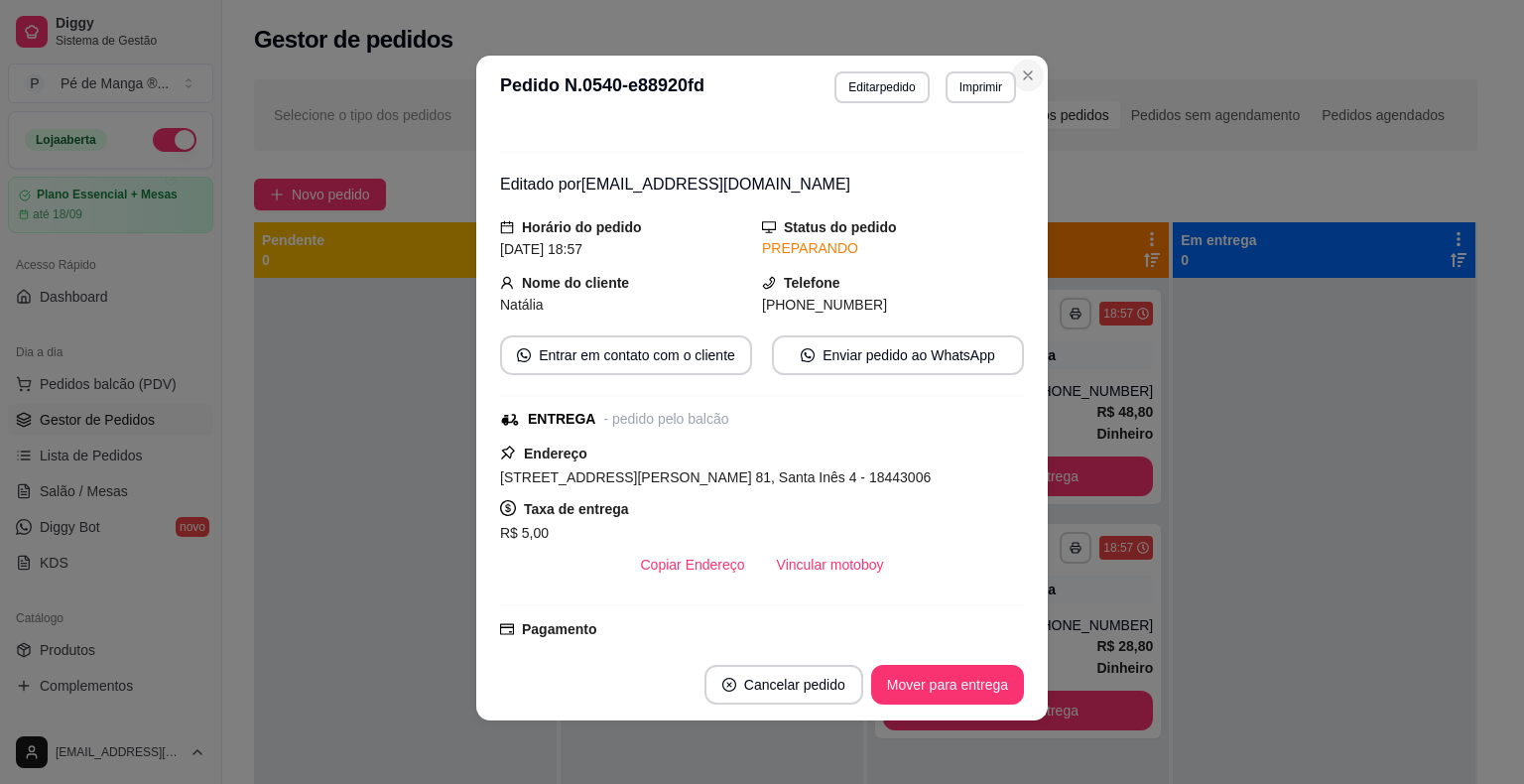
click at [1033, 84] on section "**********" at bounding box center [762, 388] width 572 height 665
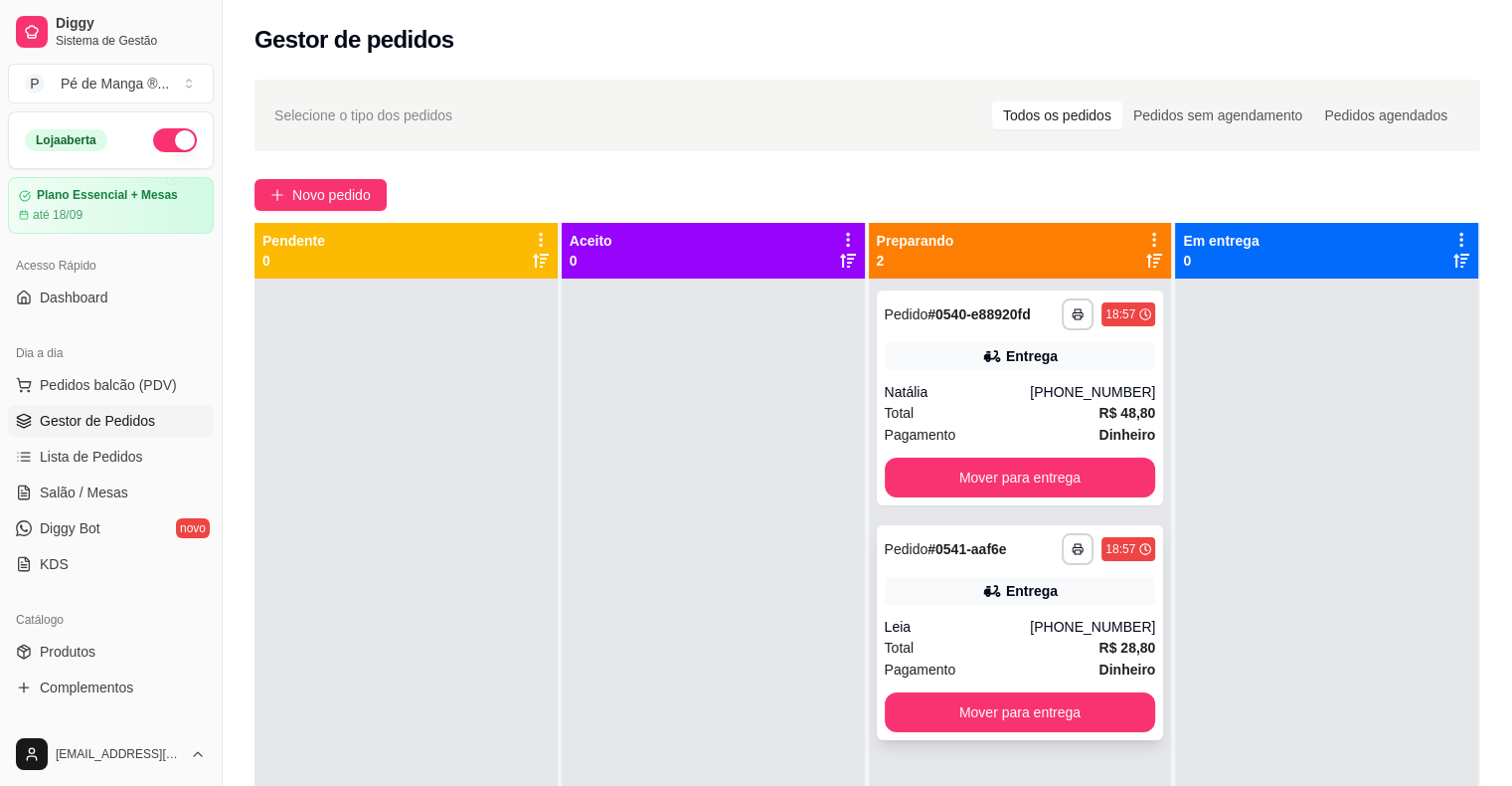
click at [976, 657] on div "Total R$ 28,80" at bounding box center [1021, 648] width 272 height 22
click at [984, 359] on icon at bounding box center [991, 356] width 14 height 12
click at [1322, 189] on div "Novo pedido" at bounding box center [867, 195] width 1226 height 32
click at [979, 711] on button "Mover para entrega" at bounding box center [1021, 712] width 264 height 39
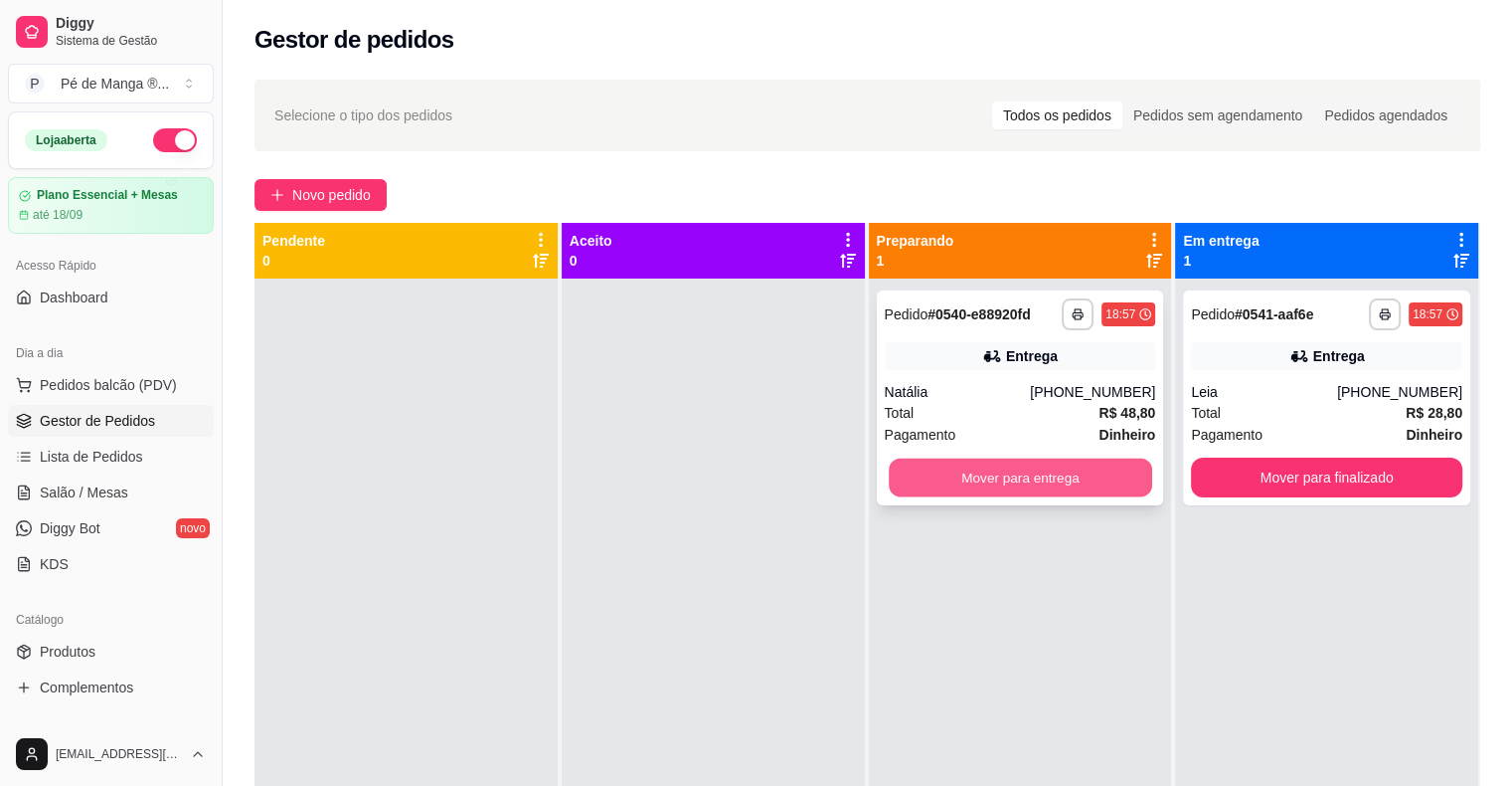
click at [1003, 477] on button "Mover para entrega" at bounding box center [1021, 478] width 264 height 39
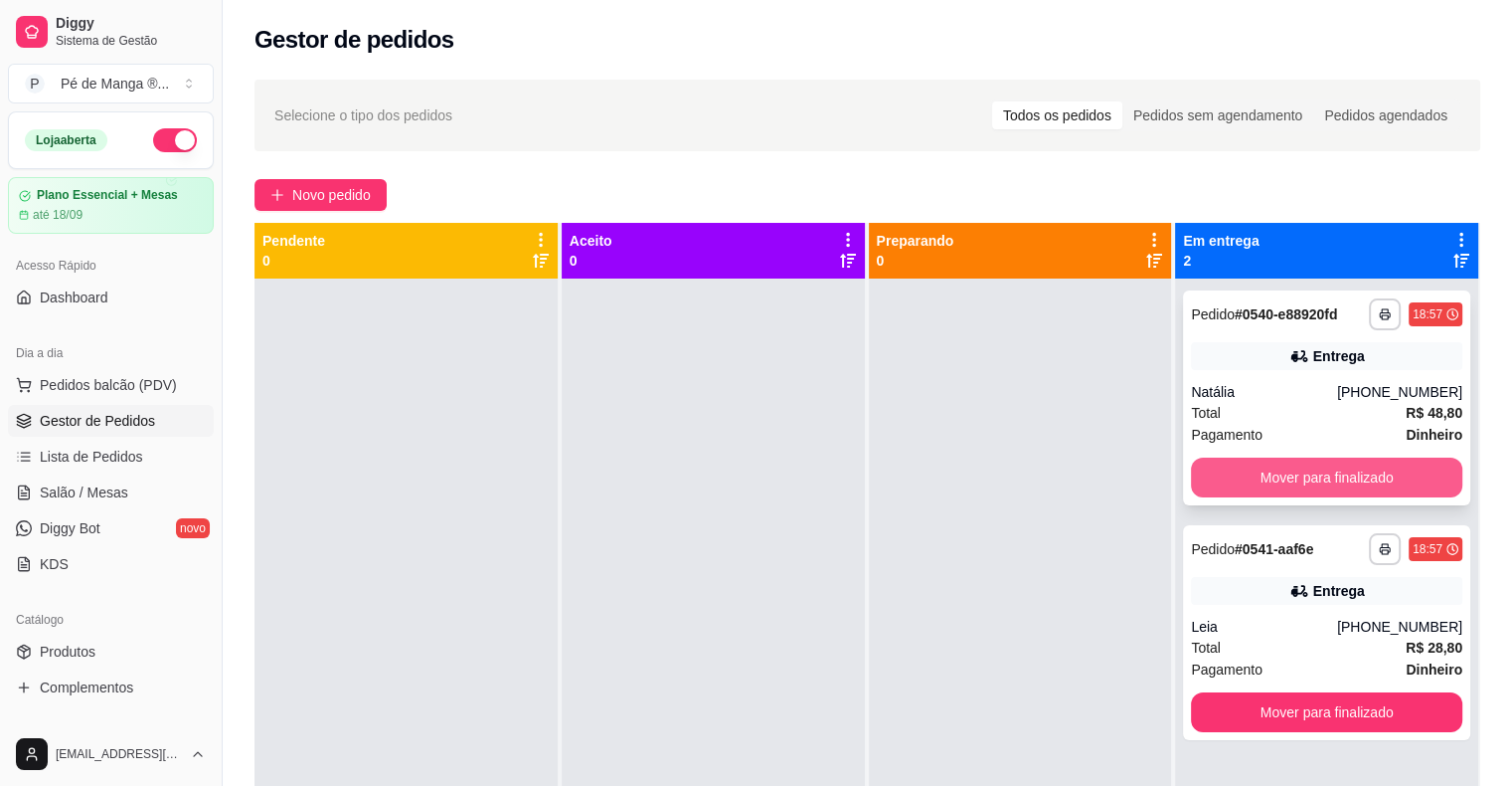
click at [1355, 461] on button "Mover para finalizado" at bounding box center [1326, 478] width 272 height 40
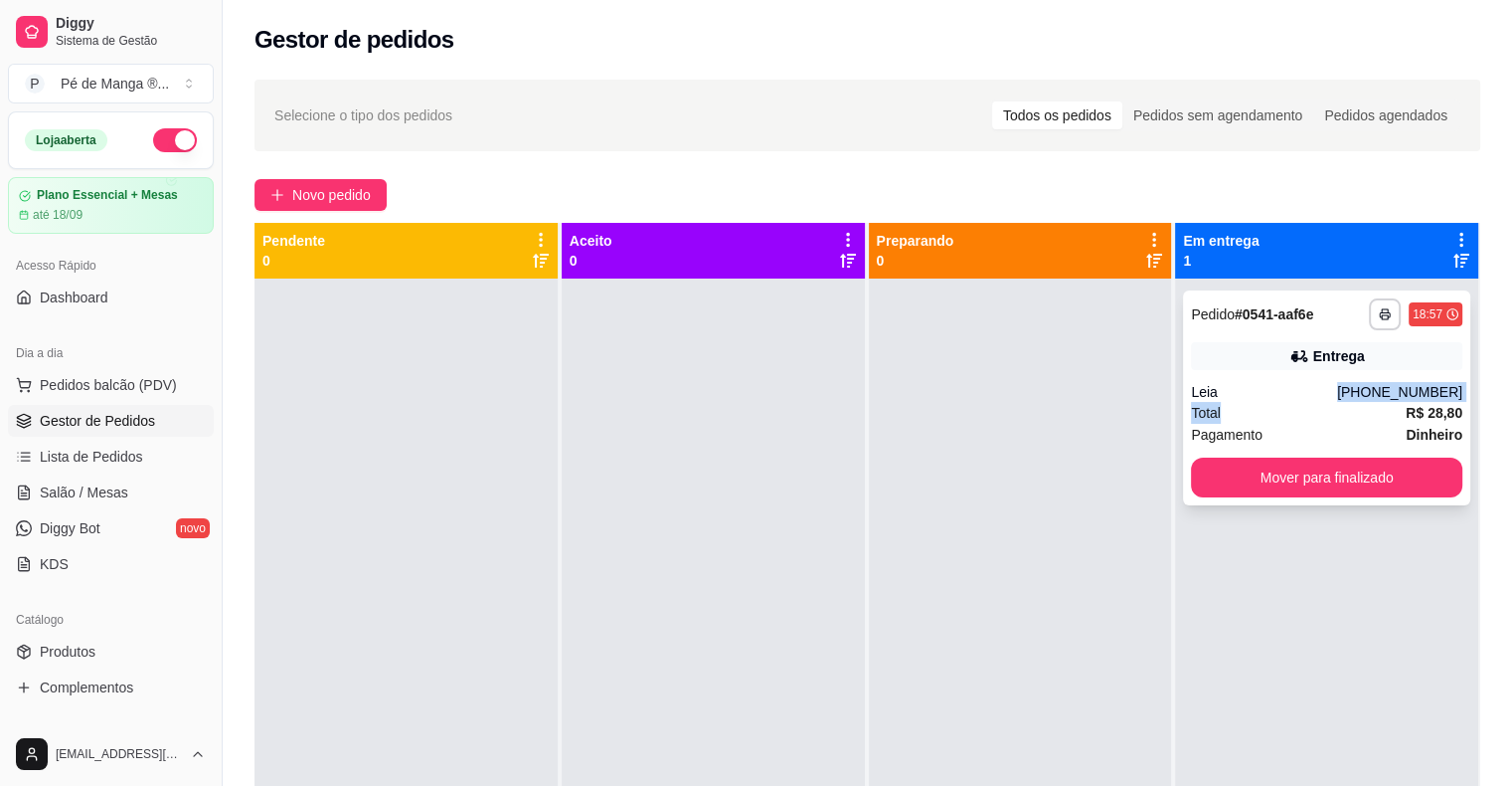
drag, startPoint x: 1298, startPoint y: 399, endPoint x: 1303, endPoint y: 408, distance: 10.3
click at [1303, 408] on div "**********" at bounding box center [1326, 398] width 287 height 215
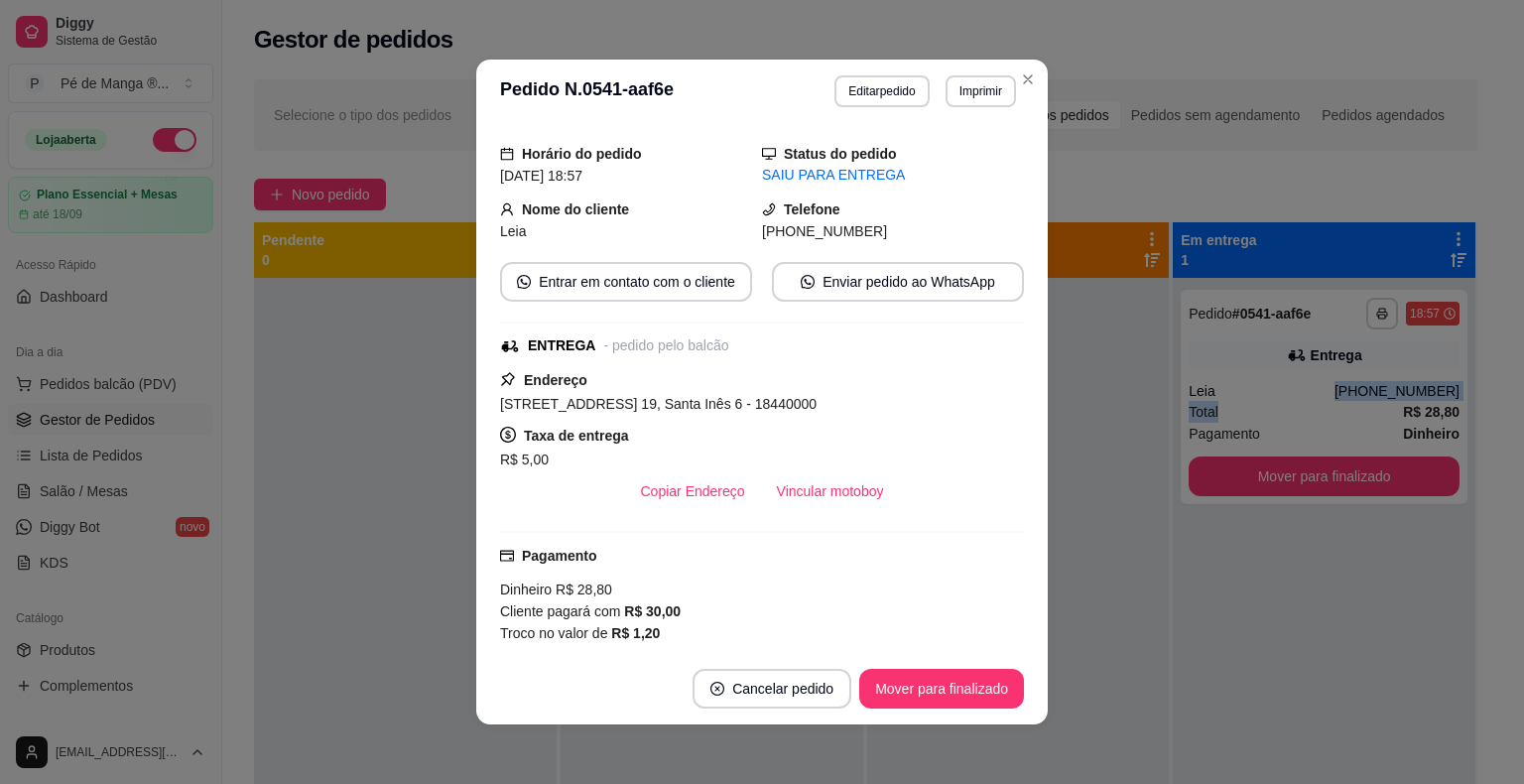
scroll to position [0, 0]
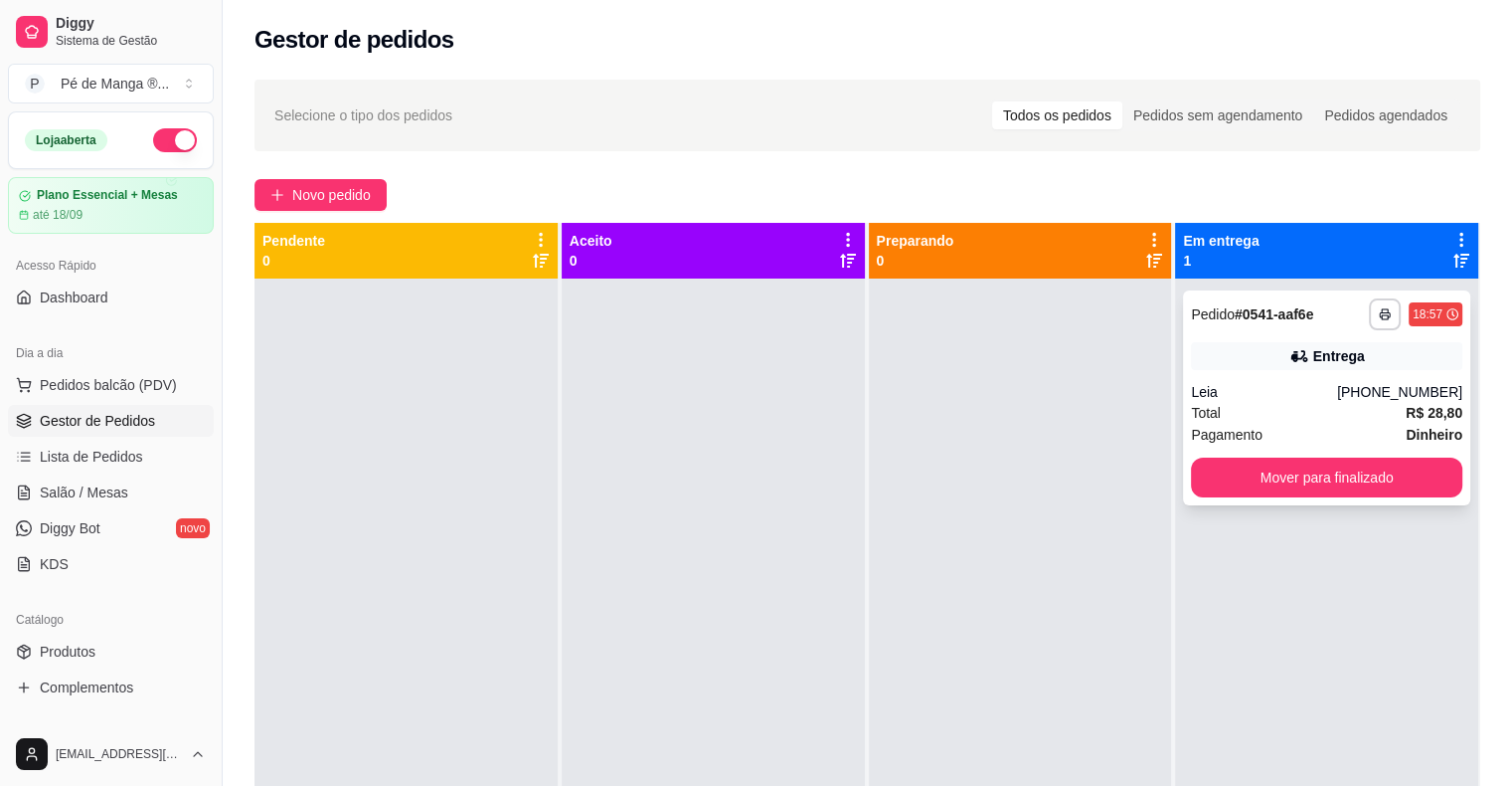
click at [1296, 348] on icon at bounding box center [1299, 356] width 20 height 20
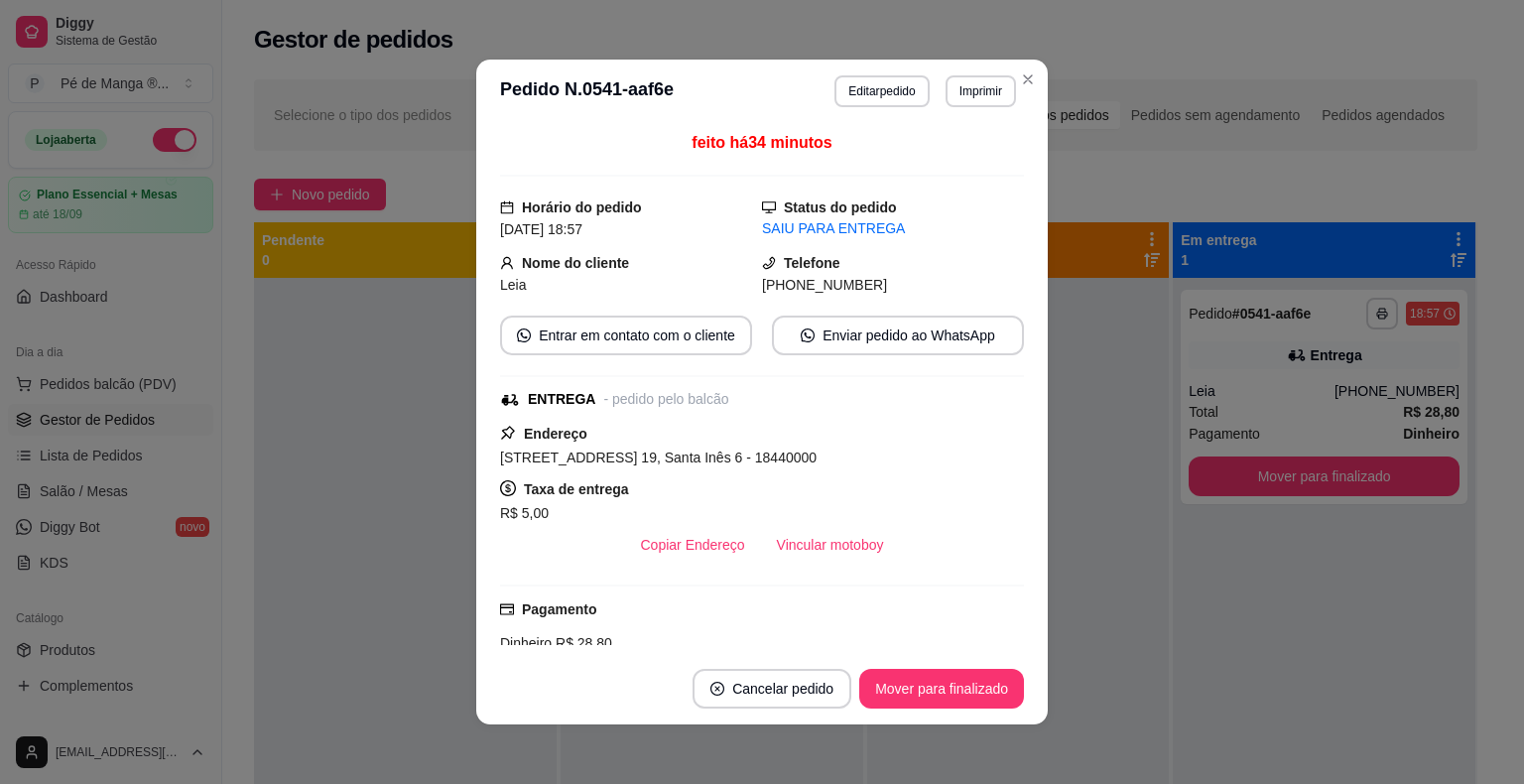
click at [831, 196] on div "Status do pedido SAIU PARA ENTREGA" at bounding box center [894, 218] width 262 height 44
click at [808, 216] on div "Status do pedido SAIU PARA ENTREGA" at bounding box center [894, 218] width 262 height 44
click at [885, 91] on button "Editar pedido" at bounding box center [882, 91] width 94 height 32
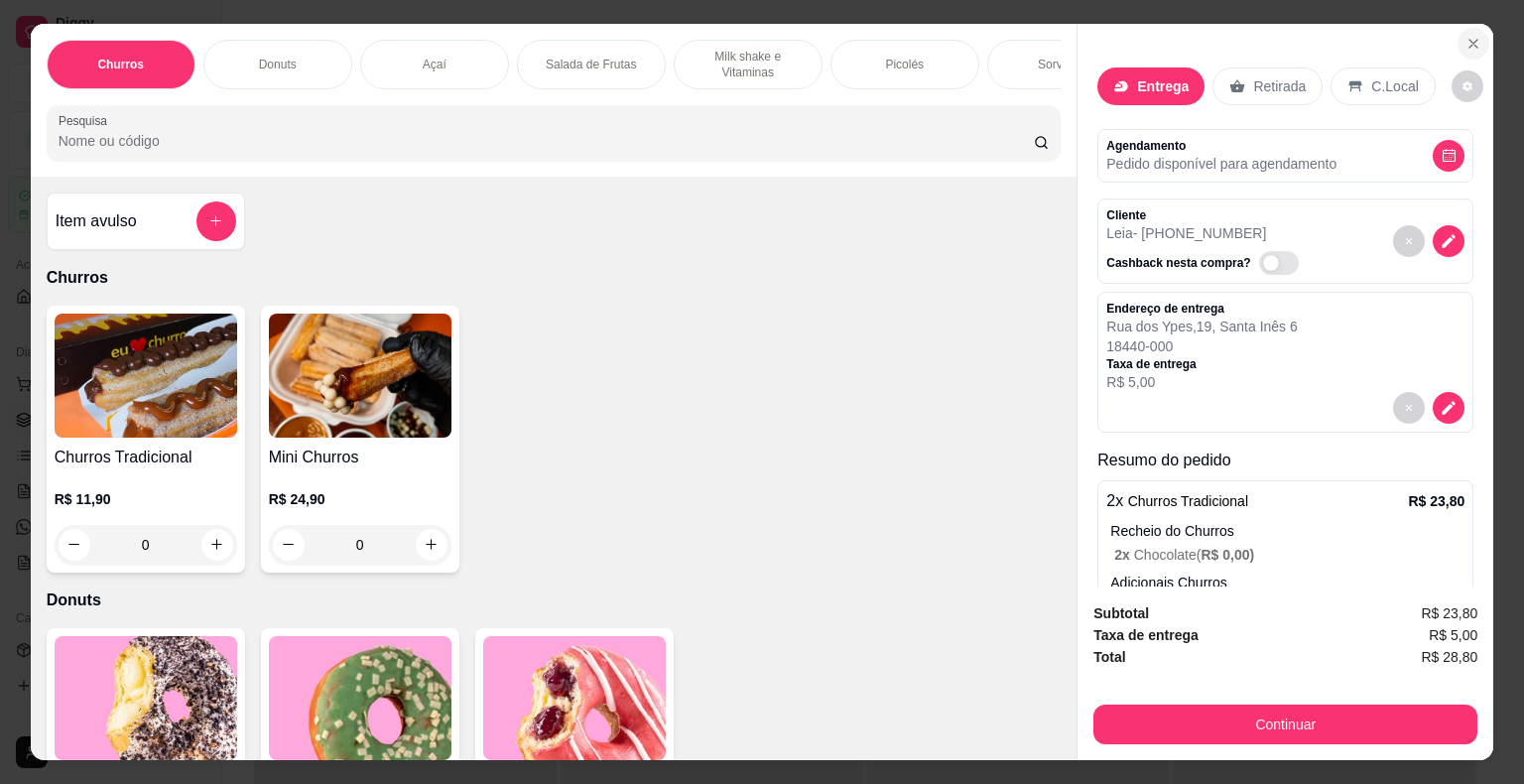
click at [1468, 39] on icon "Close" at bounding box center [1473, 44] width 16 height 16
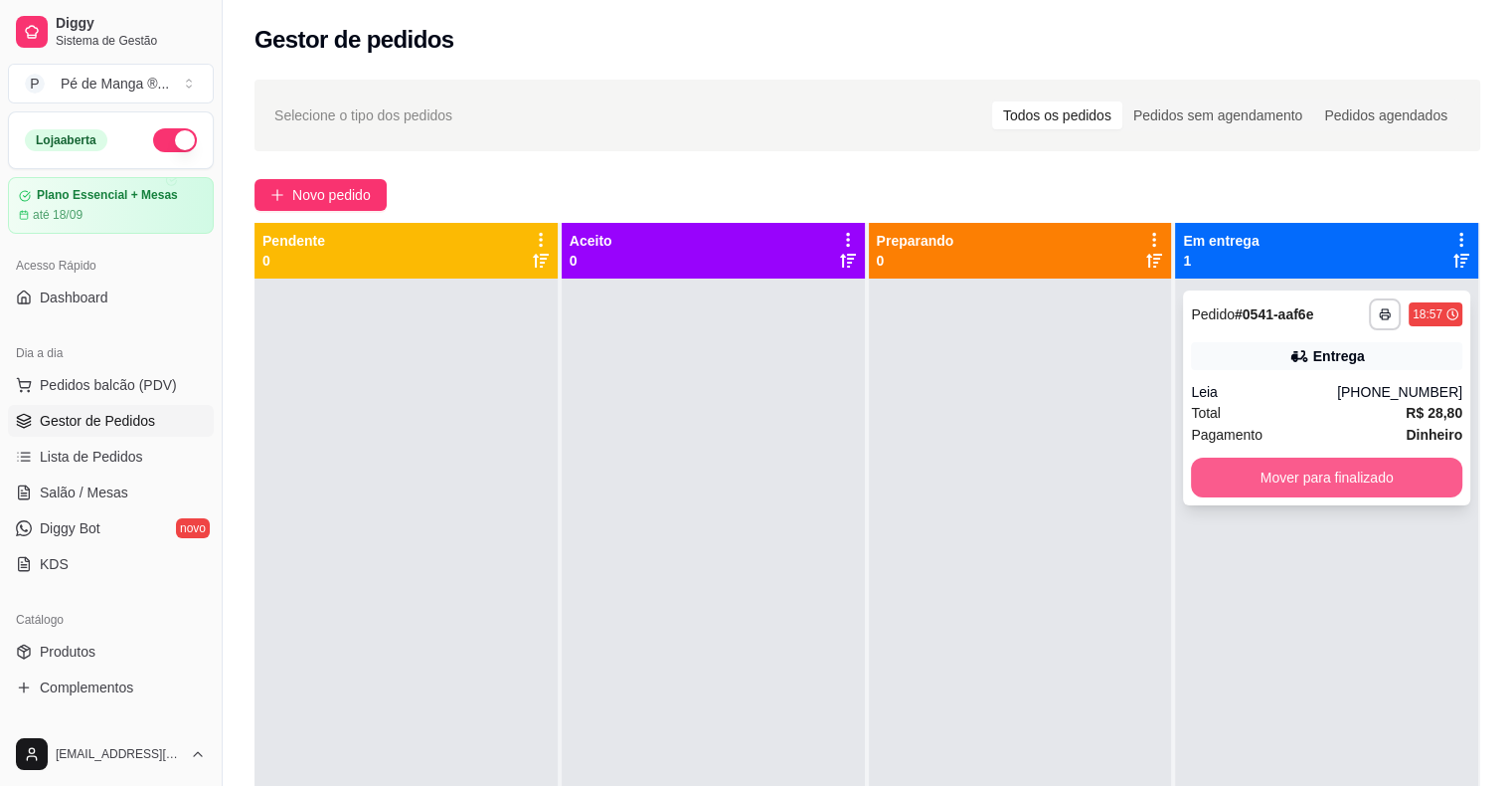
click at [1382, 481] on button "Mover para finalizado" at bounding box center [1326, 478] width 272 height 40
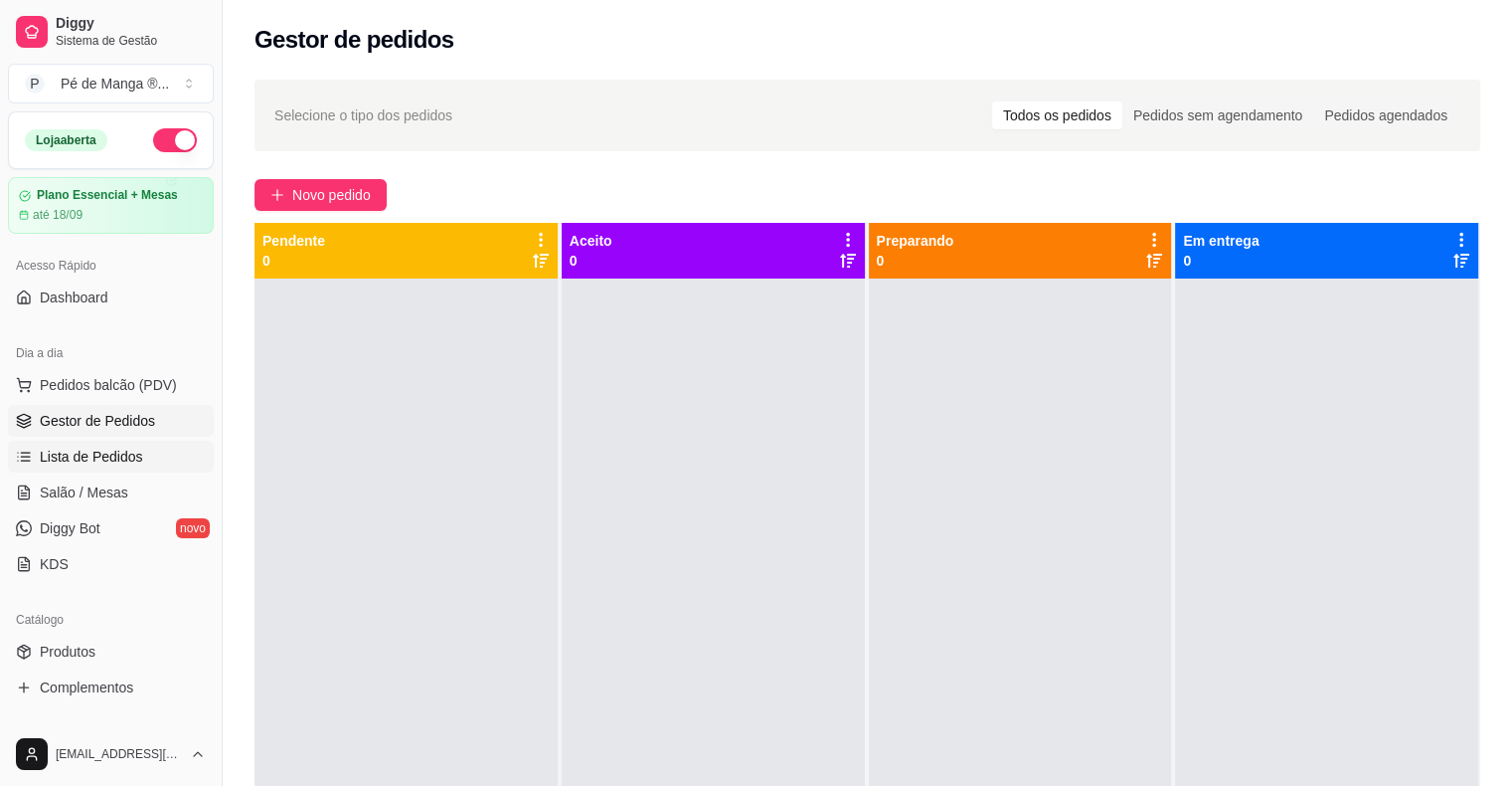
click at [125, 467] on link "Lista de Pedidos" at bounding box center [110, 457] width 206 height 32
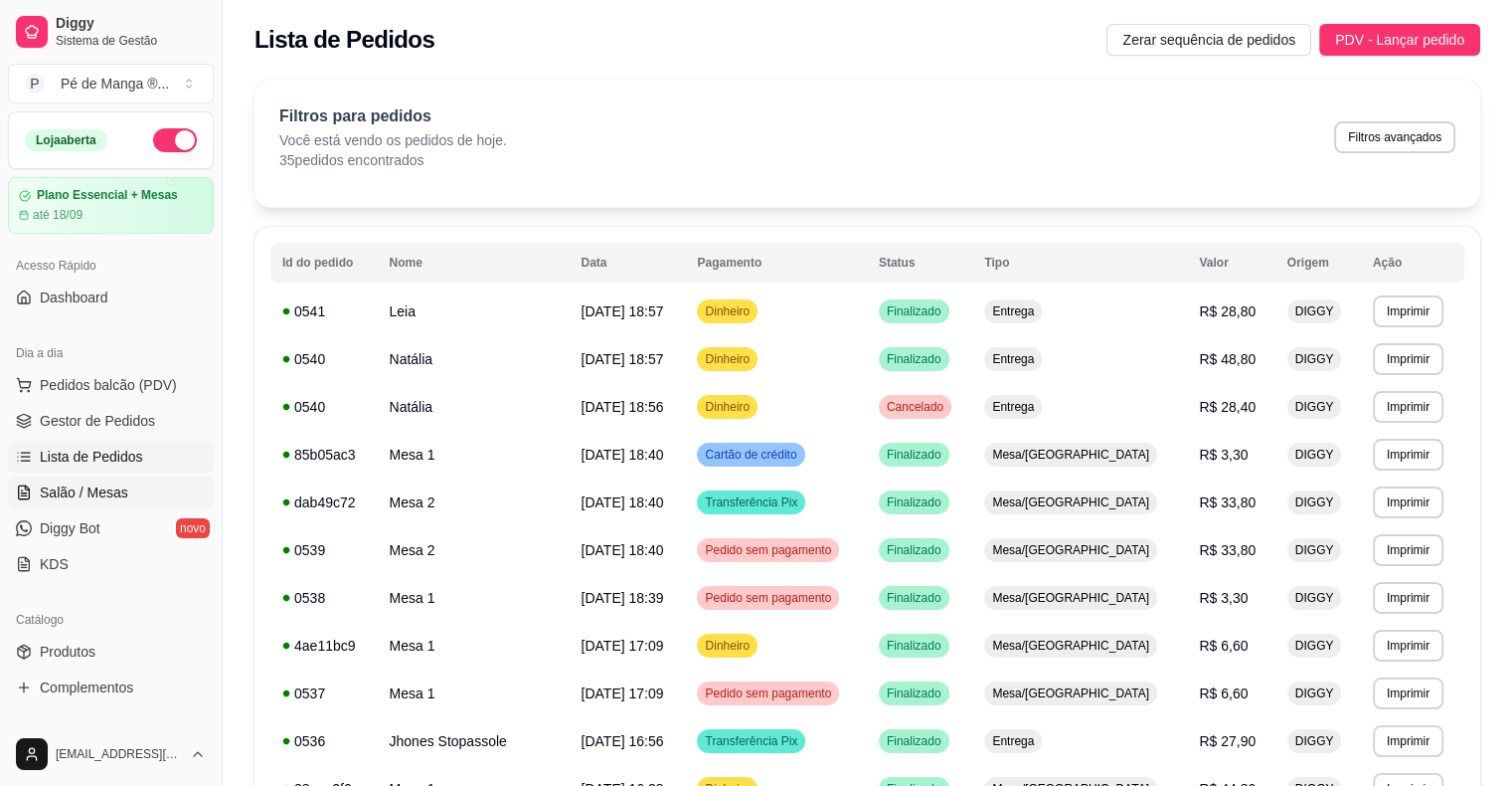
click at [124, 488] on link "Salão / Mesas" at bounding box center [110, 492] width 206 height 32
